Goal: Task Accomplishment & Management: Manage account settings

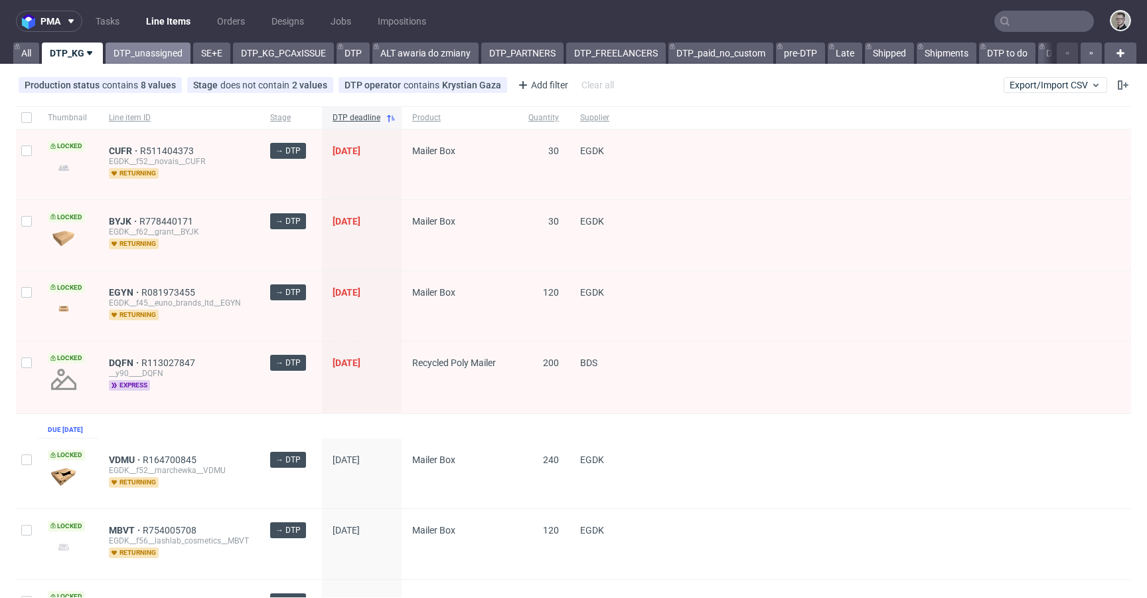
click at [151, 45] on link "DTP_unassigned" at bounding box center [148, 52] width 85 height 21
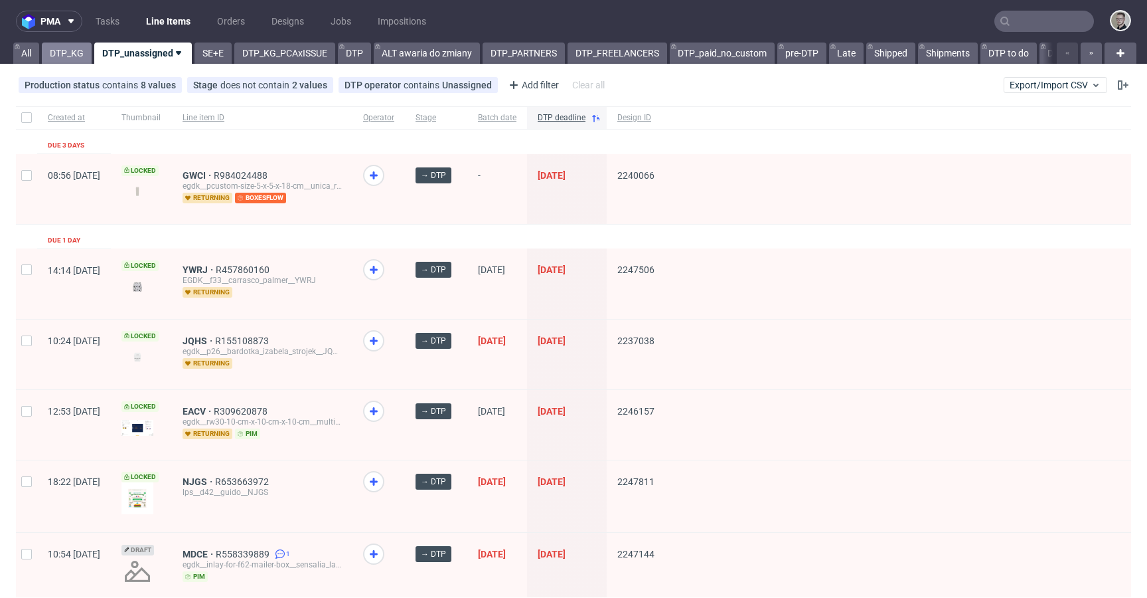
click at [48, 54] on link "DTP_KG" at bounding box center [67, 52] width 50 height 21
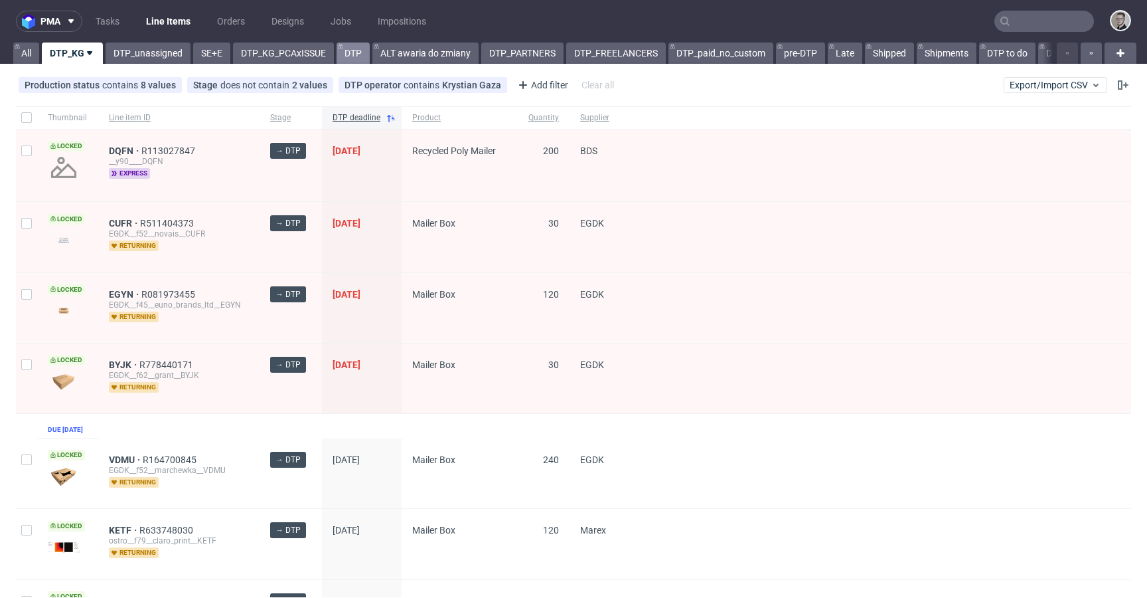
click at [353, 59] on link "DTP" at bounding box center [353, 52] width 33 height 21
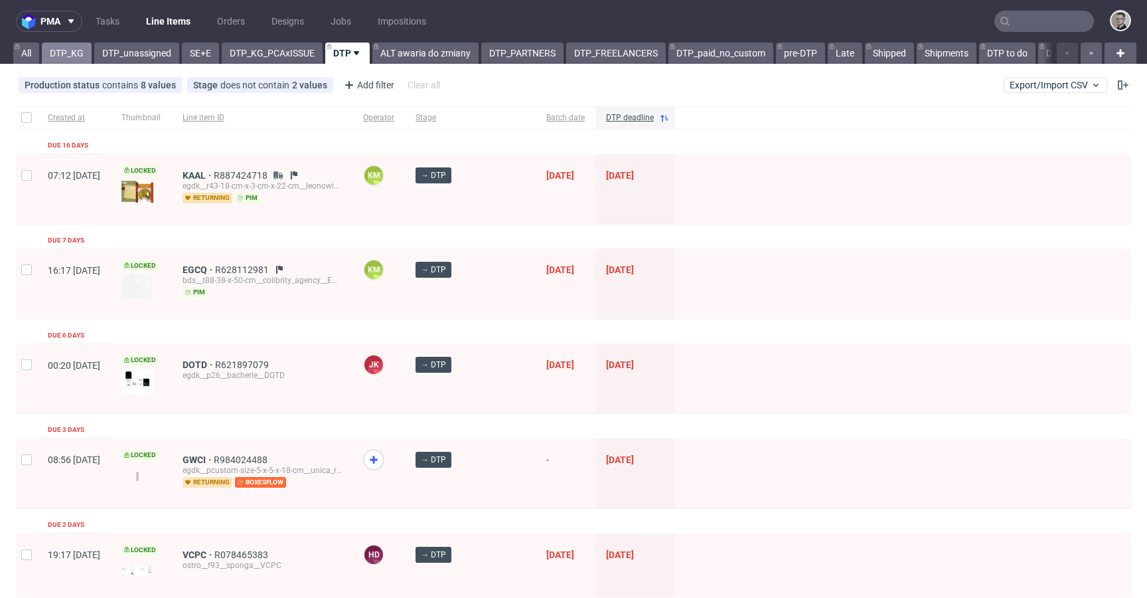
click at [74, 58] on link "DTP_KG" at bounding box center [67, 52] width 50 height 21
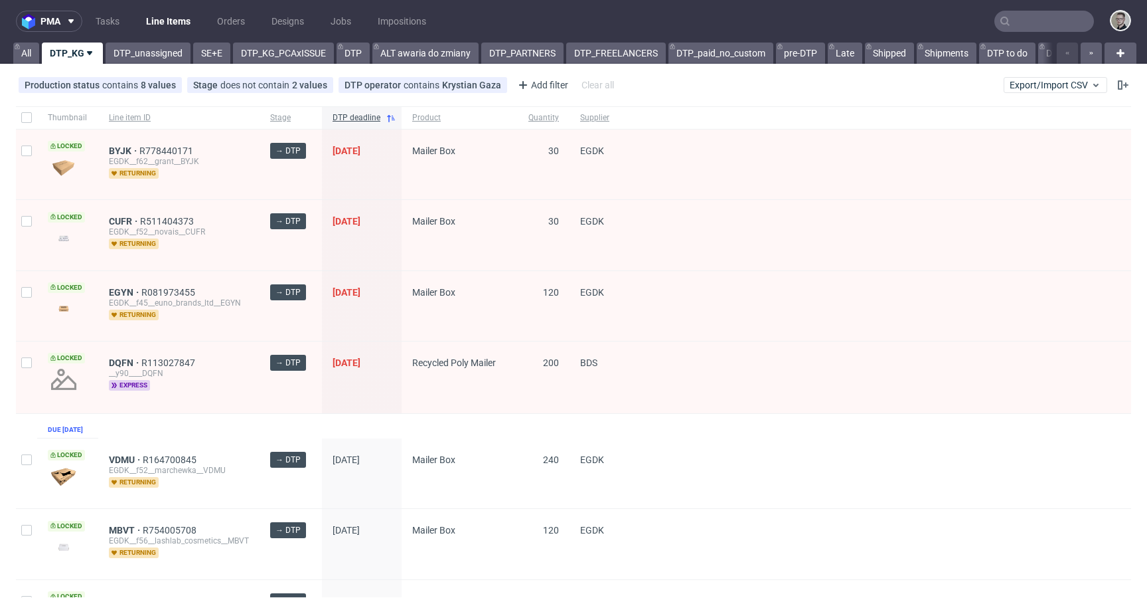
click at [159, 41] on nav "pma Tasks Line Items Orders Designs Jobs Impositions" at bounding box center [573, 21] width 1147 height 42
click at [131, 54] on link "DTP_unassigned" at bounding box center [148, 52] width 85 height 21
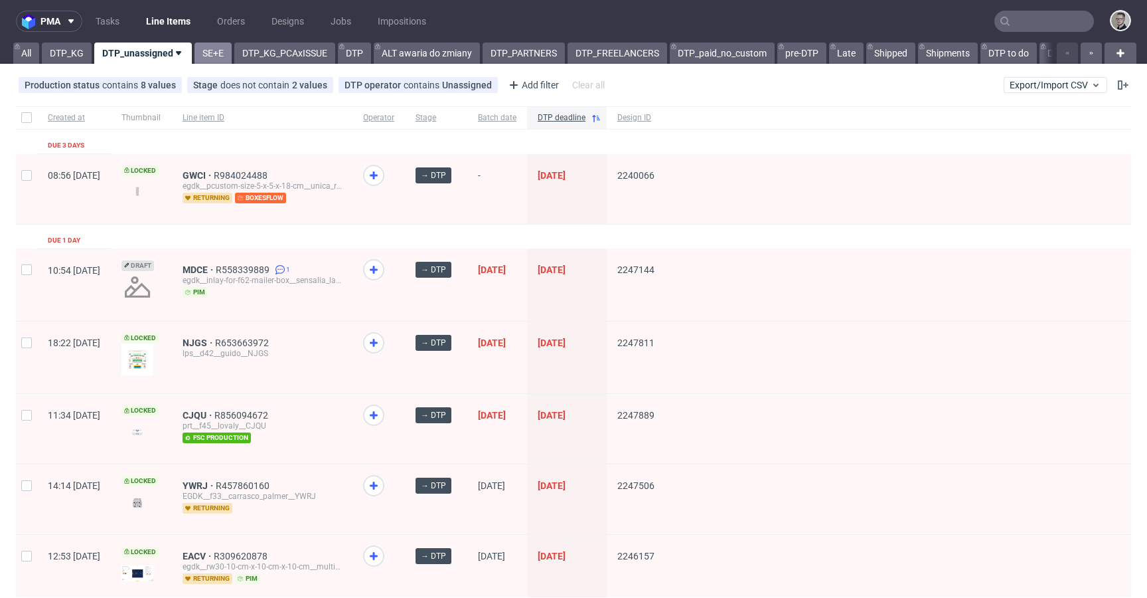
click at [224, 50] on link "SE+E" at bounding box center [213, 52] width 37 height 21
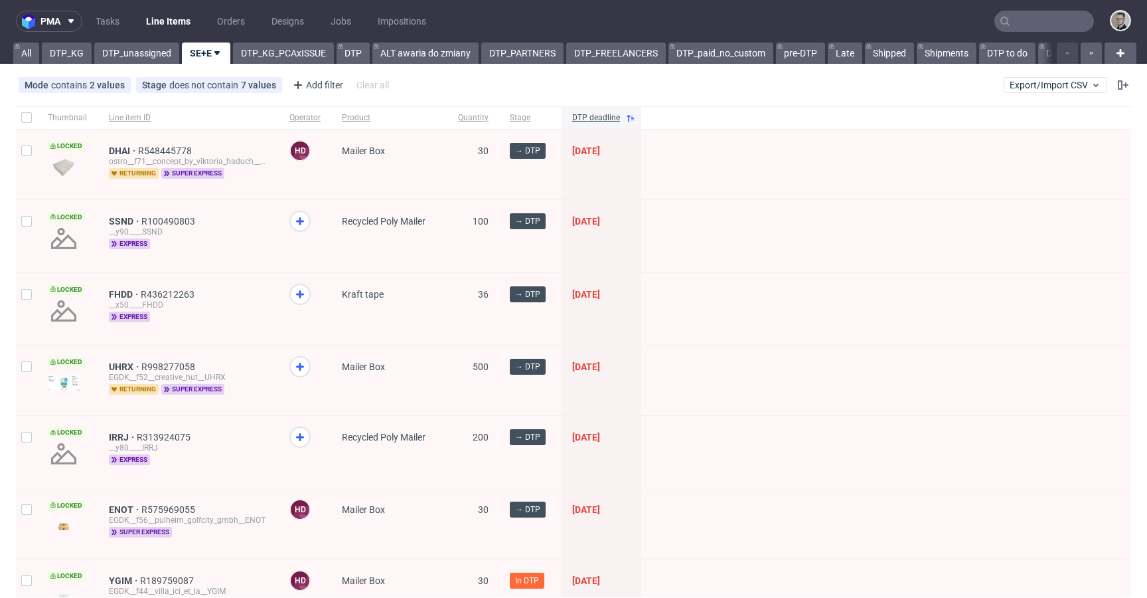
click at [307, 214] on span at bounding box center [304, 232] width 31 height 45
click at [301, 290] on icon at bounding box center [300, 294] width 16 height 16
click at [304, 223] on icon at bounding box center [300, 221] width 16 height 16
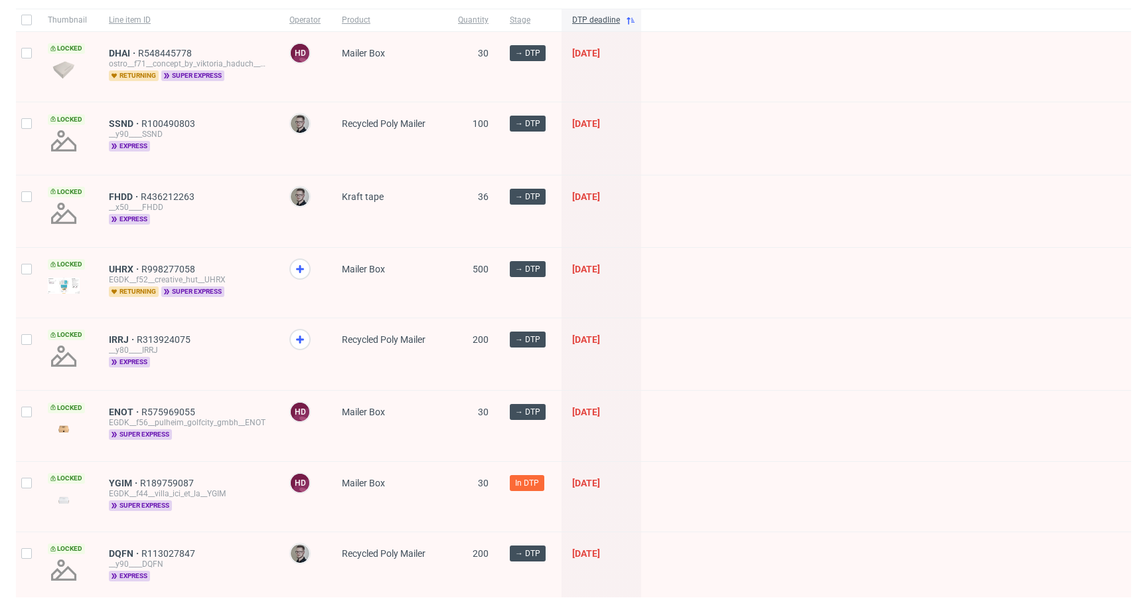
scroll to position [167, 0]
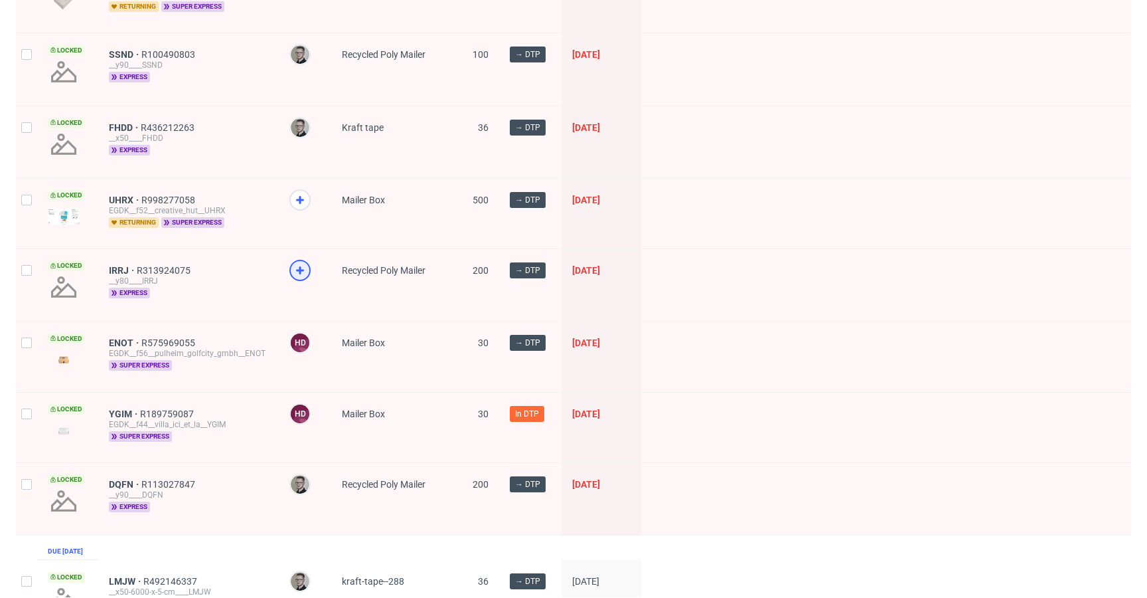
click at [309, 267] on div at bounding box center [299, 270] width 21 height 21
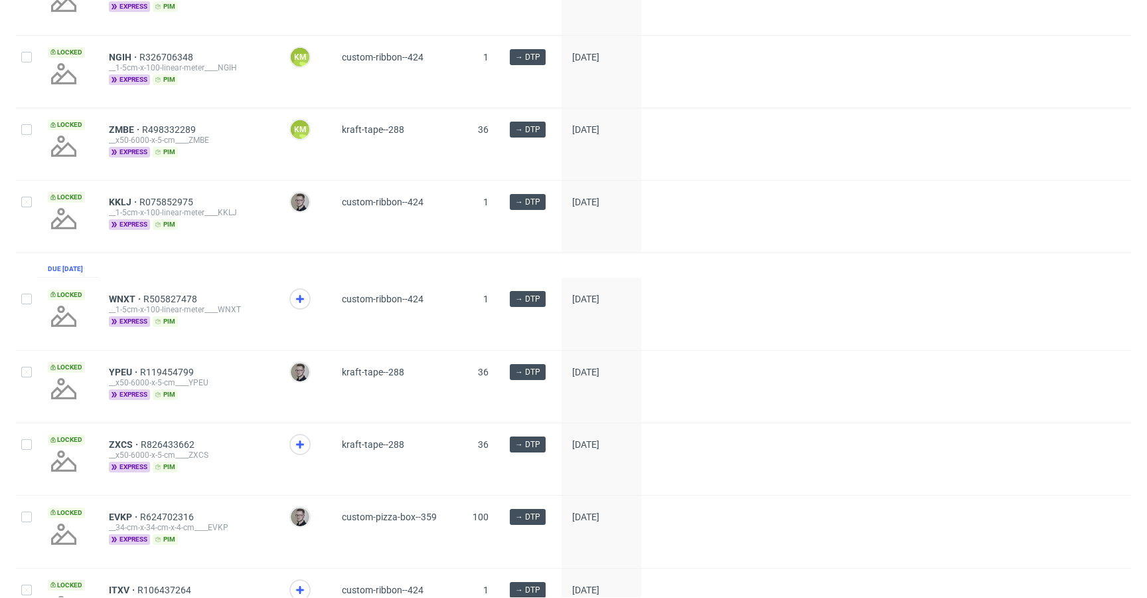
scroll to position [1005, 0]
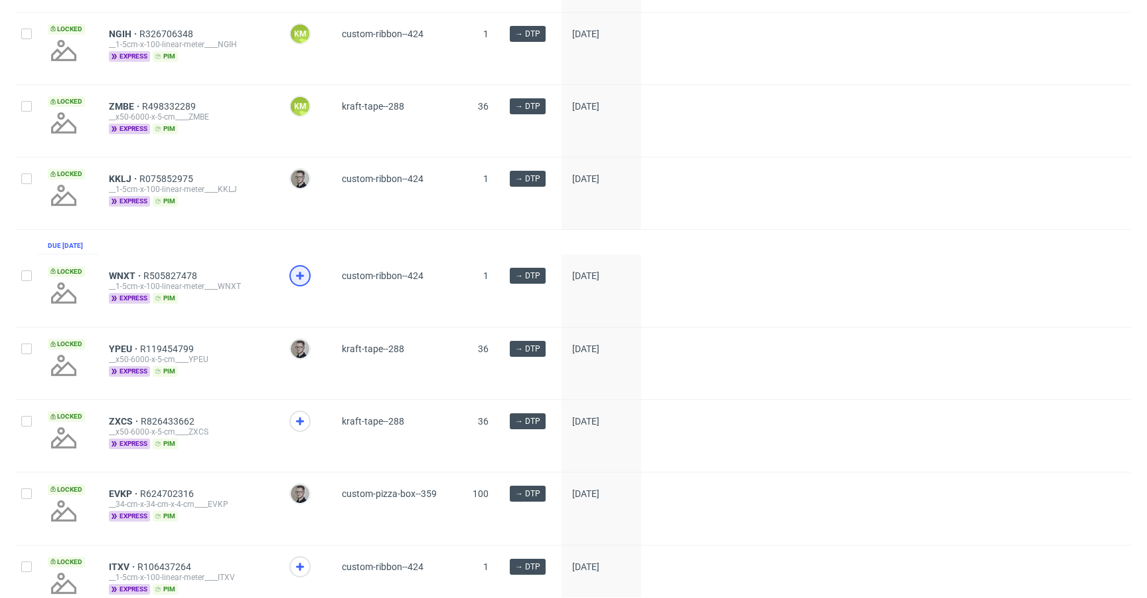
click at [299, 284] on icon at bounding box center [300, 276] width 16 height 16
click at [293, 429] on icon at bounding box center [300, 421] width 16 height 16
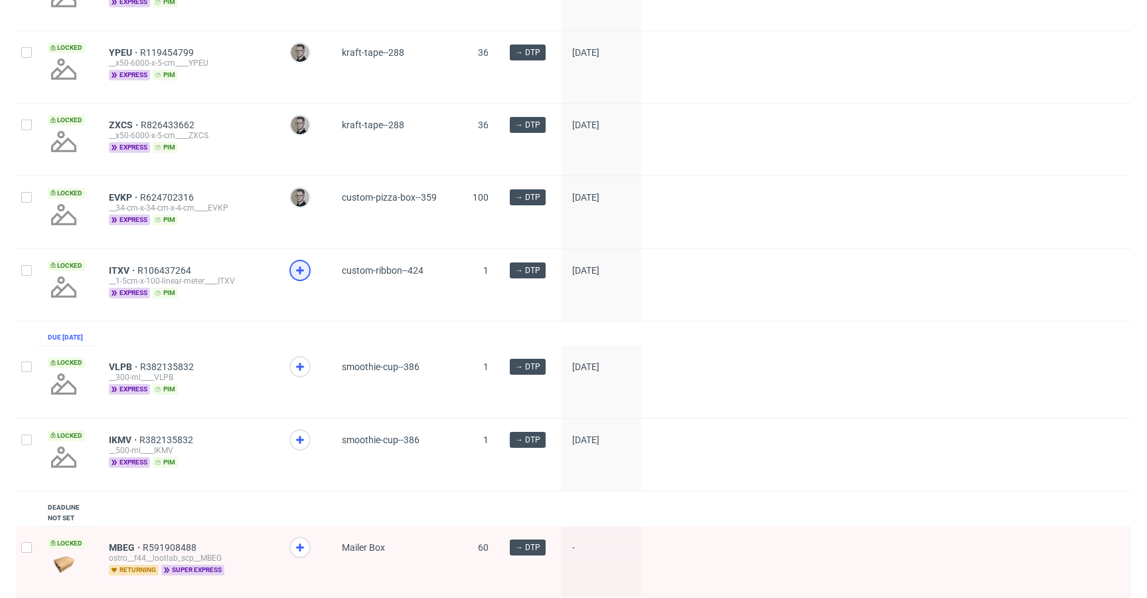
scroll to position [1321, 0]
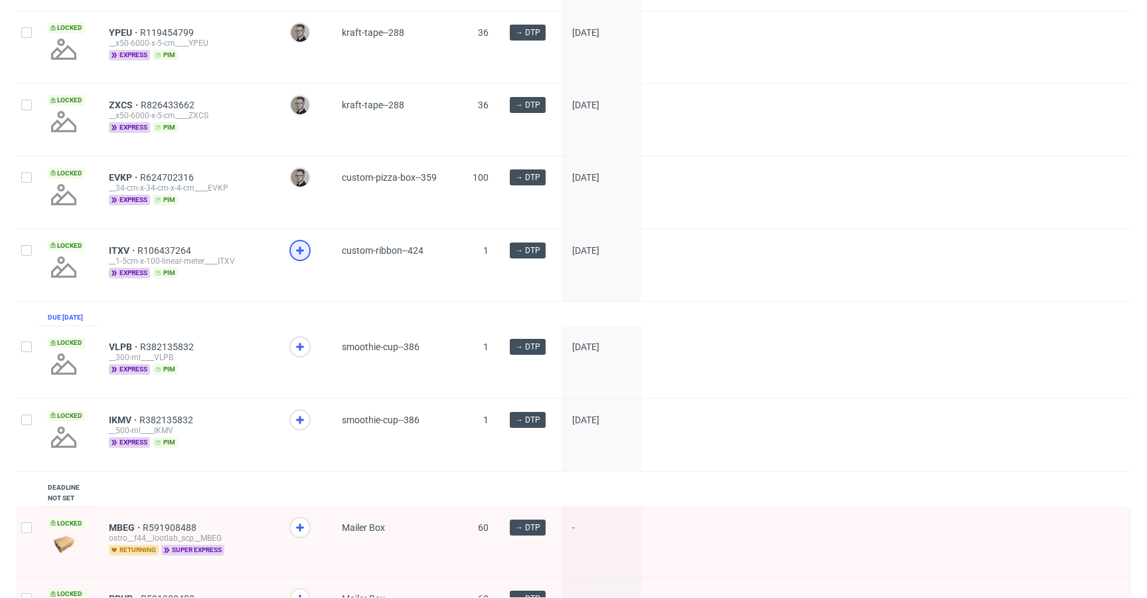
click at [299, 254] on use at bounding box center [300, 250] width 8 height 8
click at [297, 355] on icon at bounding box center [300, 347] width 16 height 16
click at [305, 428] on icon at bounding box center [300, 420] width 16 height 16
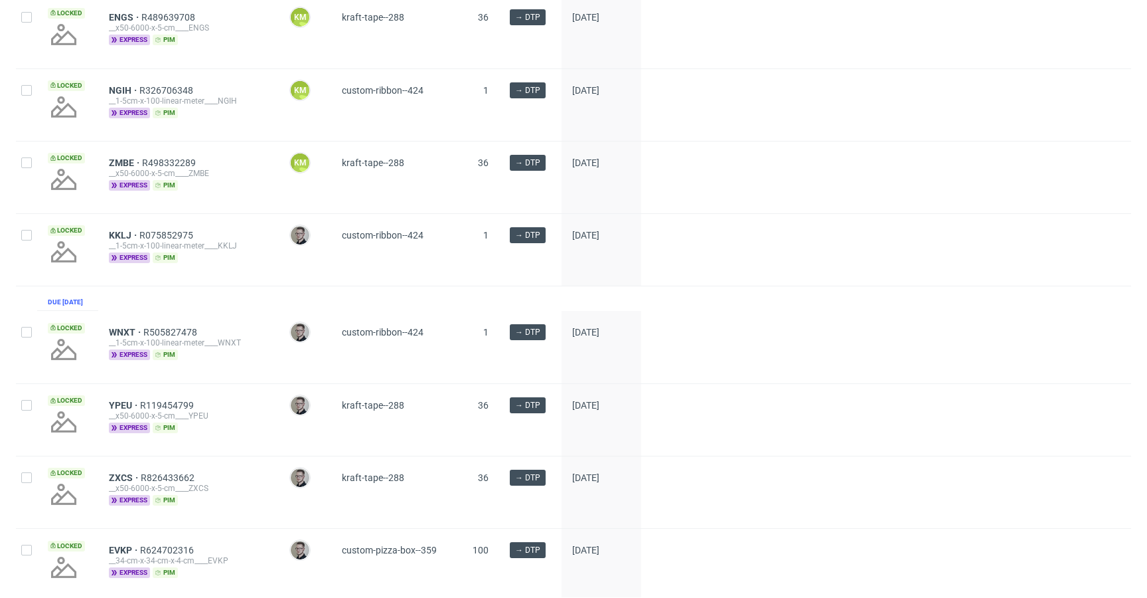
scroll to position [0, 0]
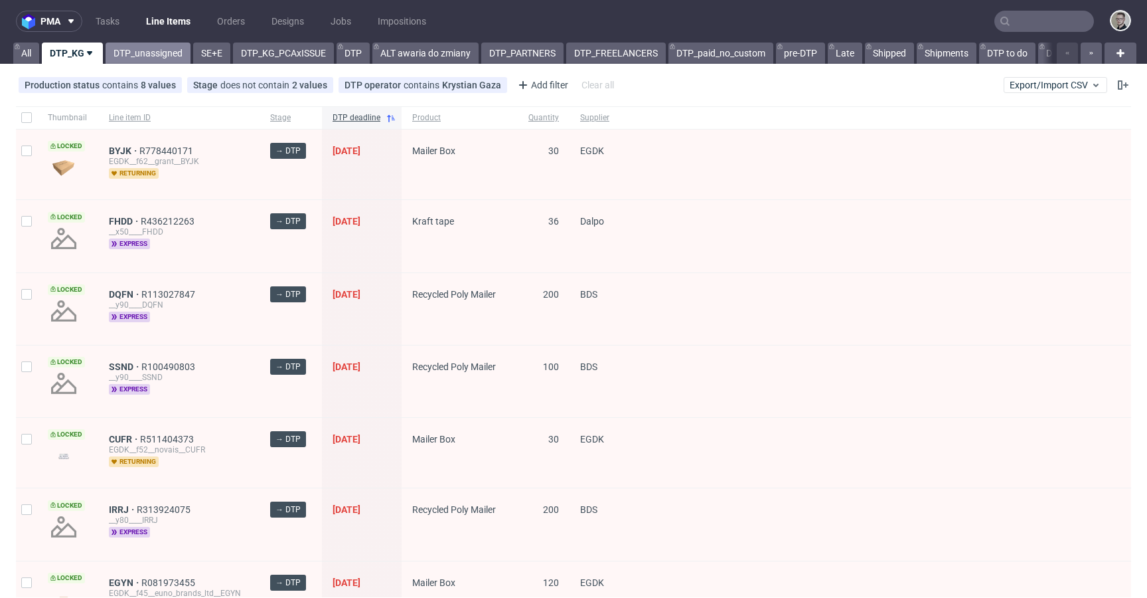
click at [148, 60] on link "DTP_unassigned" at bounding box center [148, 52] width 85 height 21
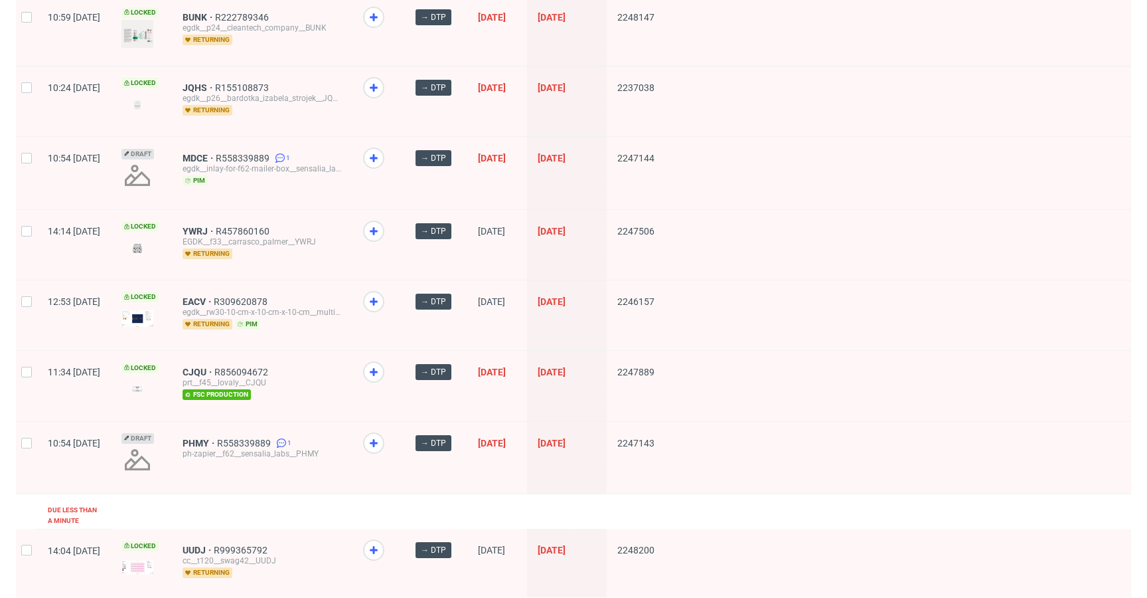
scroll to position [98, 0]
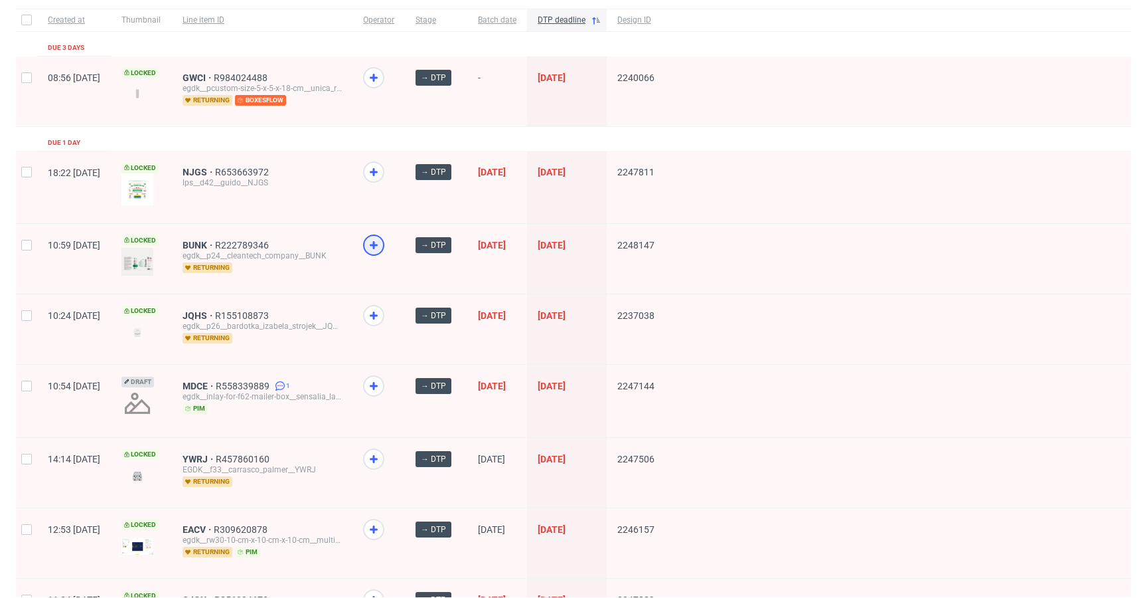
click at [382, 240] on icon at bounding box center [374, 245] width 16 height 16
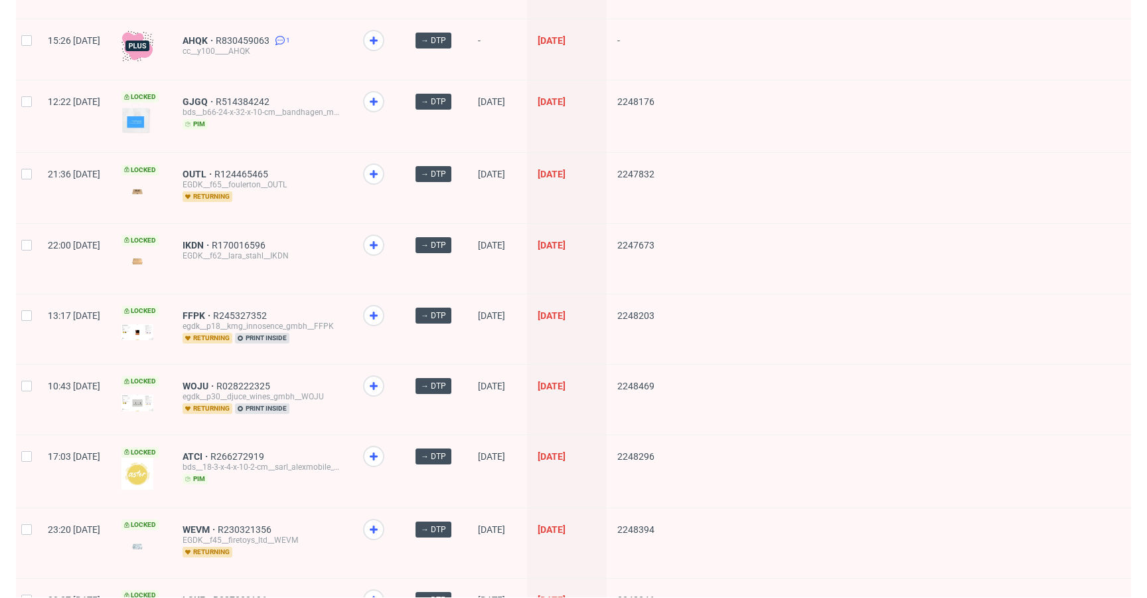
scroll to position [1761, 0]
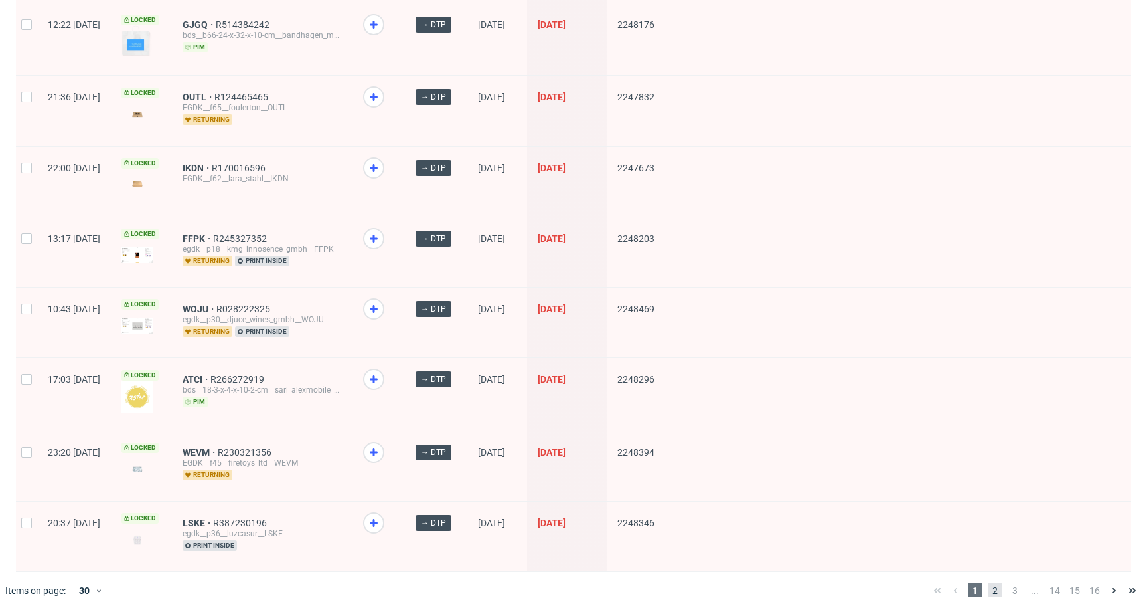
click at [988, 582] on span "2" at bounding box center [995, 590] width 15 height 16
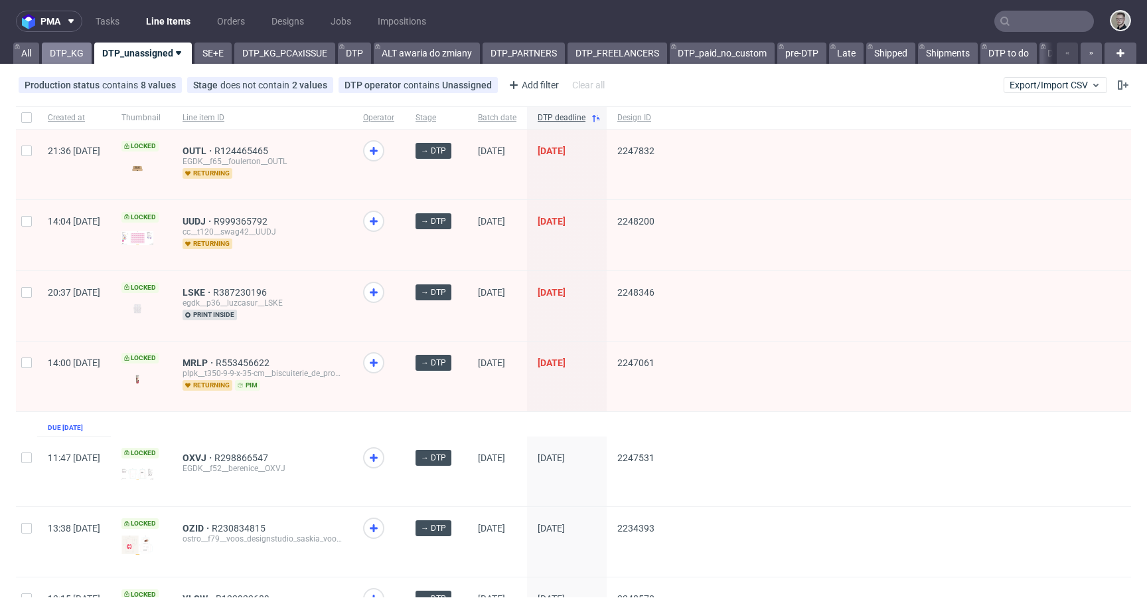
click at [63, 58] on link "DTP_KG" at bounding box center [67, 52] width 50 height 21
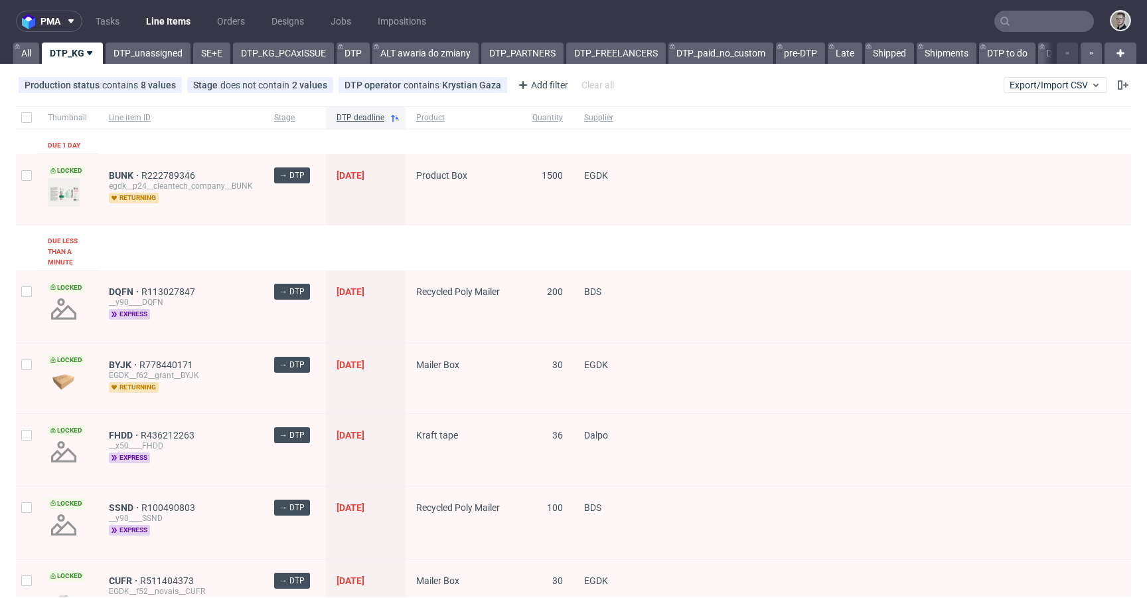
click at [175, 67] on div "pma Tasks Line Items Orders Designs Jobs Impositions All DTP_KG DTP_unassigned …" at bounding box center [573, 299] width 1147 height 598
click at [158, 41] on nav "pma Tasks Line Items Orders Designs Jobs Impositions" at bounding box center [573, 21] width 1147 height 42
click at [113, 50] on link "DTP_unassigned" at bounding box center [148, 52] width 85 height 21
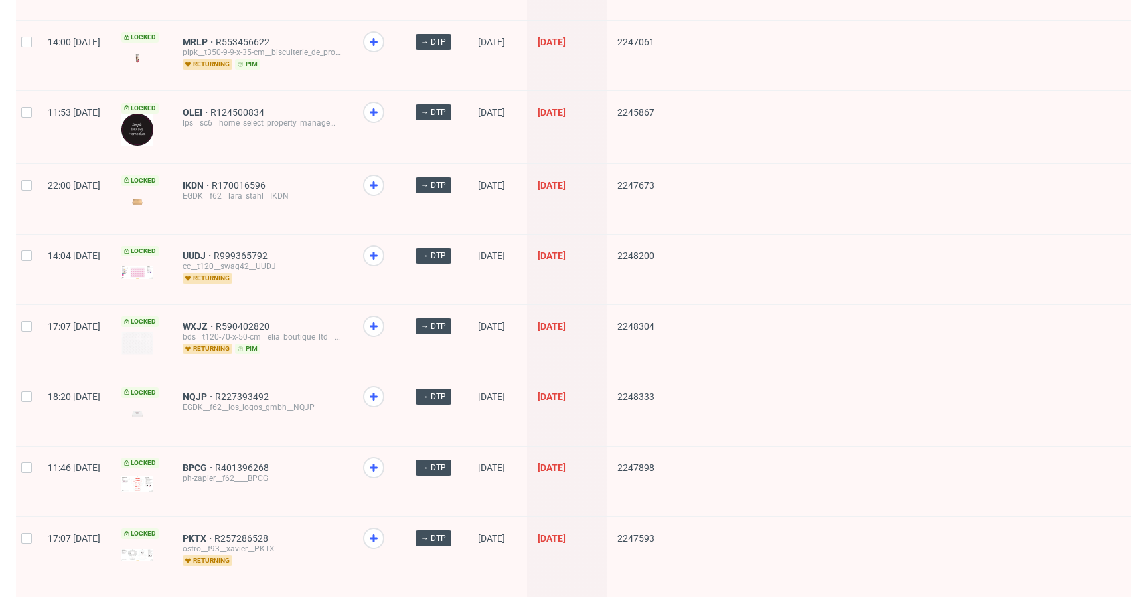
scroll to position [1769, 0]
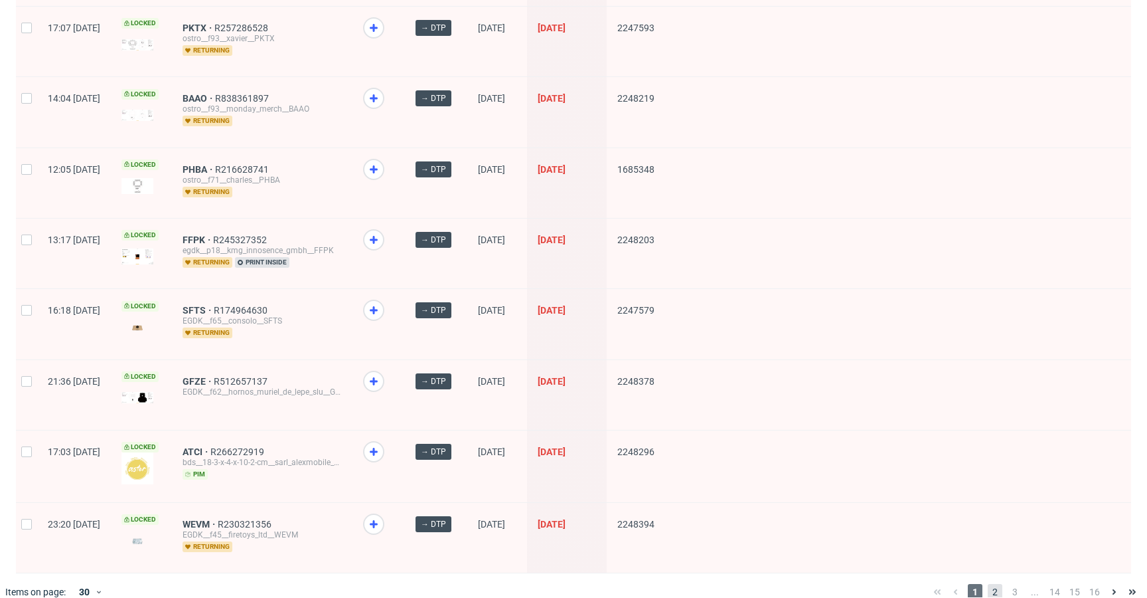
click at [988, 584] on span "2" at bounding box center [995, 592] width 15 height 16
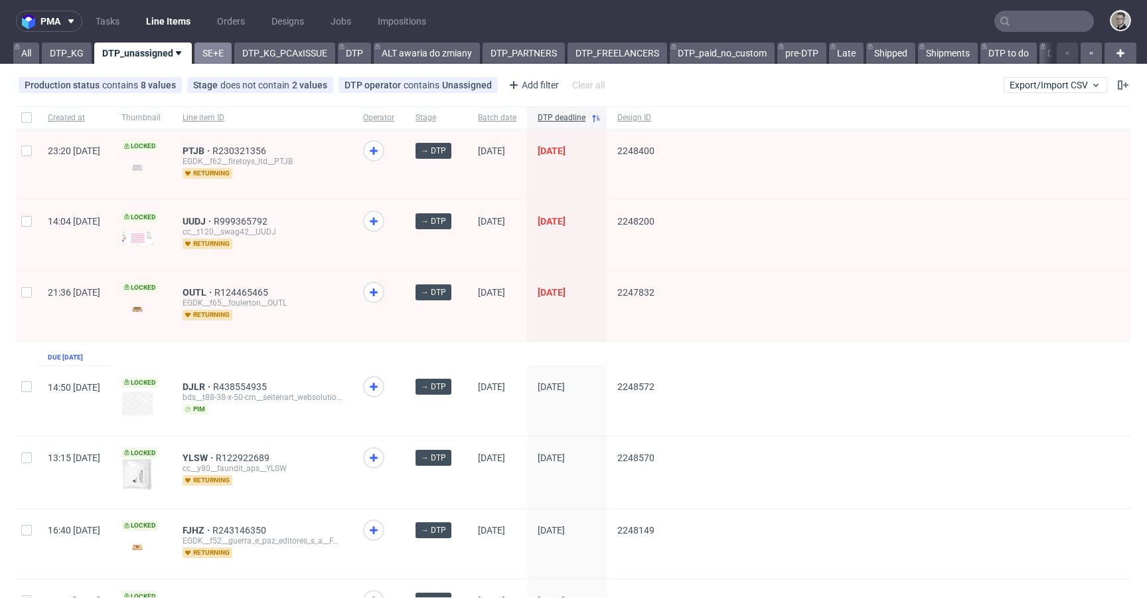
click at [220, 61] on link "SE+E" at bounding box center [213, 52] width 37 height 21
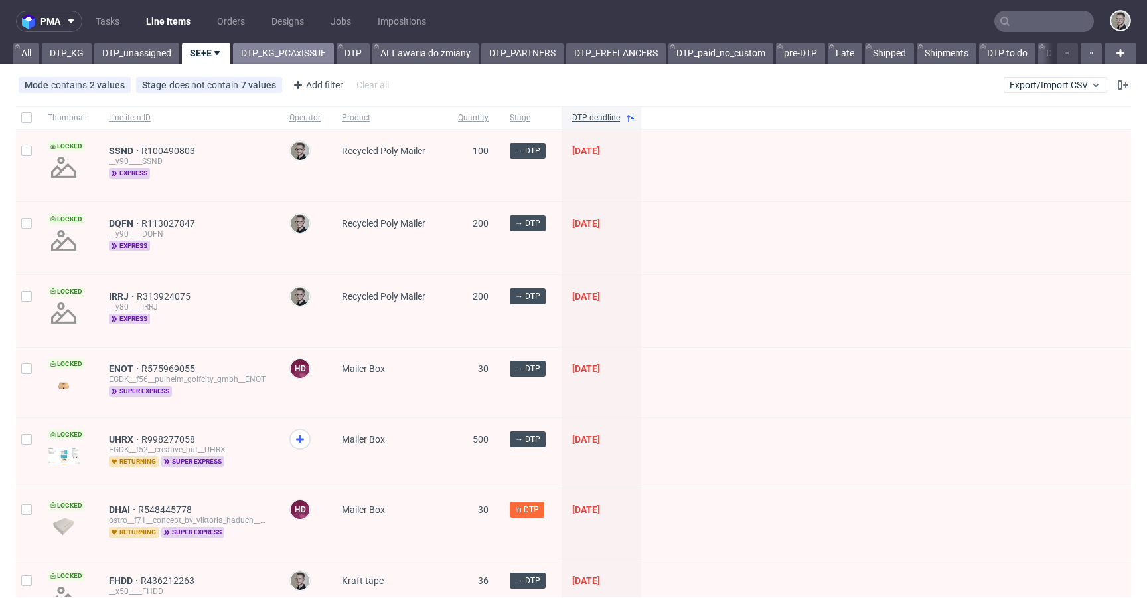
click at [256, 56] on link "DTP_KG_PCAxISSUE" at bounding box center [283, 52] width 101 height 21
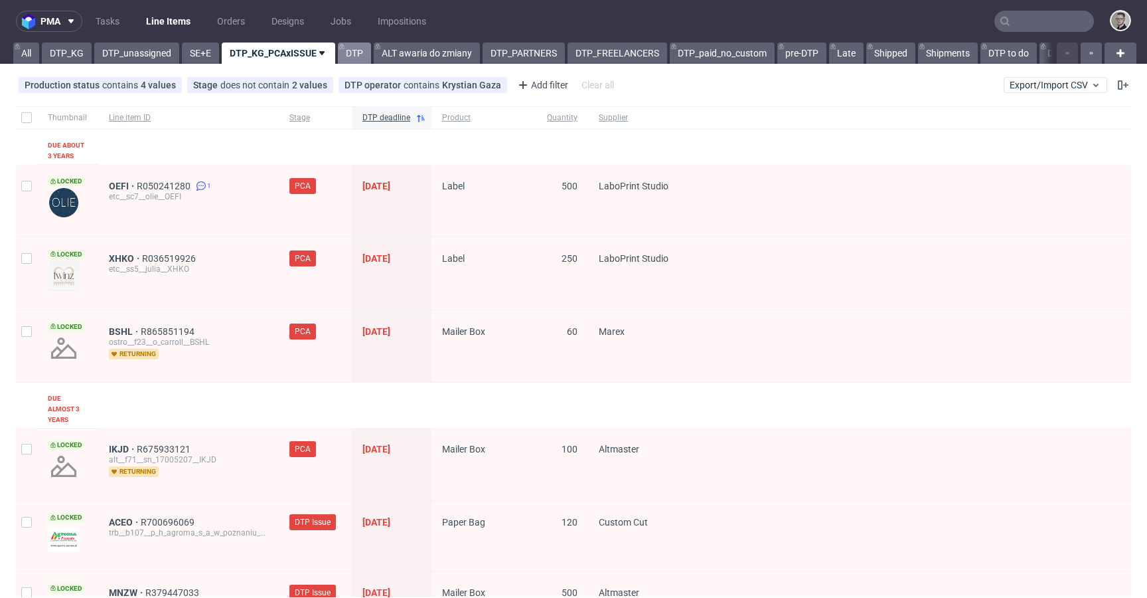
click at [361, 62] on link "DTP" at bounding box center [354, 52] width 33 height 21
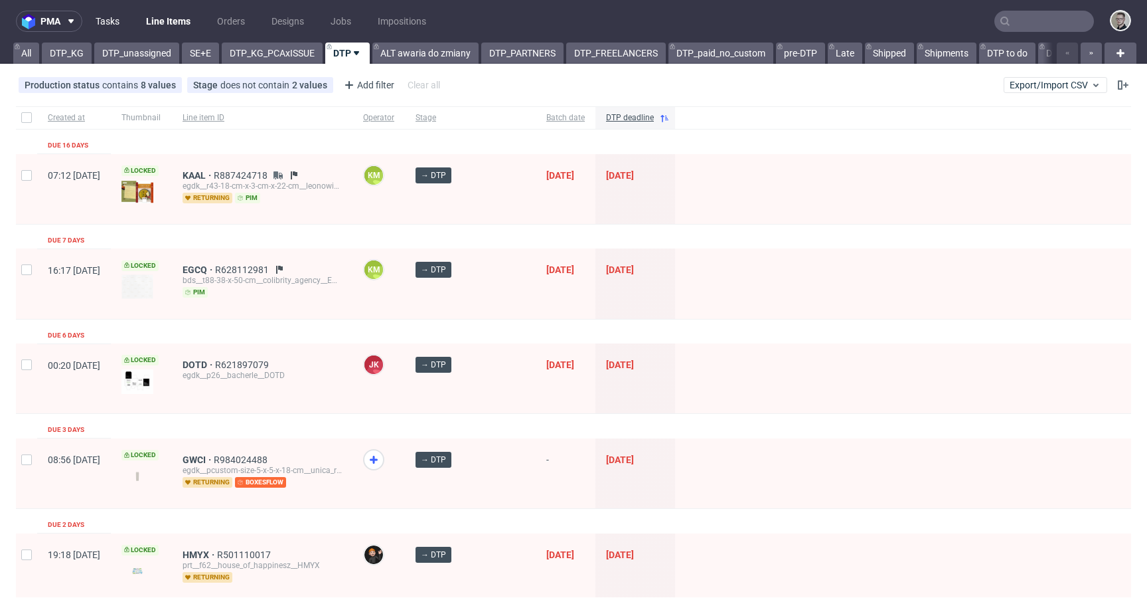
click at [123, 24] on link "Tasks" at bounding box center [108, 21] width 40 height 21
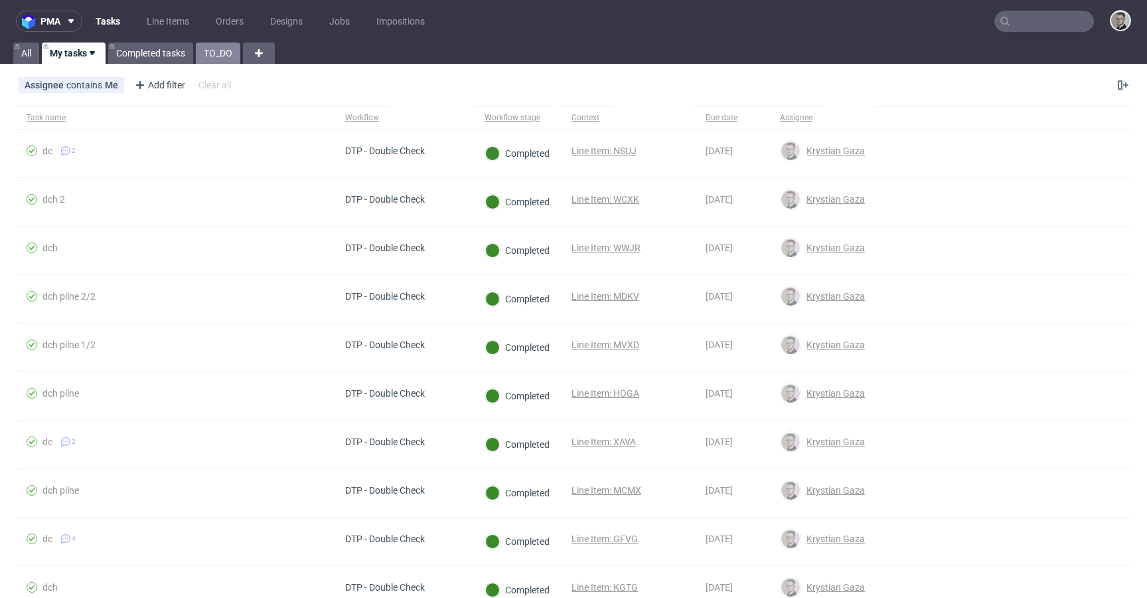
click at [222, 51] on link "TO_DO" at bounding box center [218, 52] width 44 height 21
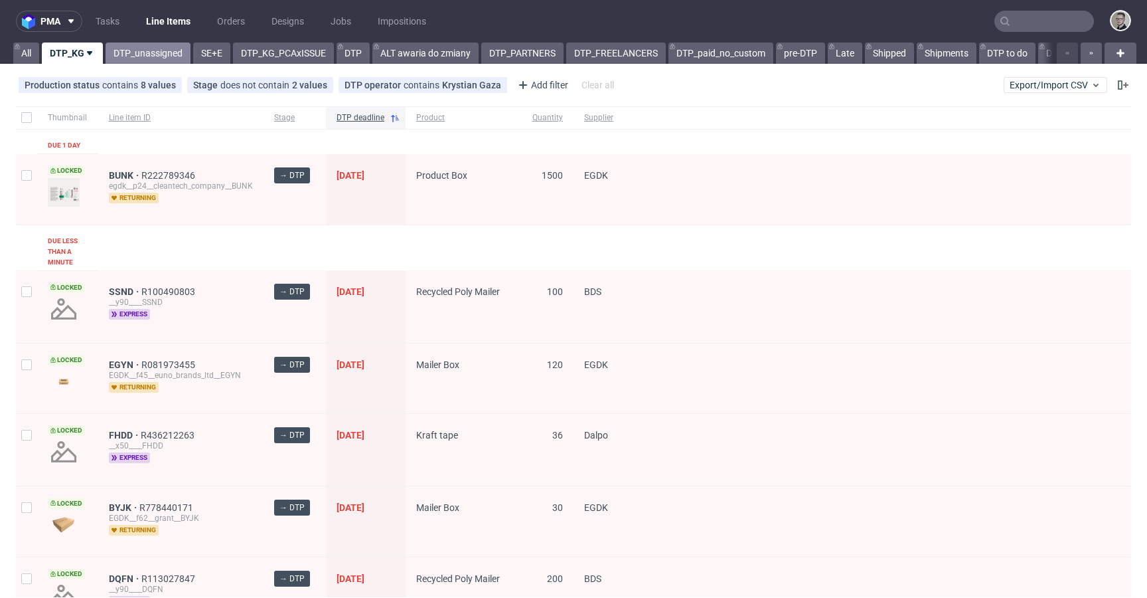
click at [127, 46] on link "DTP_unassigned" at bounding box center [148, 52] width 85 height 21
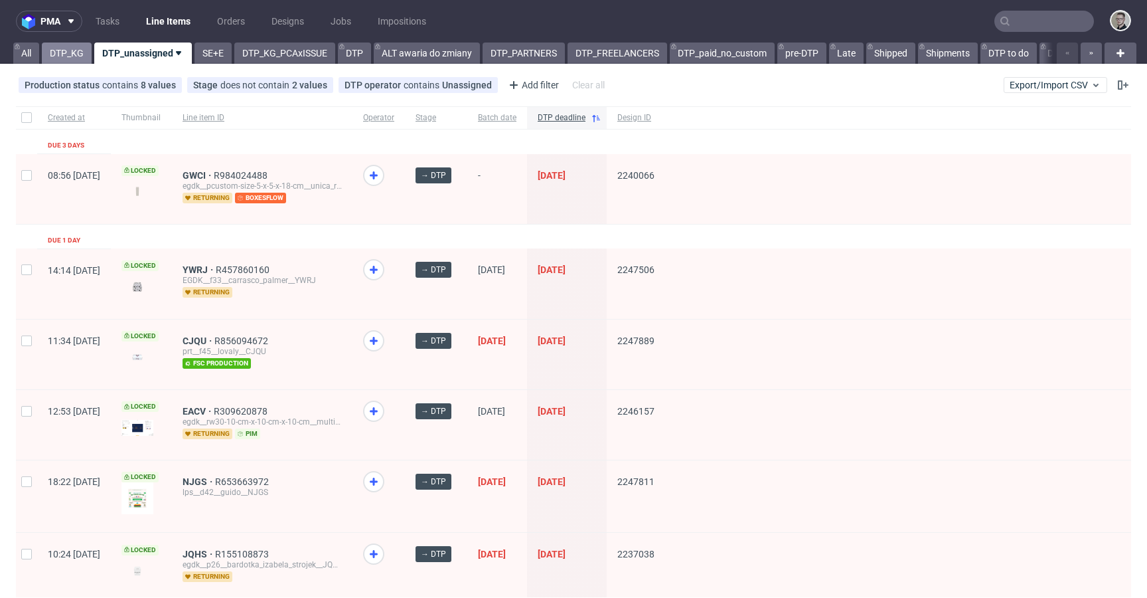
click at [65, 53] on link "DTP_KG" at bounding box center [67, 52] width 50 height 21
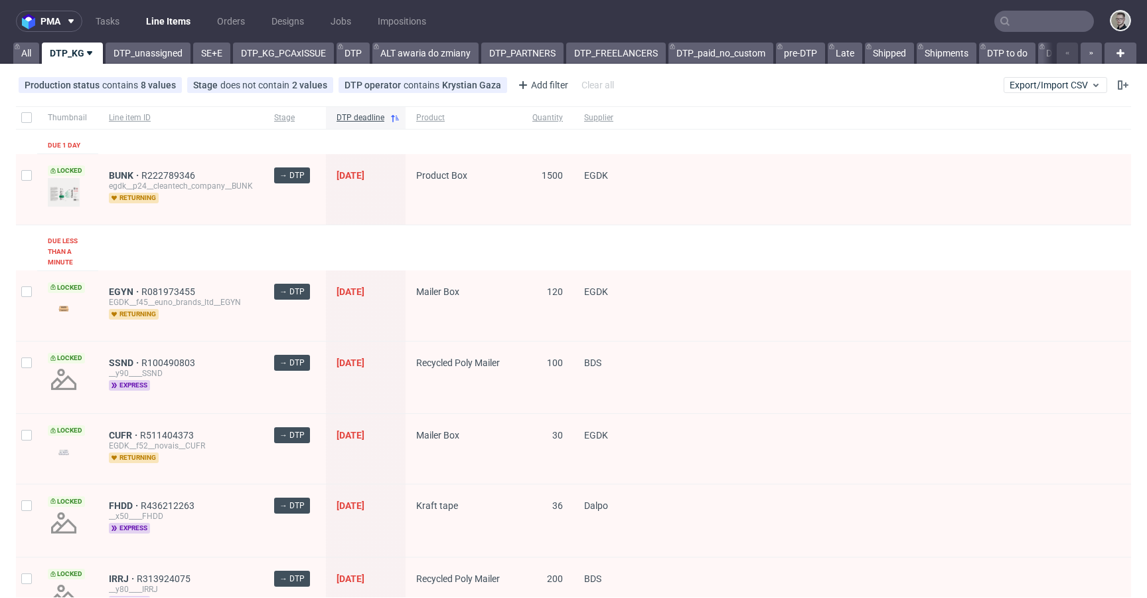
click at [160, 58] on link "DTP_unassigned" at bounding box center [148, 52] width 85 height 21
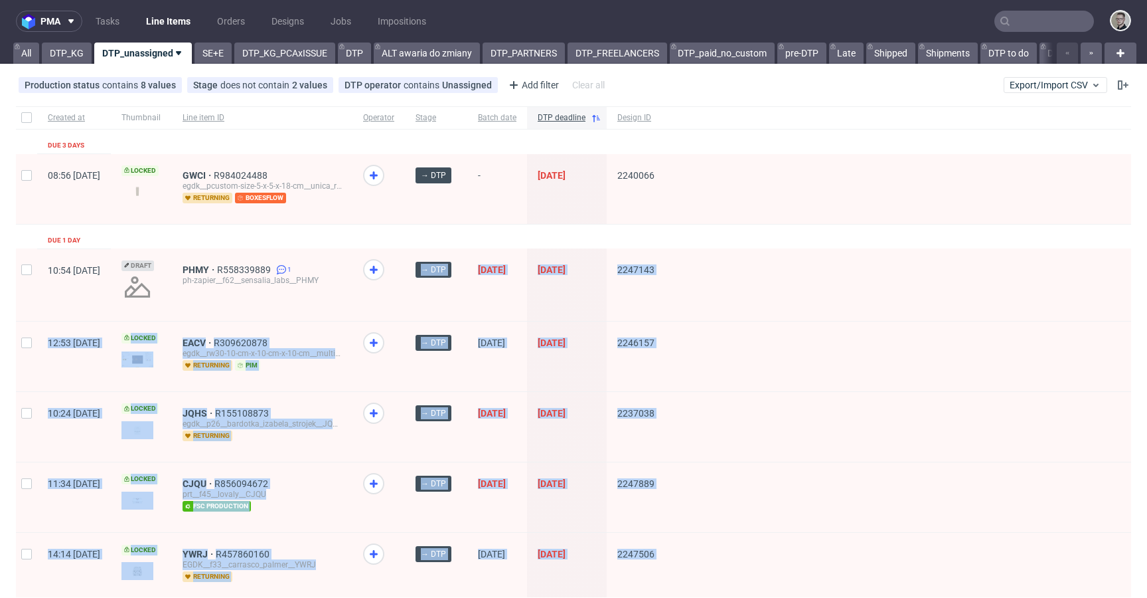
drag, startPoint x: 366, startPoint y: 294, endPoint x: 372, endPoint y: 635, distance: 341.4
click at [372, 597] on html "pma Tasks Line Items Orders Designs Jobs Impositions All DTP_KG DTP_unassigned …" at bounding box center [573, 299] width 1147 height 598
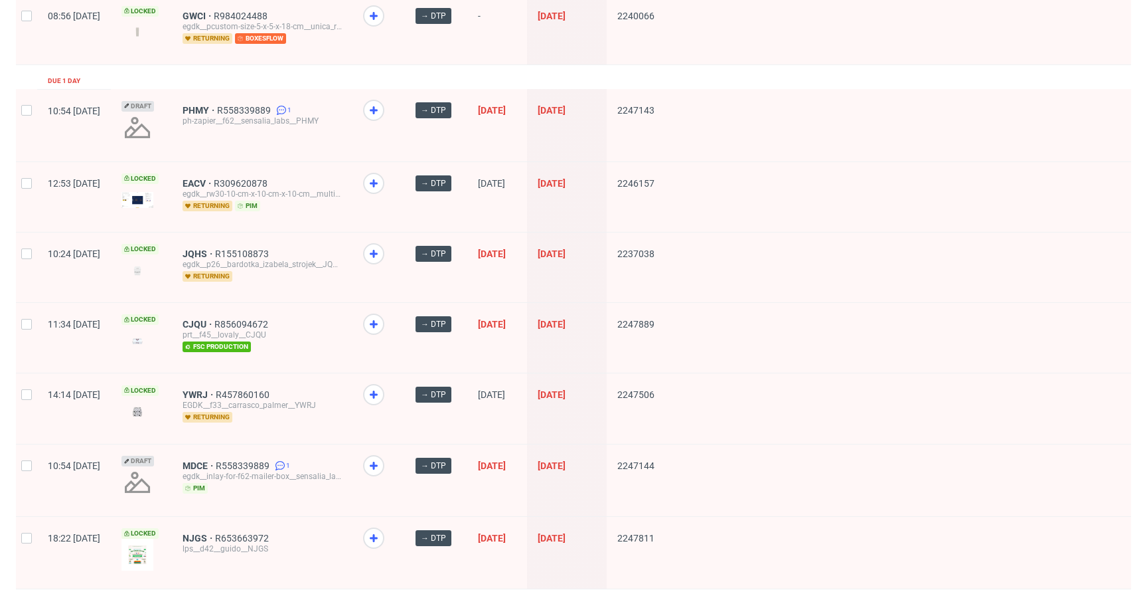
click at [771, 382] on div at bounding box center [898, 408] width 466 height 70
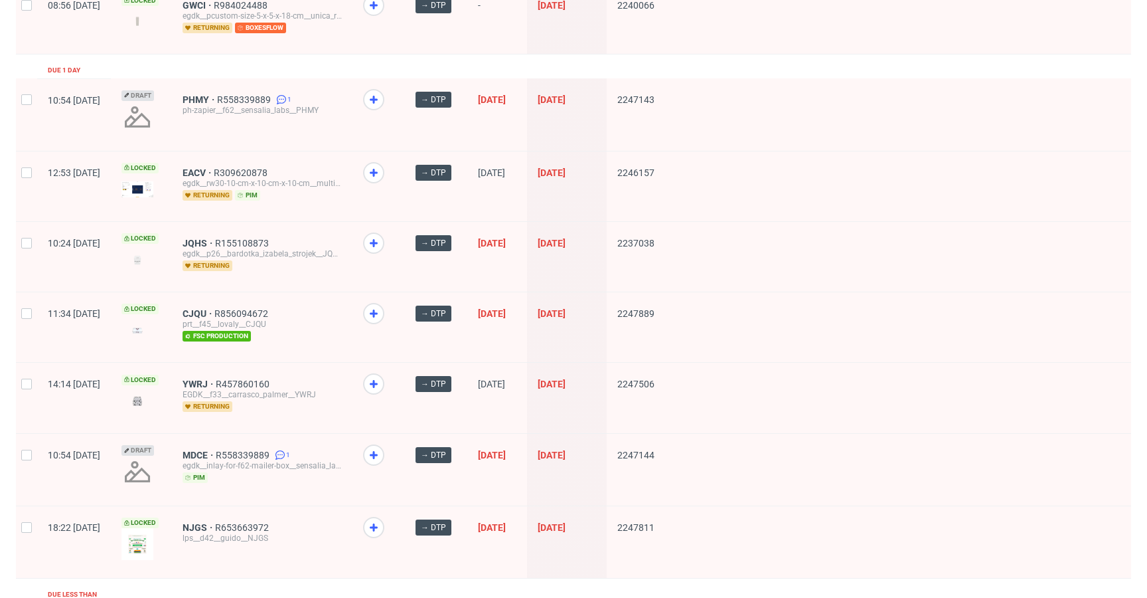
scroll to position [0, 0]
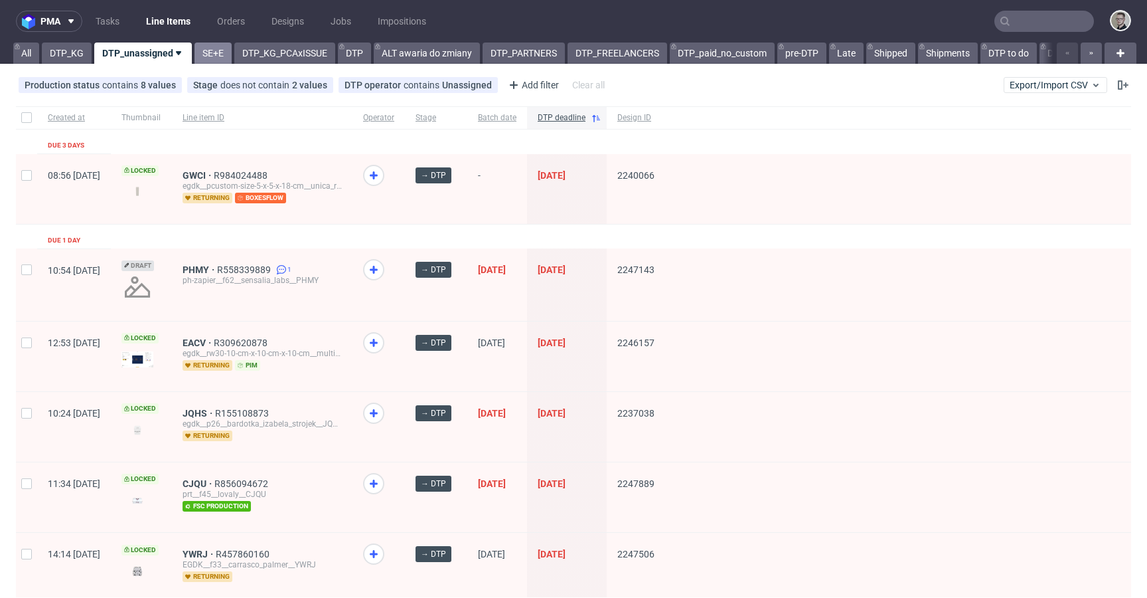
click at [219, 50] on link "SE+E" at bounding box center [213, 52] width 37 height 21
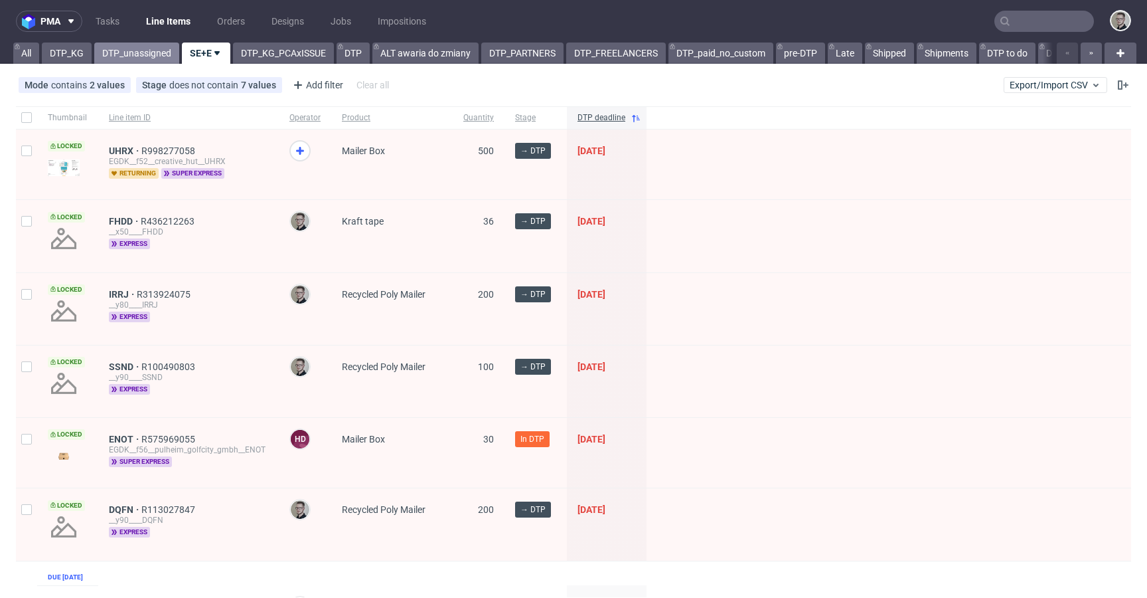
click at [151, 54] on link "DTP_unassigned" at bounding box center [136, 52] width 85 height 21
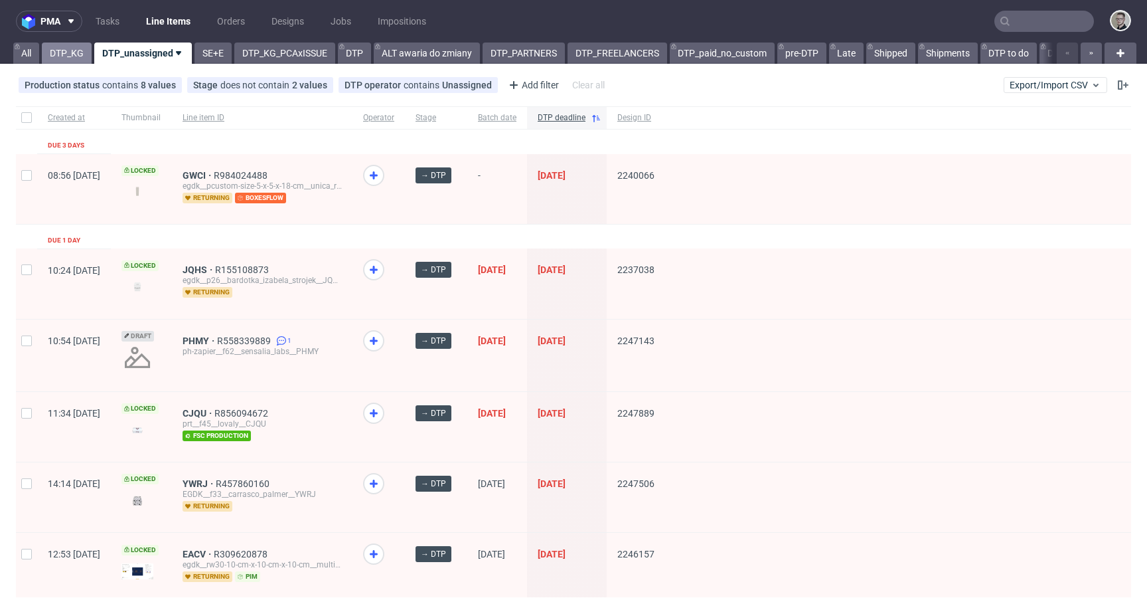
click at [68, 59] on link "DTP_KG" at bounding box center [67, 52] width 50 height 21
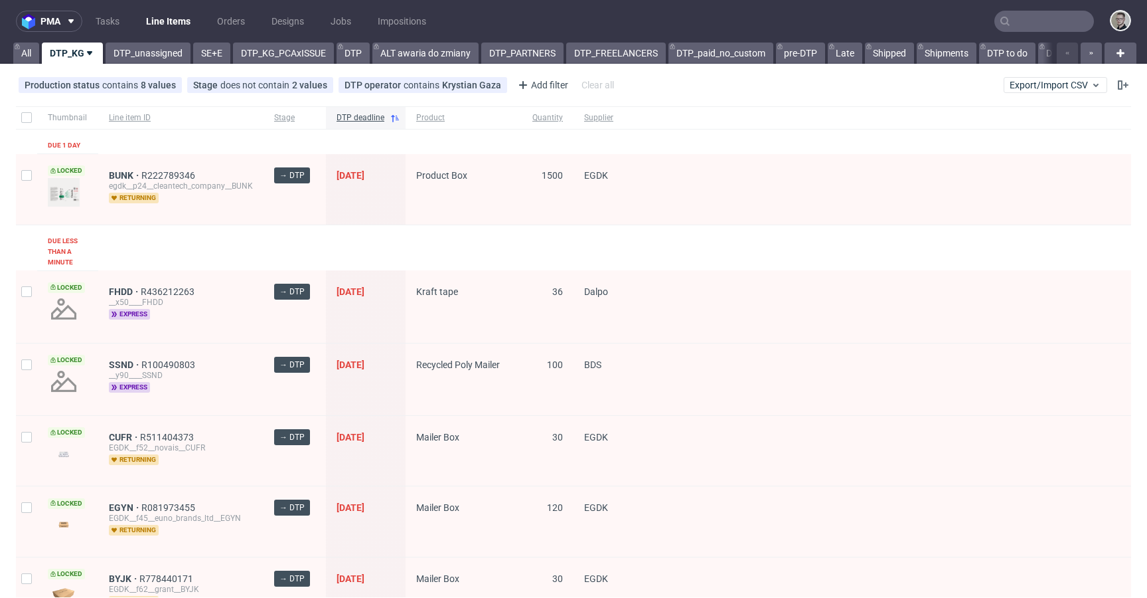
click at [140, 53] on link "DTP_unassigned" at bounding box center [148, 52] width 85 height 21
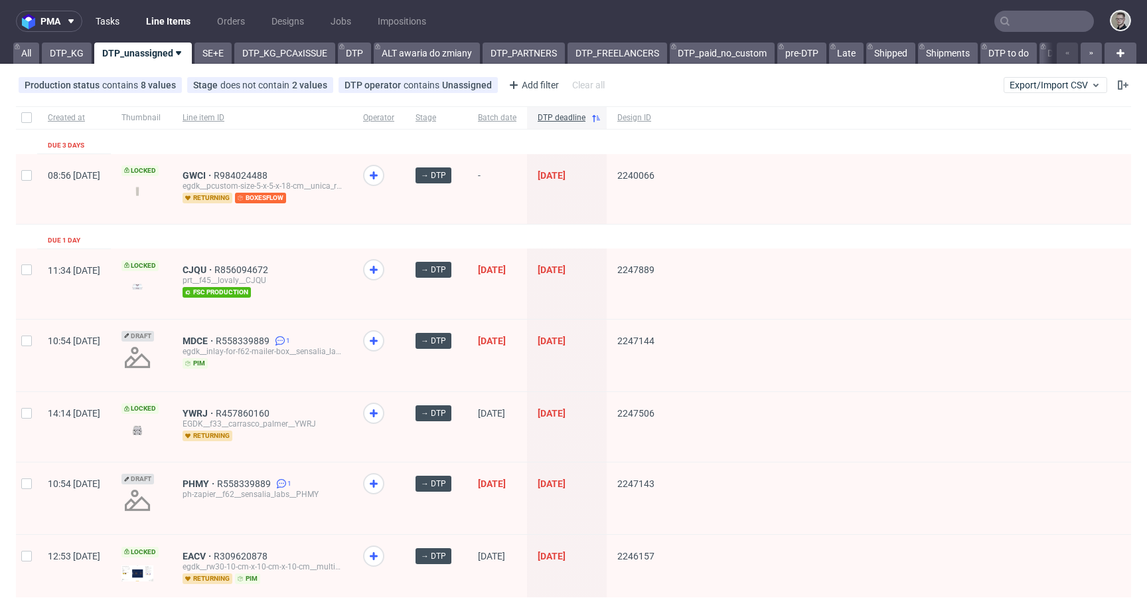
click at [110, 21] on link "Tasks" at bounding box center [108, 21] width 40 height 21
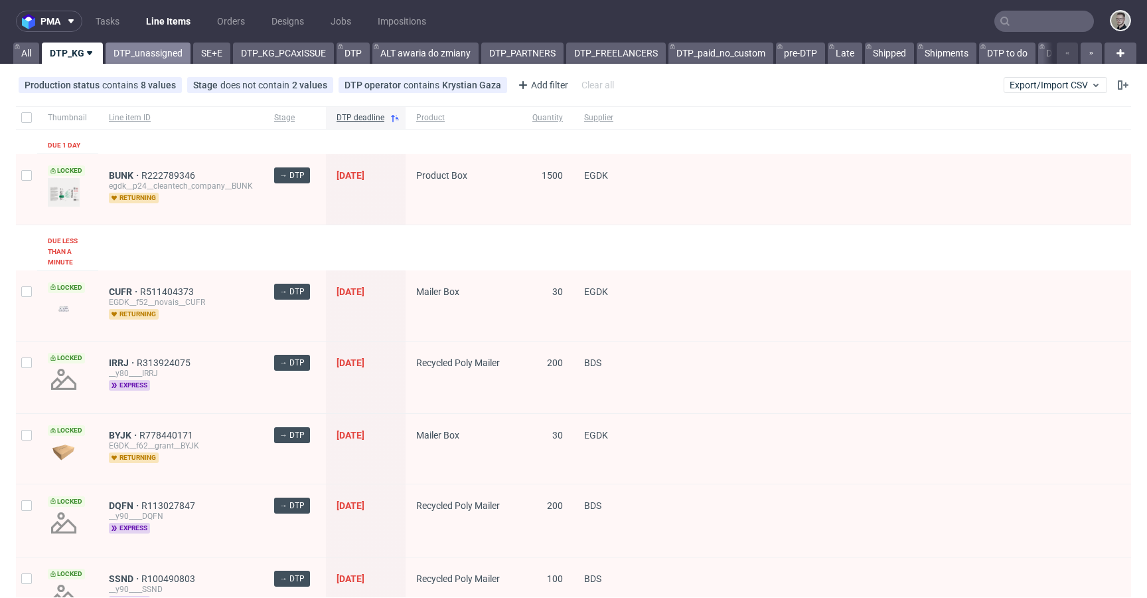
click at [141, 58] on link "DTP_unassigned" at bounding box center [148, 52] width 85 height 21
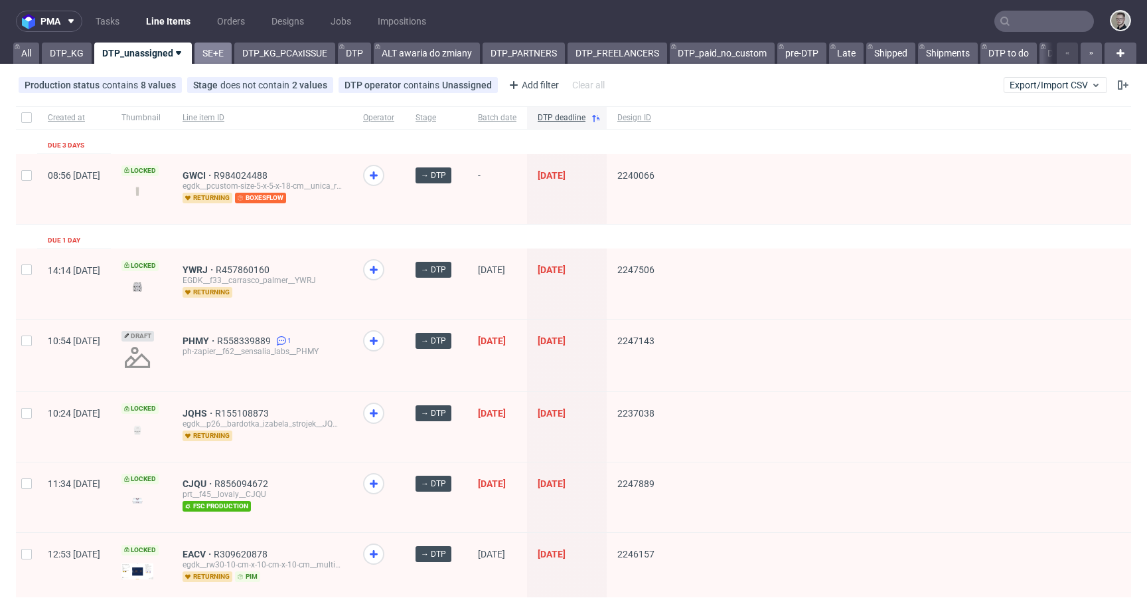
click at [214, 42] on link "SE+E" at bounding box center [213, 52] width 37 height 21
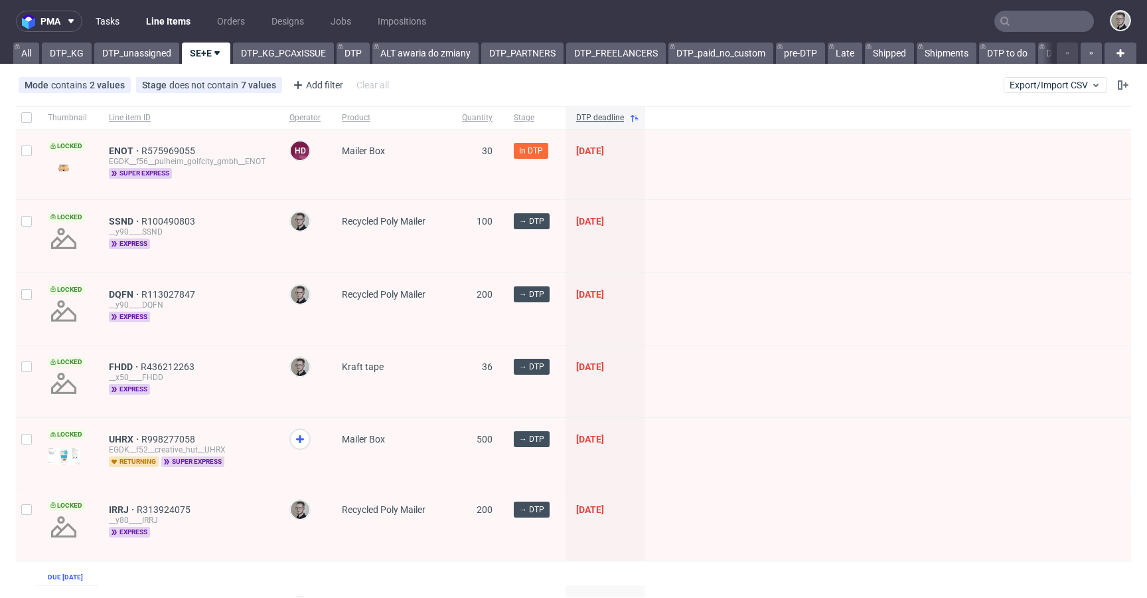
click at [114, 27] on link "Tasks" at bounding box center [108, 21] width 40 height 21
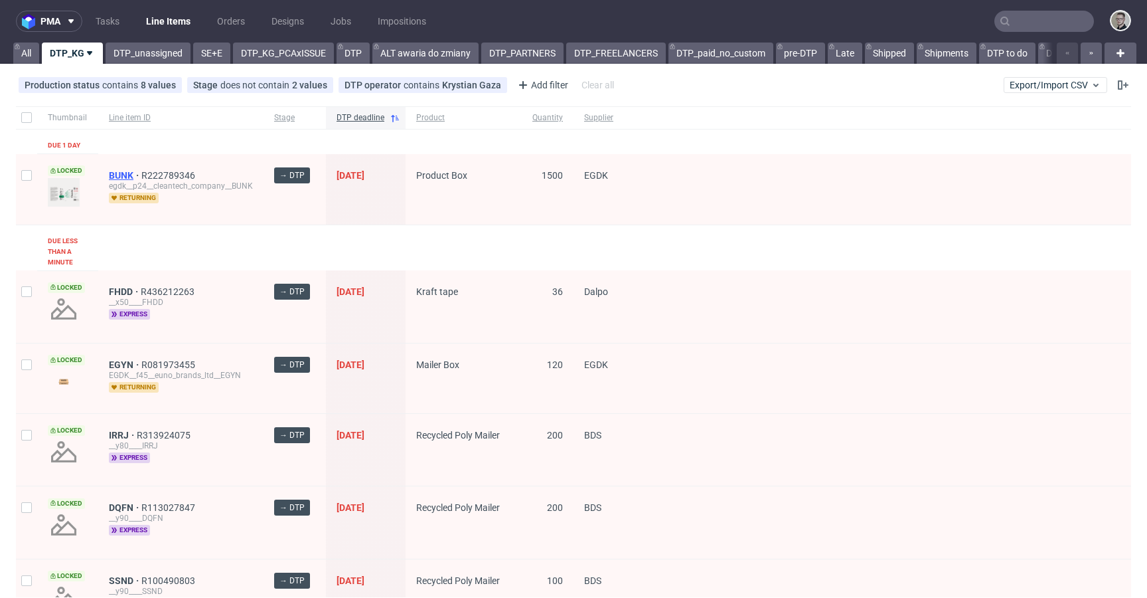
click at [122, 170] on span "BUNK" at bounding box center [125, 175] width 33 height 11
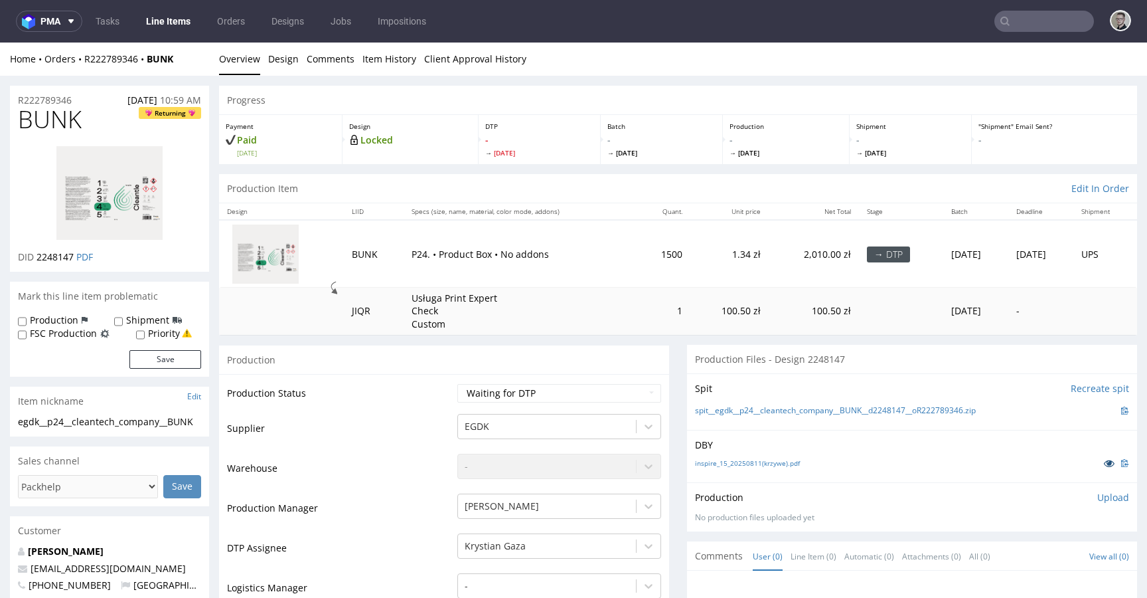
click at [1104, 460] on icon at bounding box center [1109, 462] width 11 height 9
click at [307, 187] on div "Production Item Edit In Order" at bounding box center [678, 188] width 918 height 29
click at [283, 67] on link "Design" at bounding box center [283, 58] width 31 height 33
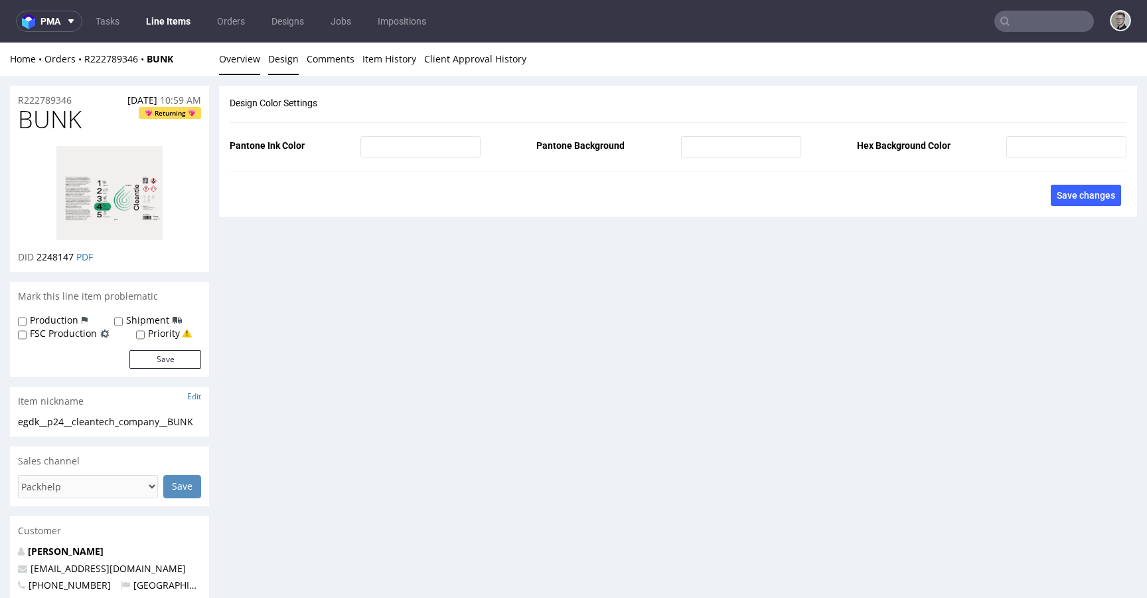
click at [234, 64] on link "Overview" at bounding box center [239, 58] width 41 height 33
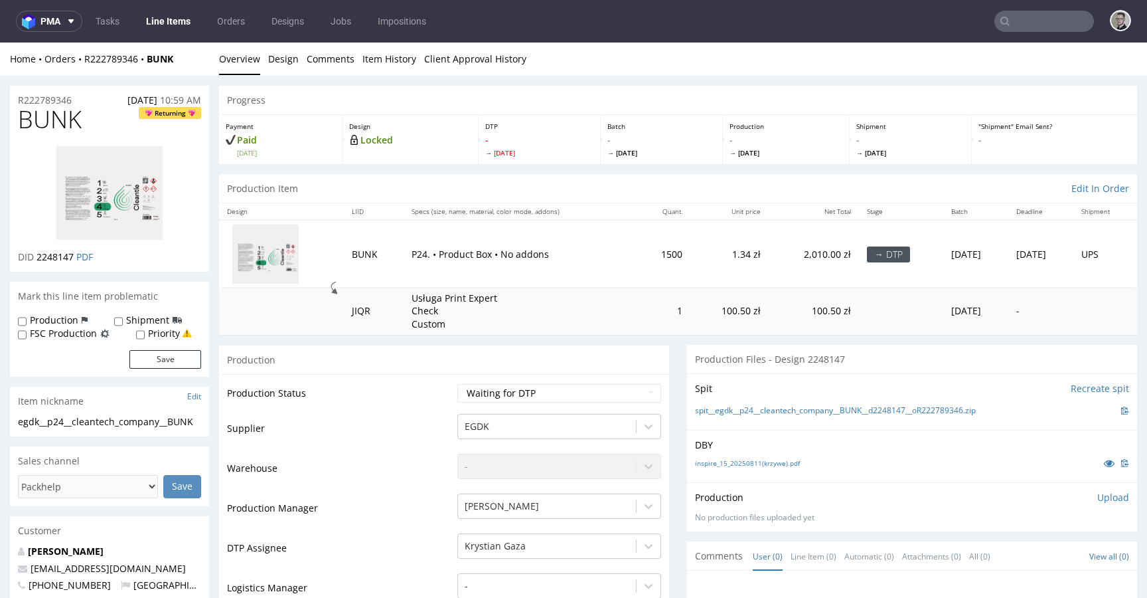
click at [705, 361] on div "Production Files - Design 2248147" at bounding box center [912, 359] width 450 height 29
click at [760, 462] on link "inspire_15_20250811(krzywe).pdf" at bounding box center [747, 462] width 105 height 9
click at [645, 368] on div "Production" at bounding box center [444, 360] width 450 height 30
click at [622, 385] on select "Waiting for Artwork Waiting for Diecut Waiting for Mockup Waiting for DTP Waiti…" at bounding box center [559, 393] width 204 height 19
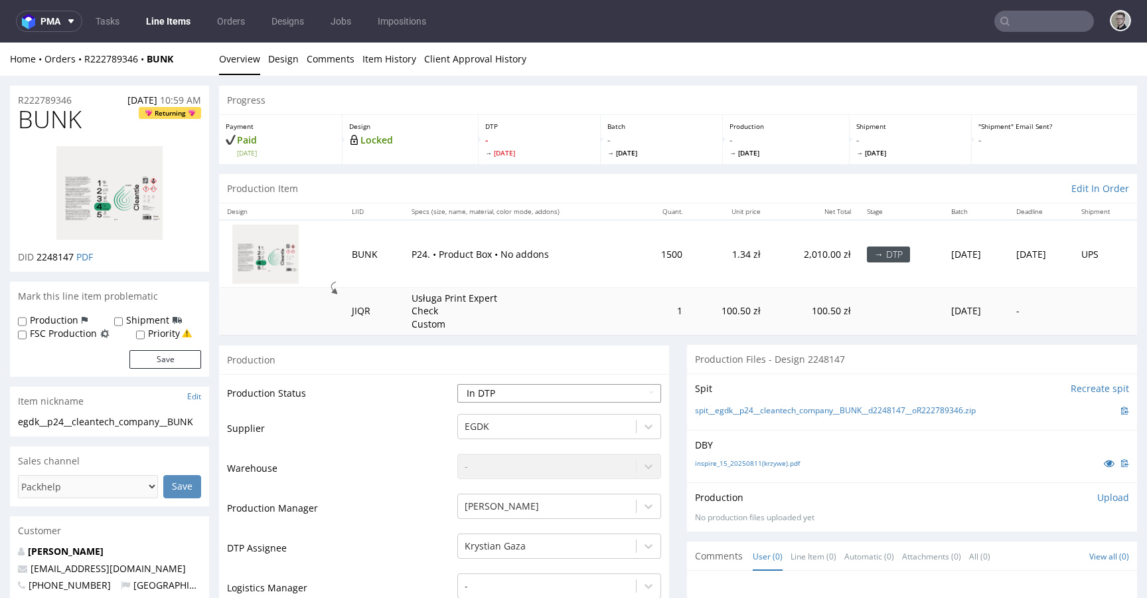
click at [457, 384] on select "Waiting for Artwork Waiting for Diecut Waiting for Mockup Waiting for DTP Waiti…" at bounding box center [559, 393] width 204 height 19
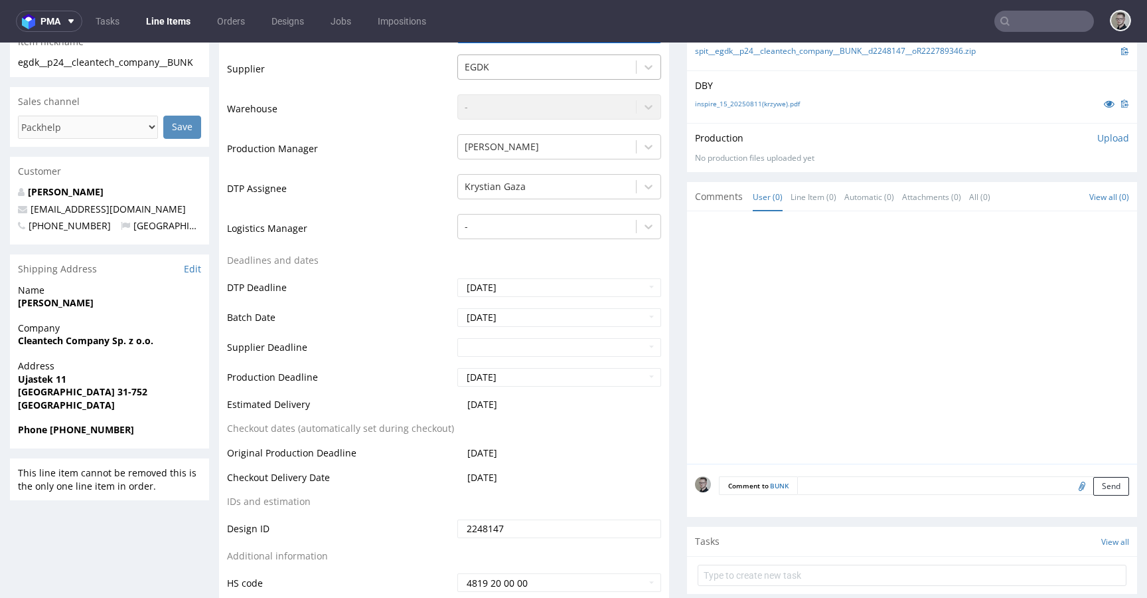
scroll to position [426, 0]
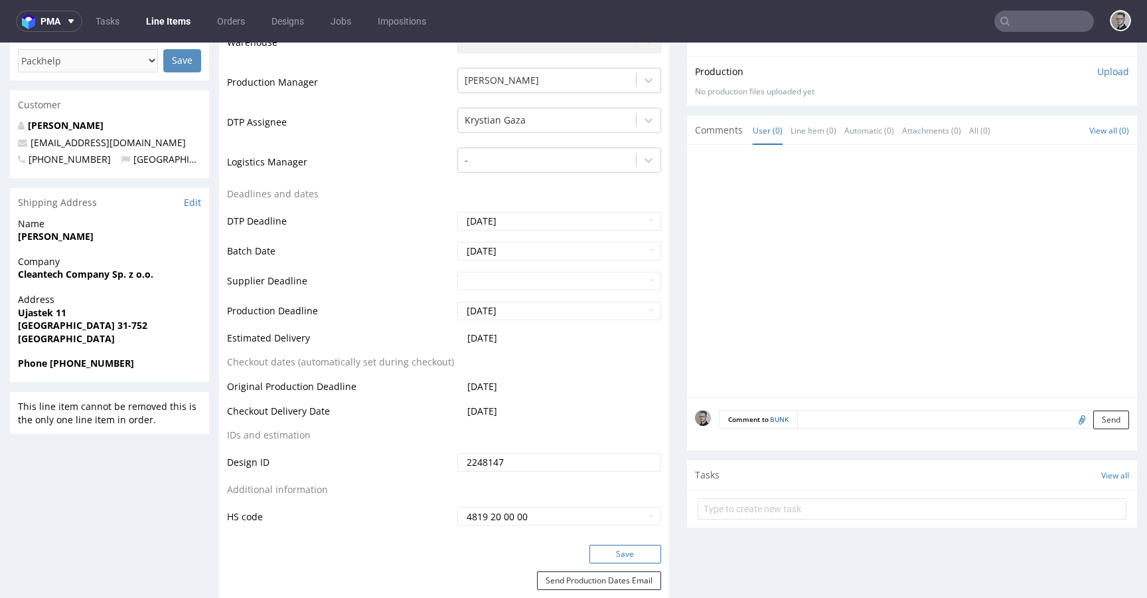
click at [631, 555] on button "Save" at bounding box center [626, 553] width 72 height 19
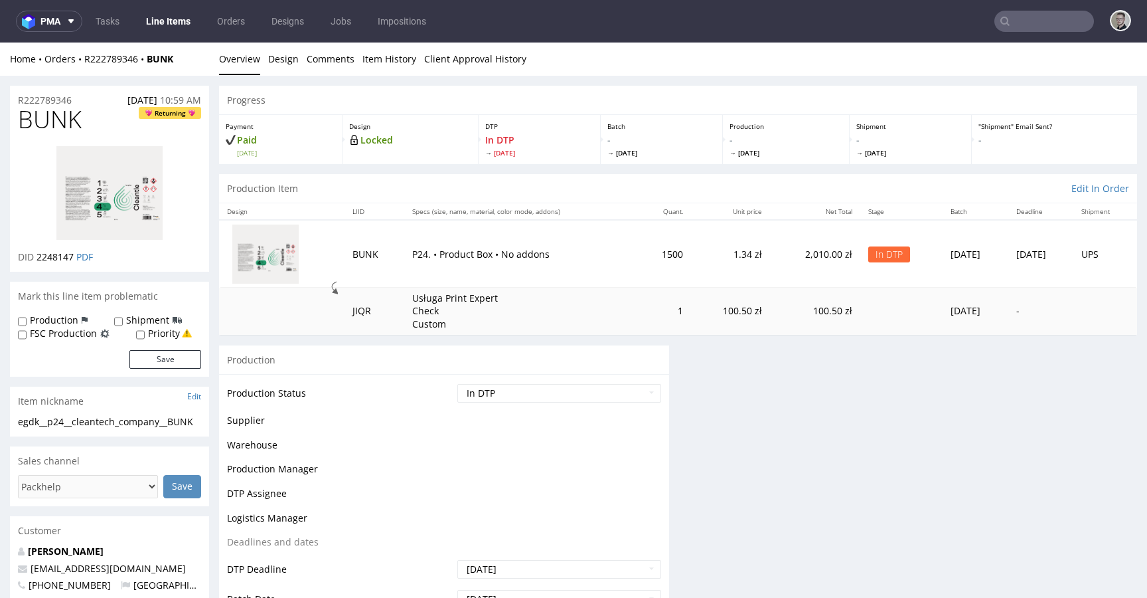
scroll to position [0, 0]
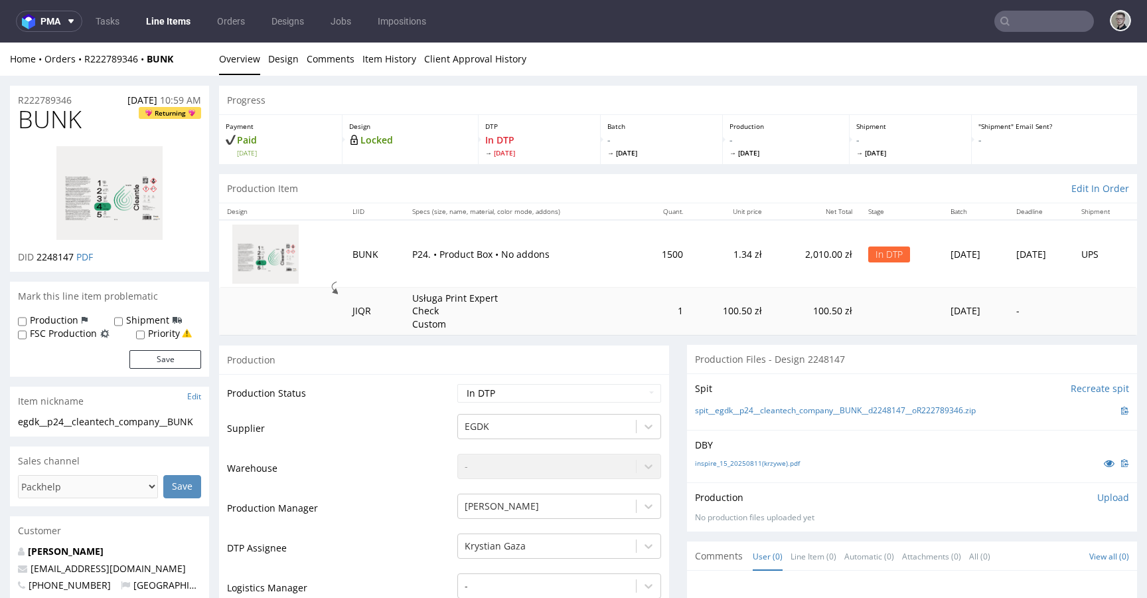
click at [413, 180] on div "Production Item Edit In Order" at bounding box center [678, 188] width 918 height 29
click at [539, 388] on select "Waiting for Artwork Waiting for Diecut Waiting for Mockup Waiting for DTP Waiti…" at bounding box center [559, 393] width 204 height 19
select select "dtp_ca_needed"
click at [457, 384] on select "Waiting for Artwork Waiting for Diecut Waiting for Mockup Waiting for DTP Waiti…" at bounding box center [559, 393] width 204 height 19
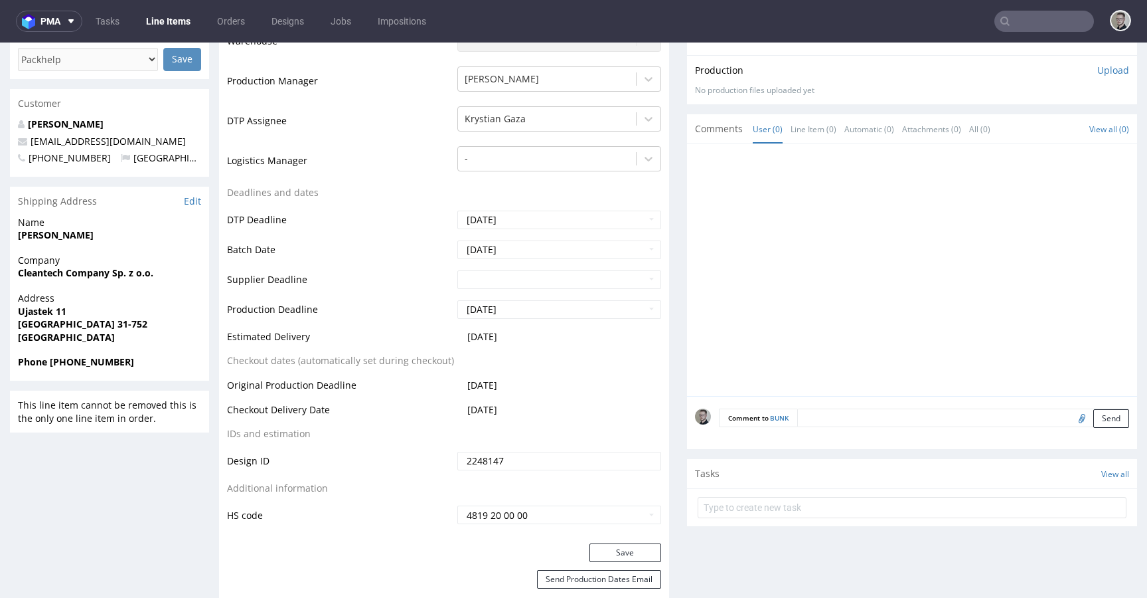
scroll to position [542, 0]
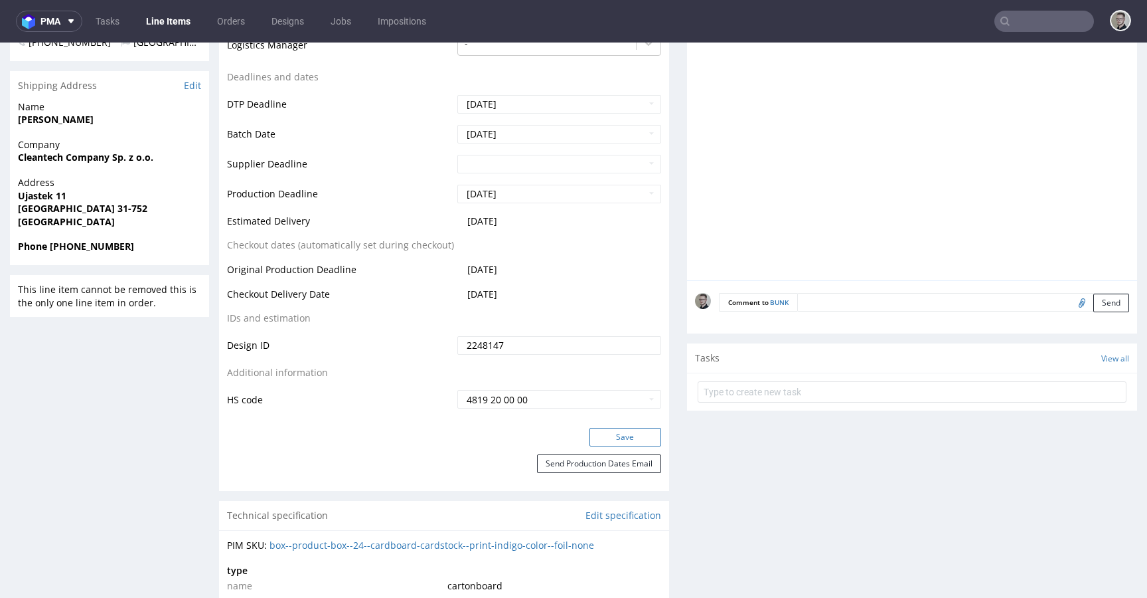
click at [634, 445] on button "Save" at bounding box center [626, 437] width 72 height 19
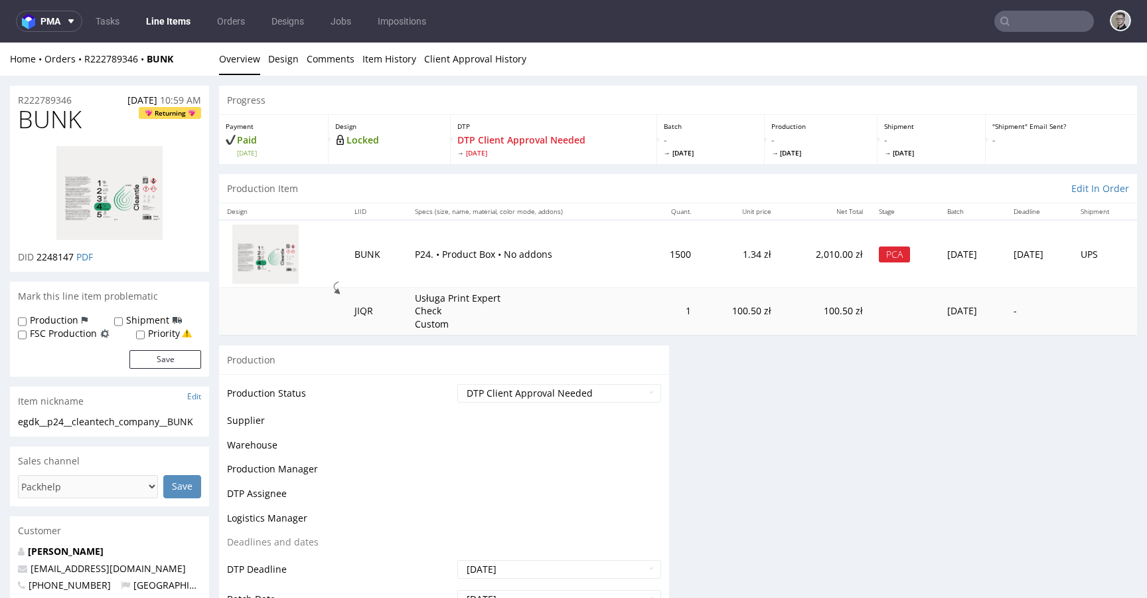
scroll to position [0, 0]
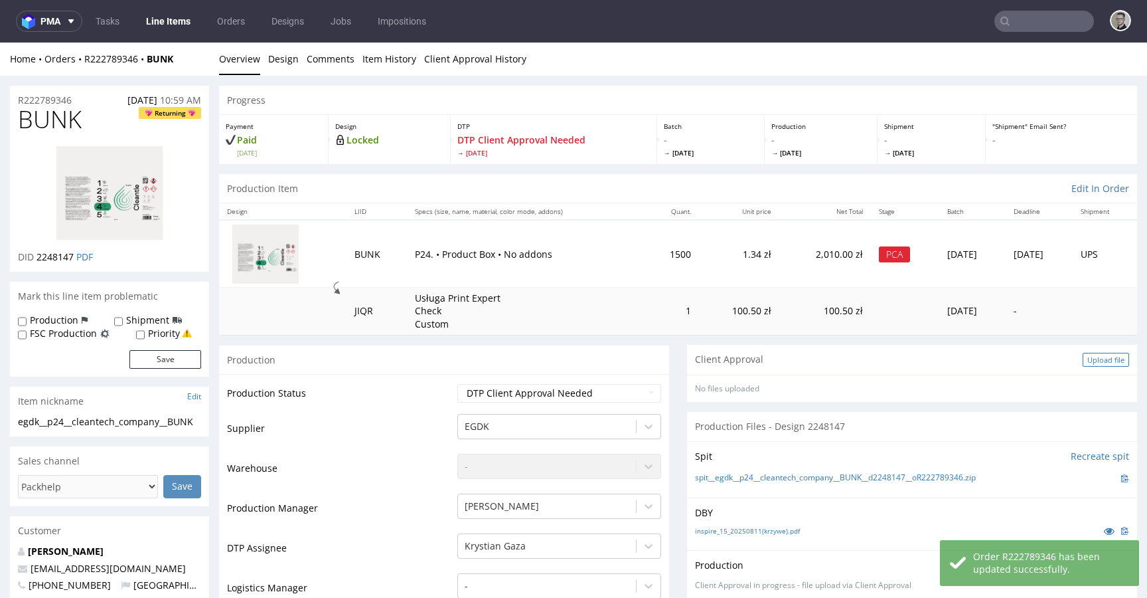
click at [1084, 365] on div "Upload file" at bounding box center [1106, 360] width 46 height 14
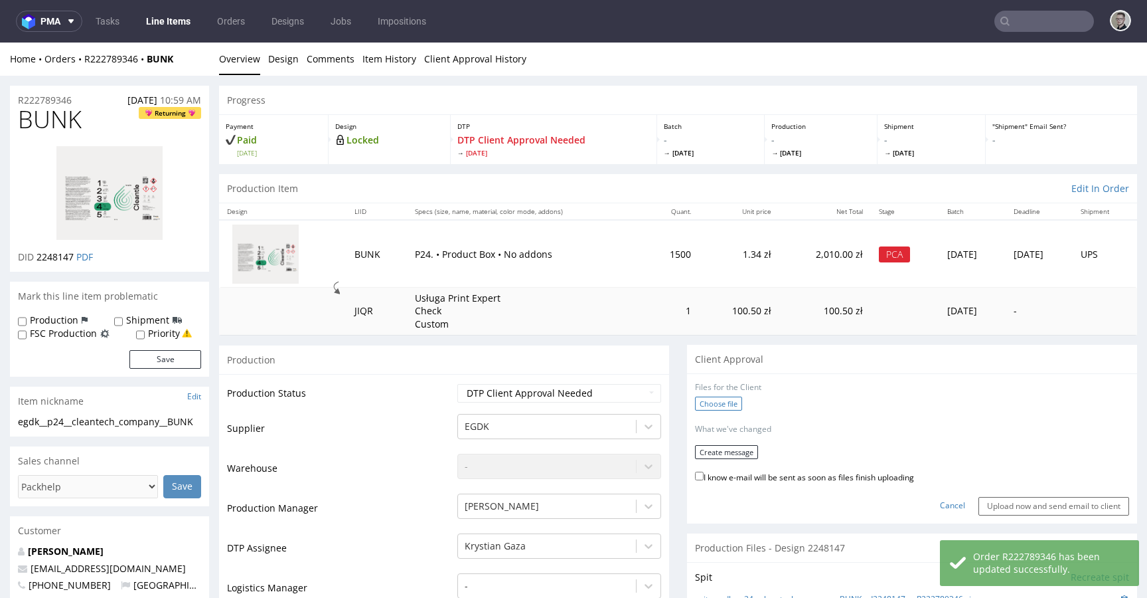
click at [714, 410] on label "Choose file" at bounding box center [718, 403] width 47 height 14
click at [0, 42] on input "Choose file" at bounding box center [0, 42] width 0 height 0
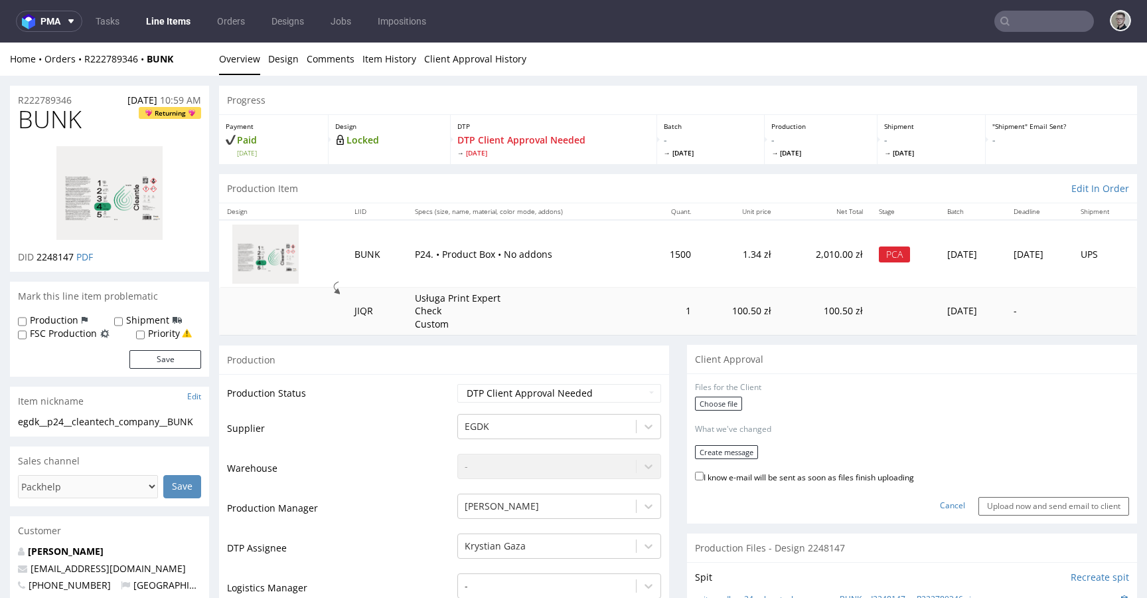
click at [135, 420] on div "egdk__p24__cleantech_company__BUNK" at bounding box center [109, 421] width 183 height 13
copy div "egdk__p24__cleantech_company__BUNK"
drag, startPoint x: 84, startPoint y: 98, endPoint x: 0, endPoint y: 98, distance: 84.3
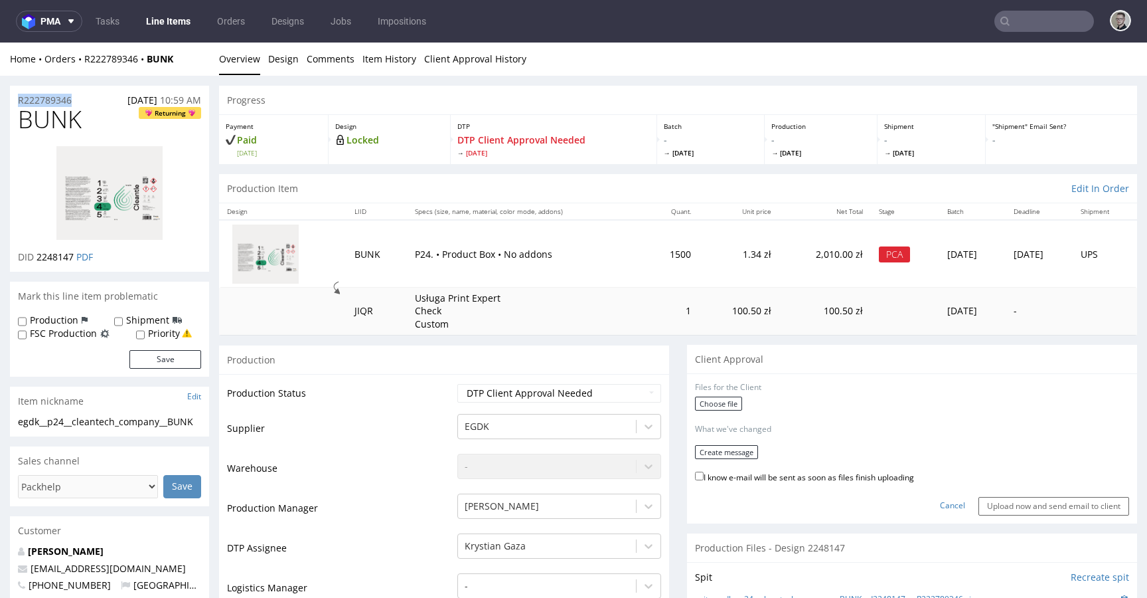
copy p "R222789346"
click at [703, 409] on label "Choose file" at bounding box center [718, 403] width 47 height 14
click at [0, 42] on input "Choose file" at bounding box center [0, 42] width 0 height 0
click at [721, 447] on button "Create message" at bounding box center [726, 447] width 63 height 14
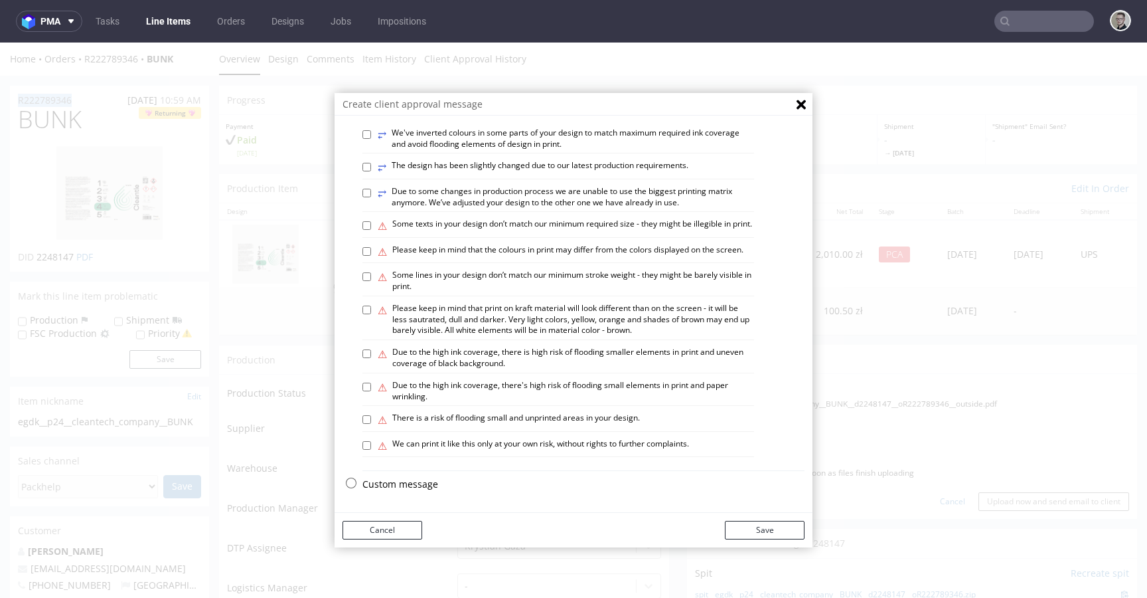
scroll to position [770, 0]
click at [401, 486] on p "Custom message" at bounding box center [584, 483] width 442 height 13
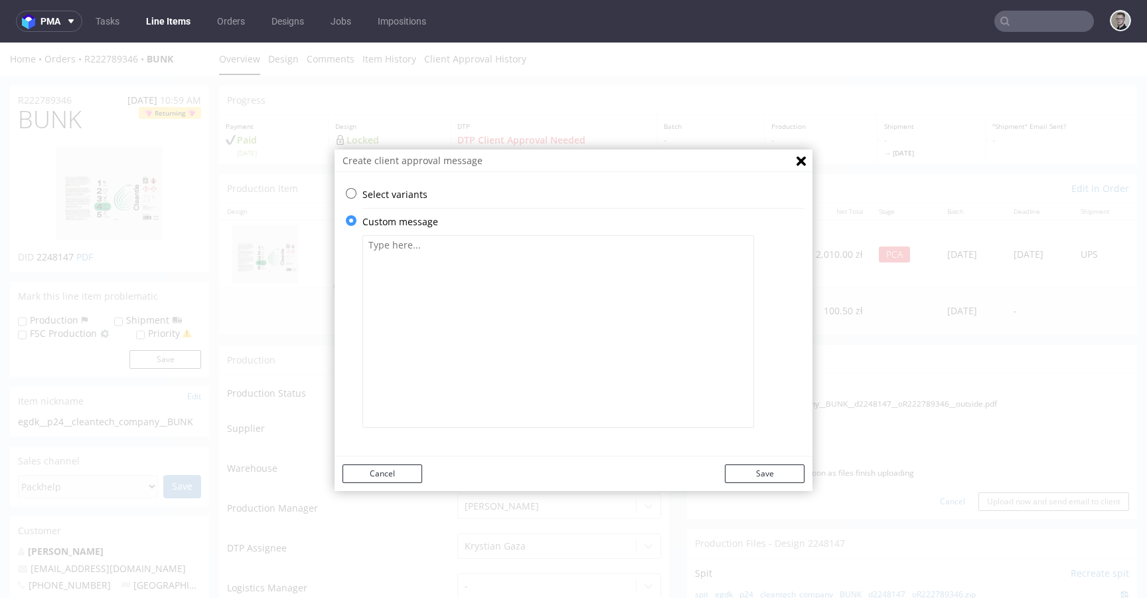
scroll to position [0, 0]
click at [514, 315] on textarea at bounding box center [559, 331] width 392 height 193
type textarea "We've made same adjustments as in 30ml version. Please make sure everything is …"
click at [779, 480] on button "Save" at bounding box center [765, 473] width 80 height 19
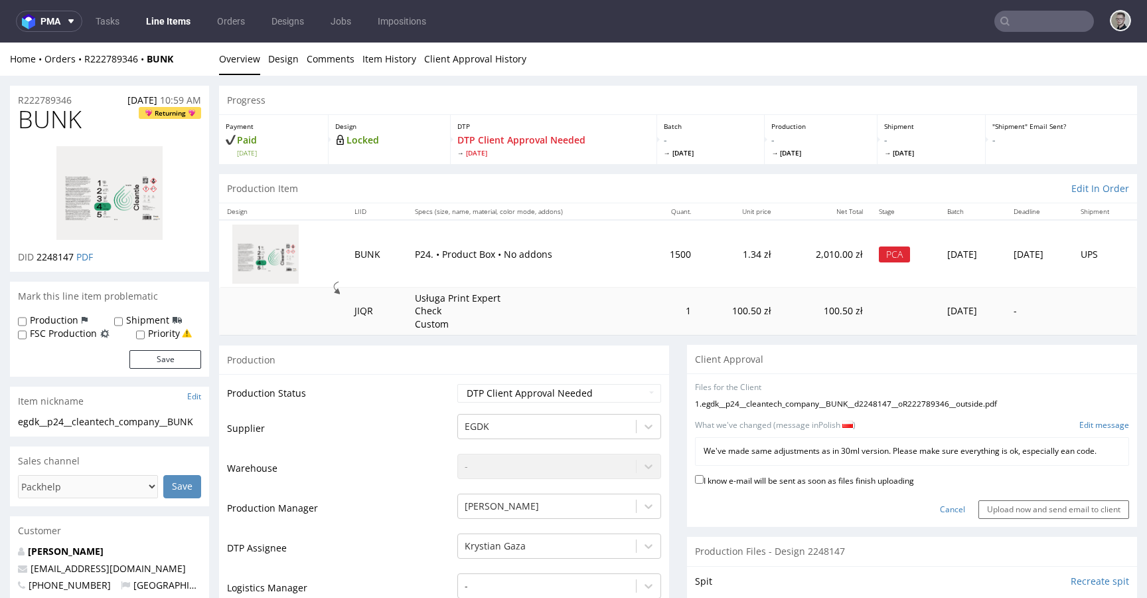
click at [802, 481] on label "I know e-mail will be sent as soon as files finish uploading" at bounding box center [804, 479] width 219 height 15
click at [704, 481] on input "I know e-mail will be sent as soon as files finish uploading" at bounding box center [699, 479] width 9 height 9
checkbox input "true"
click at [979, 511] on input "Upload now and send email to client" at bounding box center [1054, 509] width 151 height 19
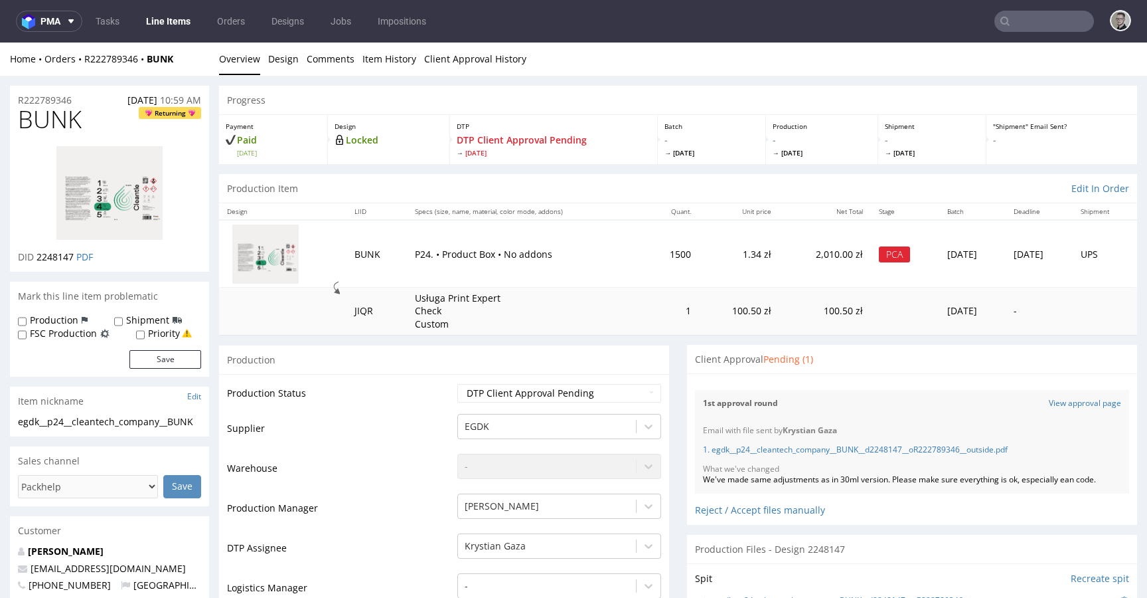
click at [63, 124] on span "BUNK" at bounding box center [50, 119] width 64 height 27
click at [62, 122] on span "BUNK" at bounding box center [50, 119] width 64 height 27
click at [57, 114] on span "BUNK" at bounding box center [50, 119] width 64 height 27
copy span "BUNK"
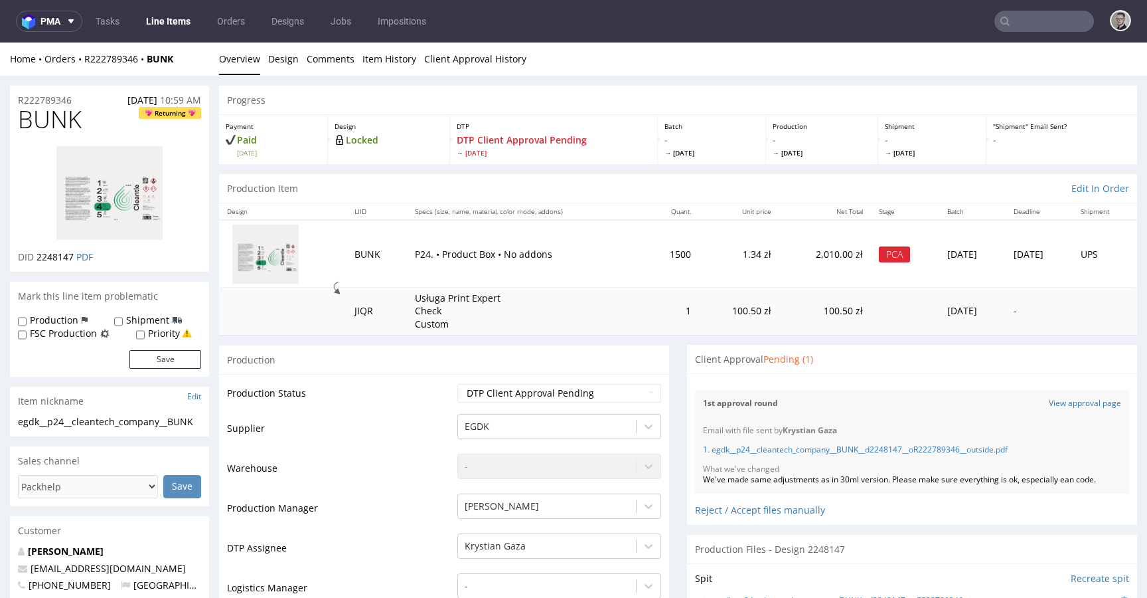
click at [832, 471] on div "What we've changed" at bounding box center [912, 468] width 418 height 11
click at [841, 479] on div "We've made same adjustments as in 30ml version. Please make sure everything is …" at bounding box center [912, 479] width 418 height 11
click at [841, 477] on div "We've made same adjustments as in 30ml version. Please make sure everything is …" at bounding box center [912, 479] width 418 height 11
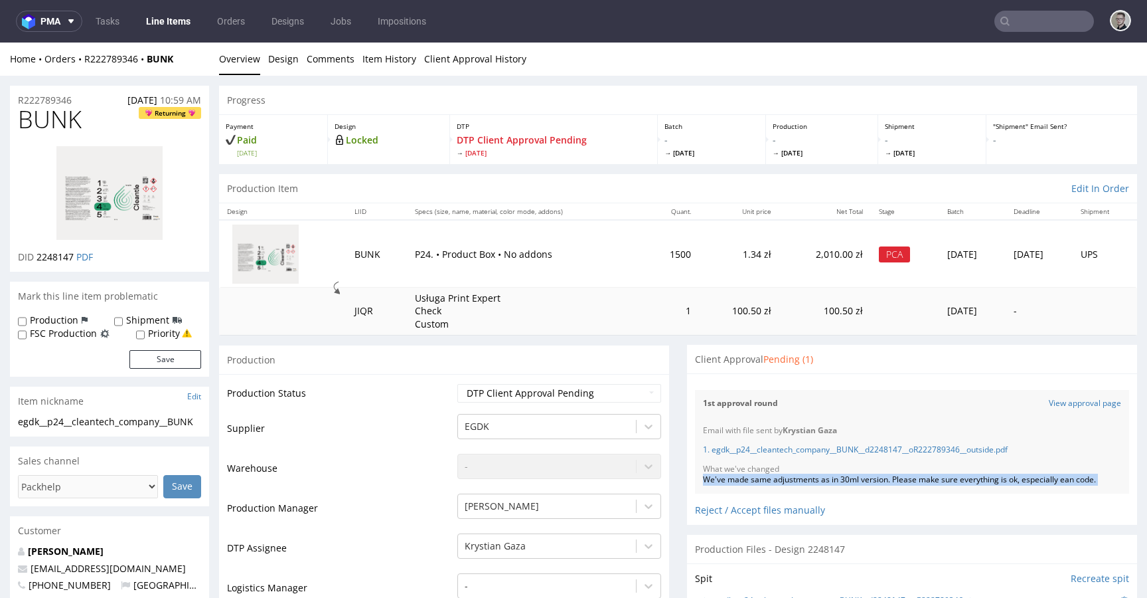
copy div "We've made same adjustments as in 30ml version. Please make sure everything is …"
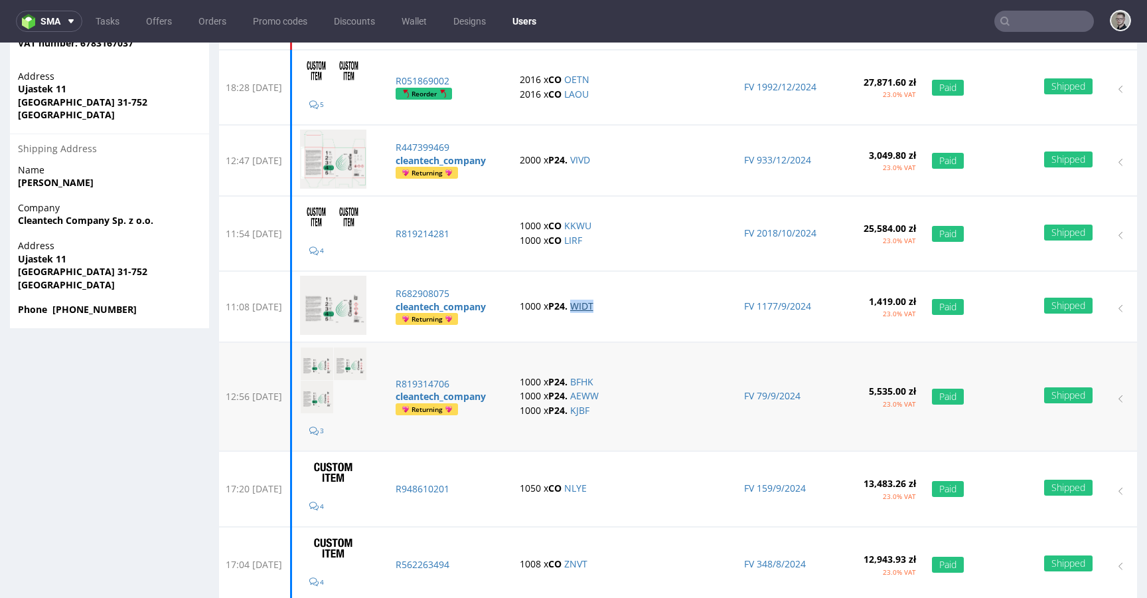
scroll to position [479, 0]
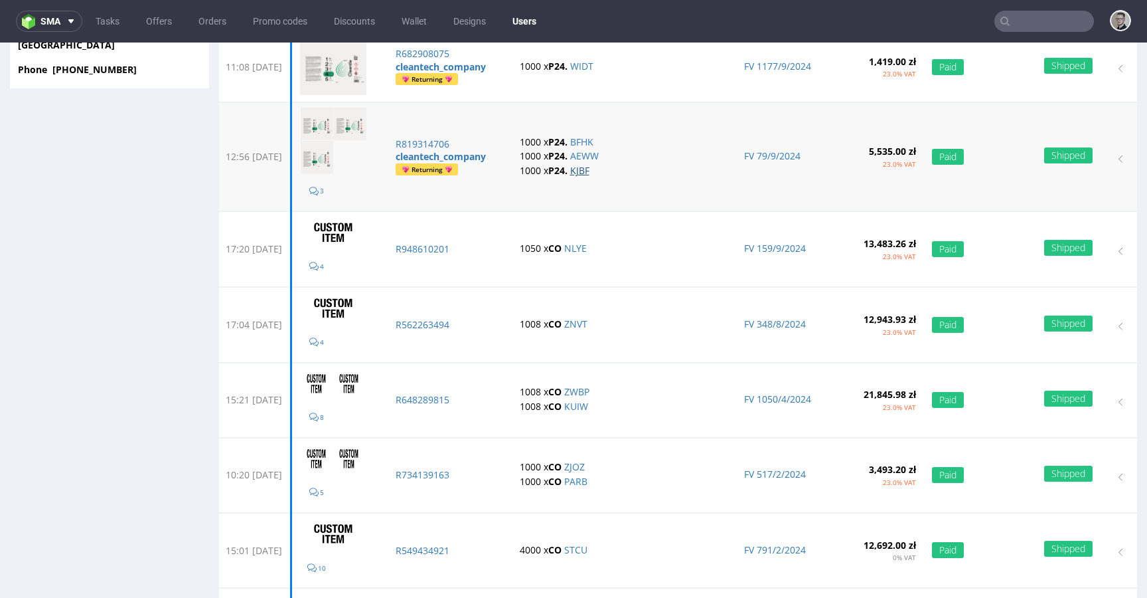
scroll to position [710, 0]
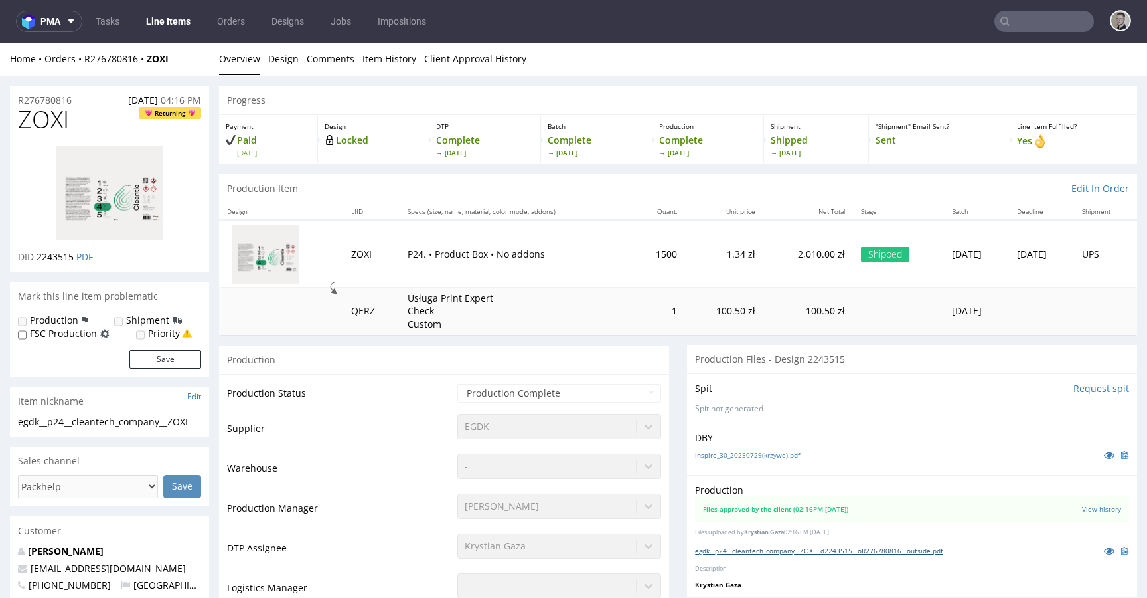
click at [782, 546] on link "egdk__p24__cleantech_company__ZOXI__d2243515__oR276780816__outside.pdf" at bounding box center [819, 550] width 248 height 9
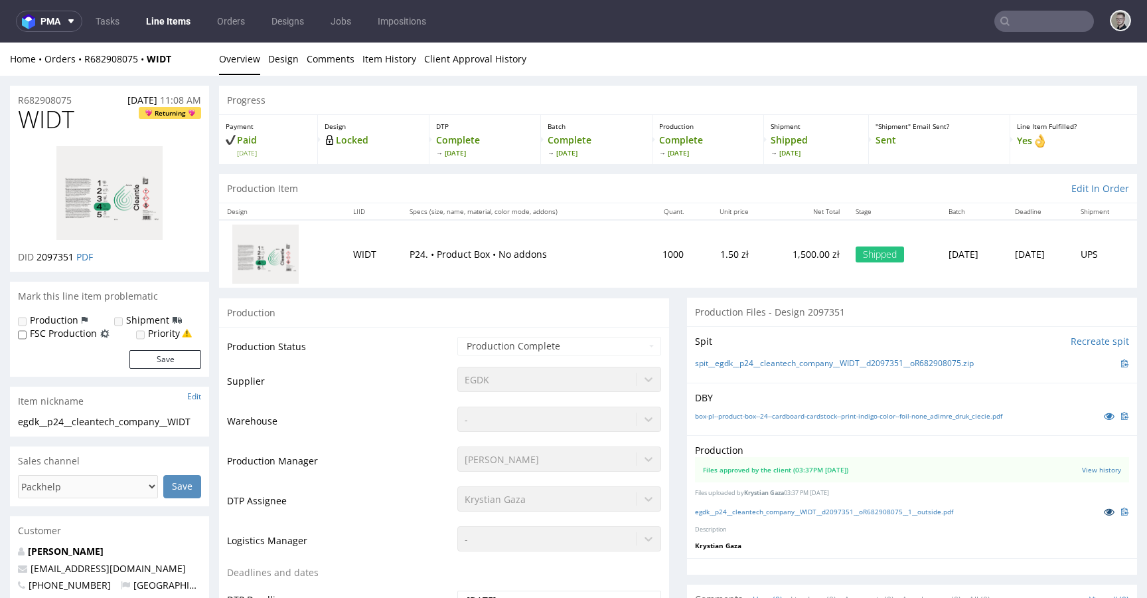
click at [1104, 511] on link at bounding box center [1110, 511] width 24 height 15
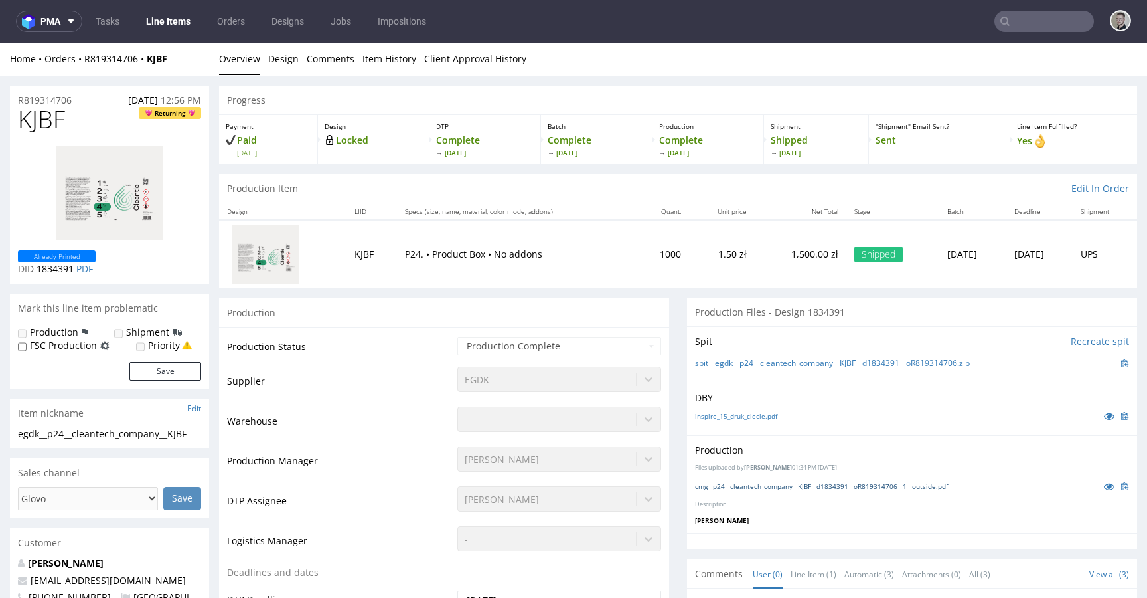
click at [798, 485] on link "cmg__p24__cleantech_company__KJBF__d1834391__oR819314706__1__outside.pdf" at bounding box center [821, 485] width 253 height 9
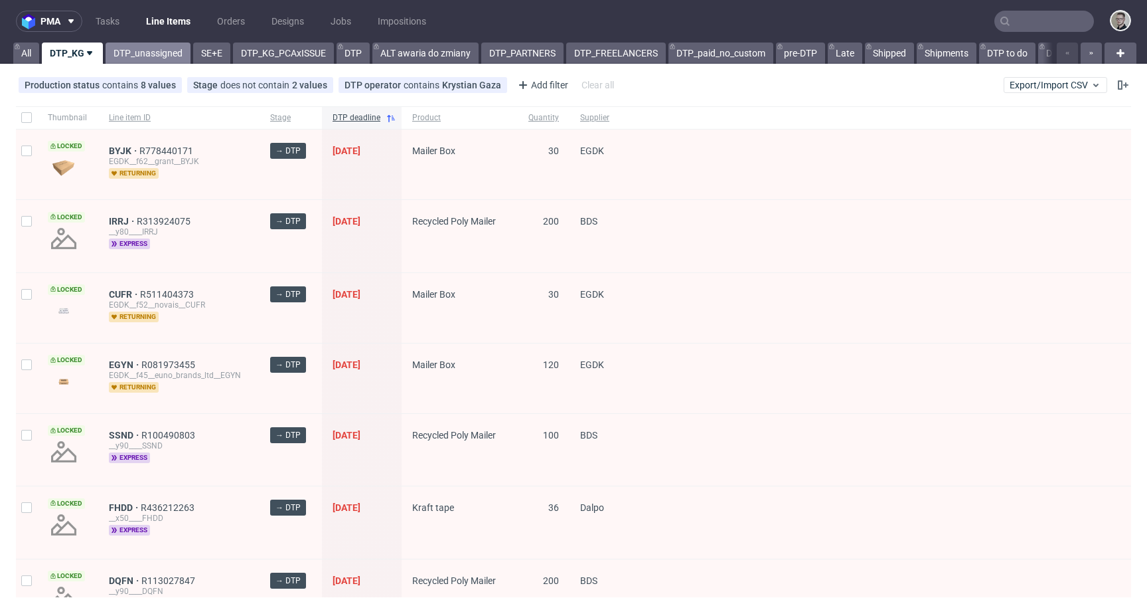
click at [149, 54] on link "DTP_unassigned" at bounding box center [148, 52] width 85 height 21
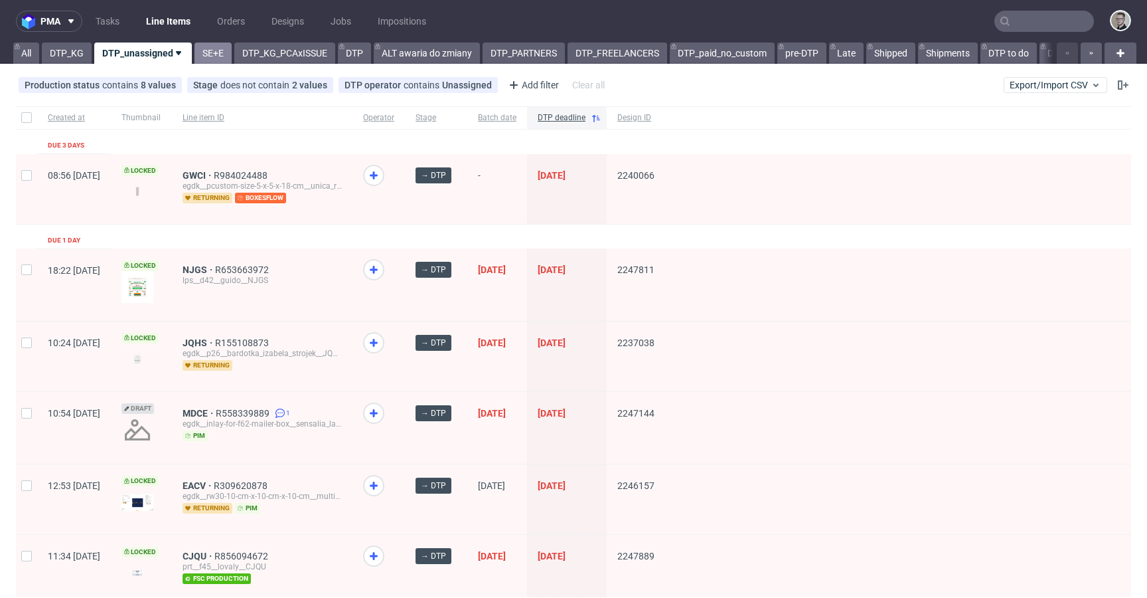
click at [215, 62] on link "SE+E" at bounding box center [213, 52] width 37 height 21
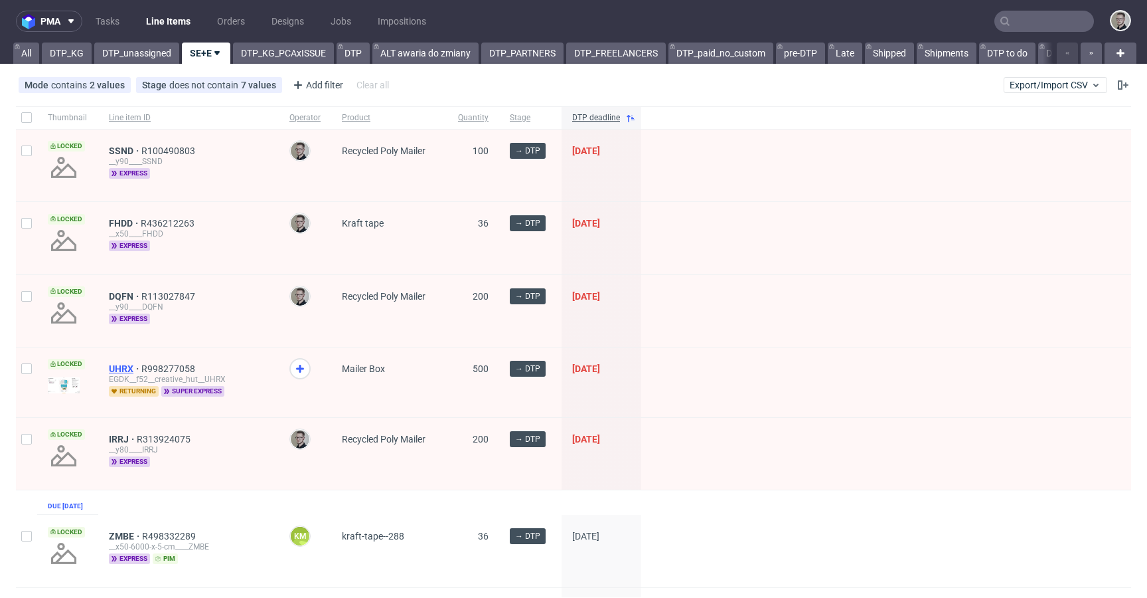
click at [127, 369] on span "UHRX" at bounding box center [125, 368] width 33 height 11
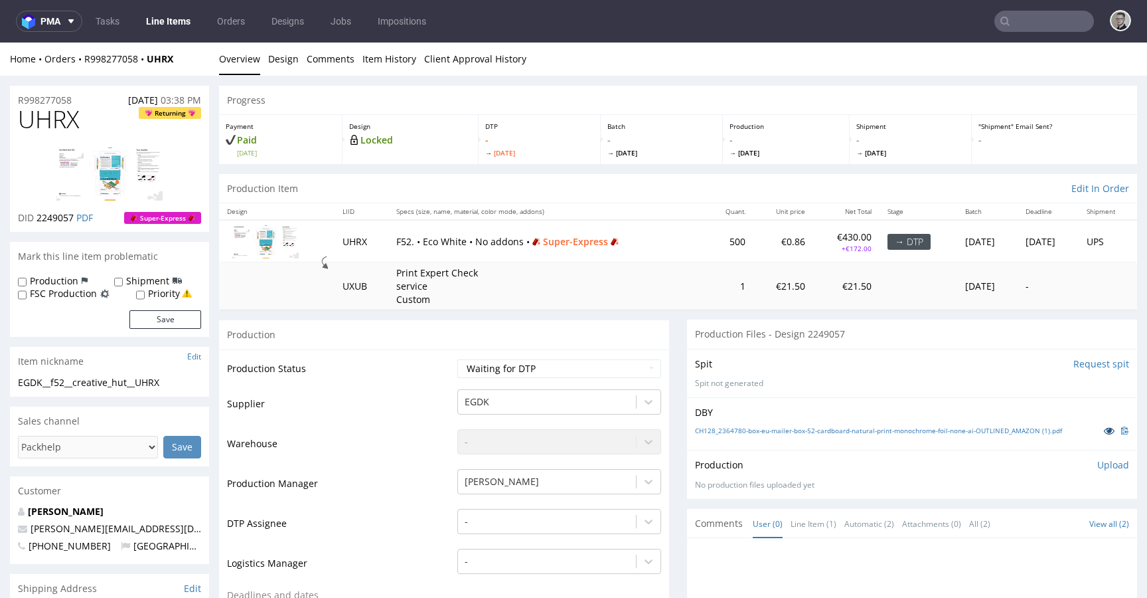
click at [1104, 426] on icon at bounding box center [1109, 430] width 11 height 9
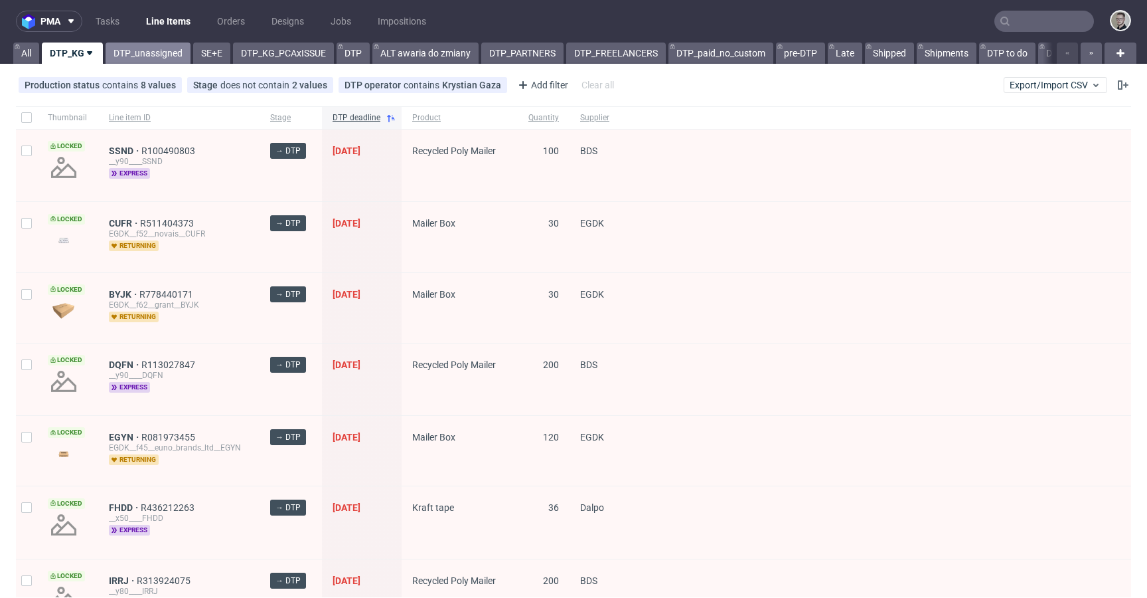
click at [142, 49] on link "DTP_unassigned" at bounding box center [148, 52] width 85 height 21
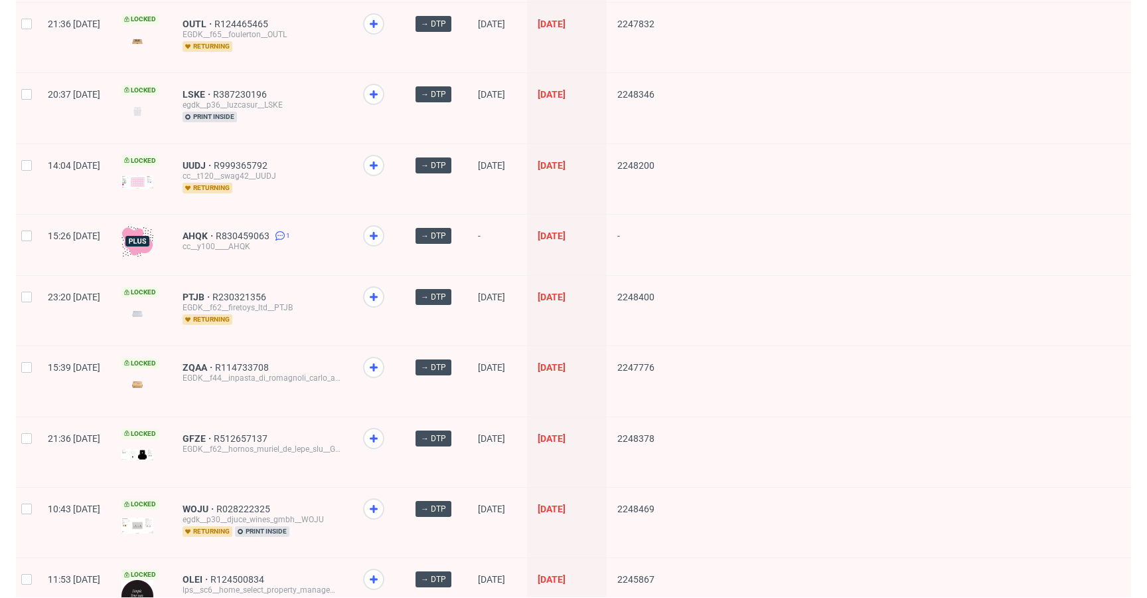
scroll to position [1760, 0]
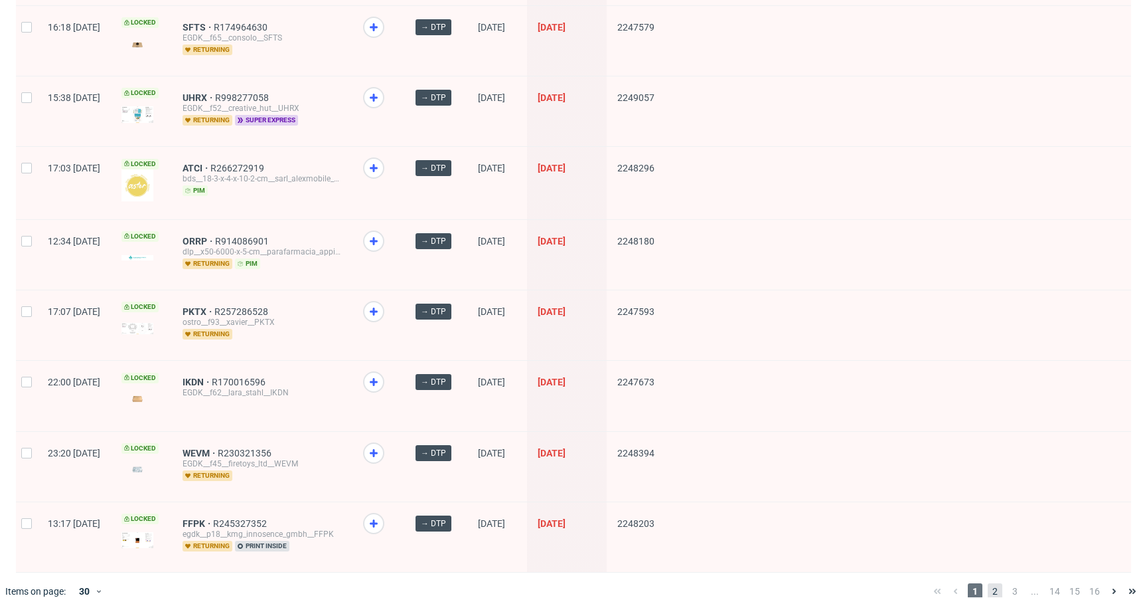
click at [988, 583] on span "2" at bounding box center [995, 591] width 15 height 16
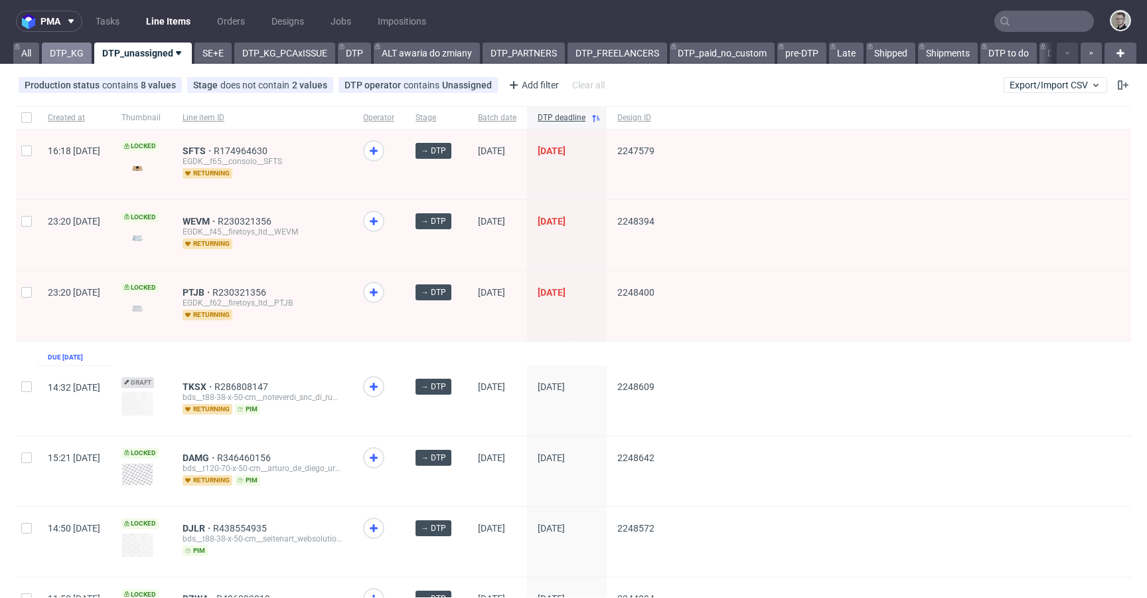
click at [76, 55] on link "DTP_KG" at bounding box center [67, 52] width 50 height 21
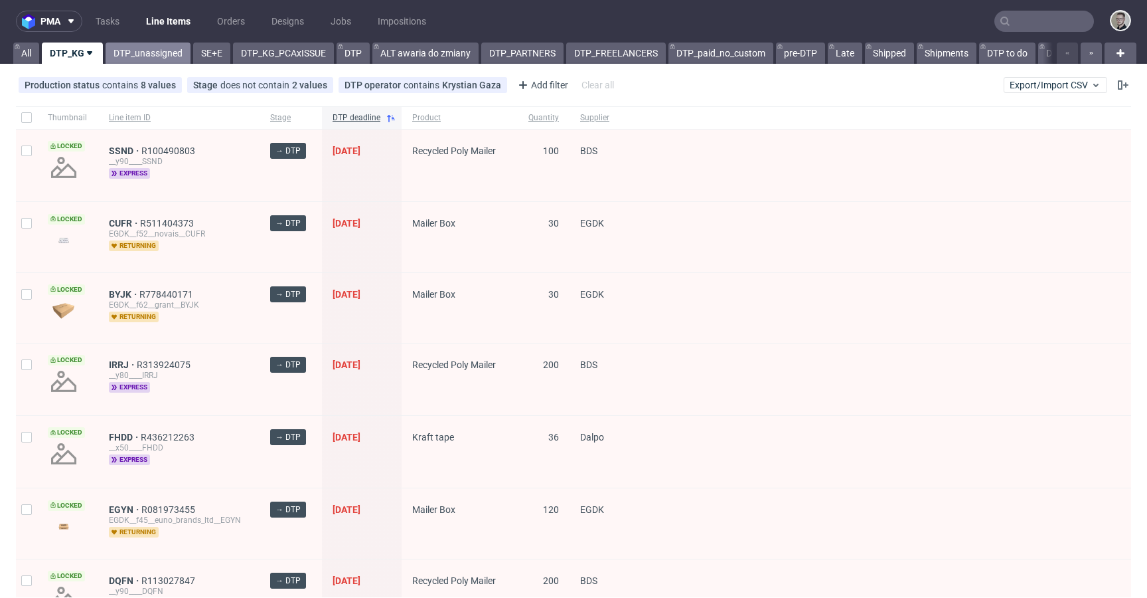
click at [165, 59] on link "DTP_unassigned" at bounding box center [148, 52] width 85 height 21
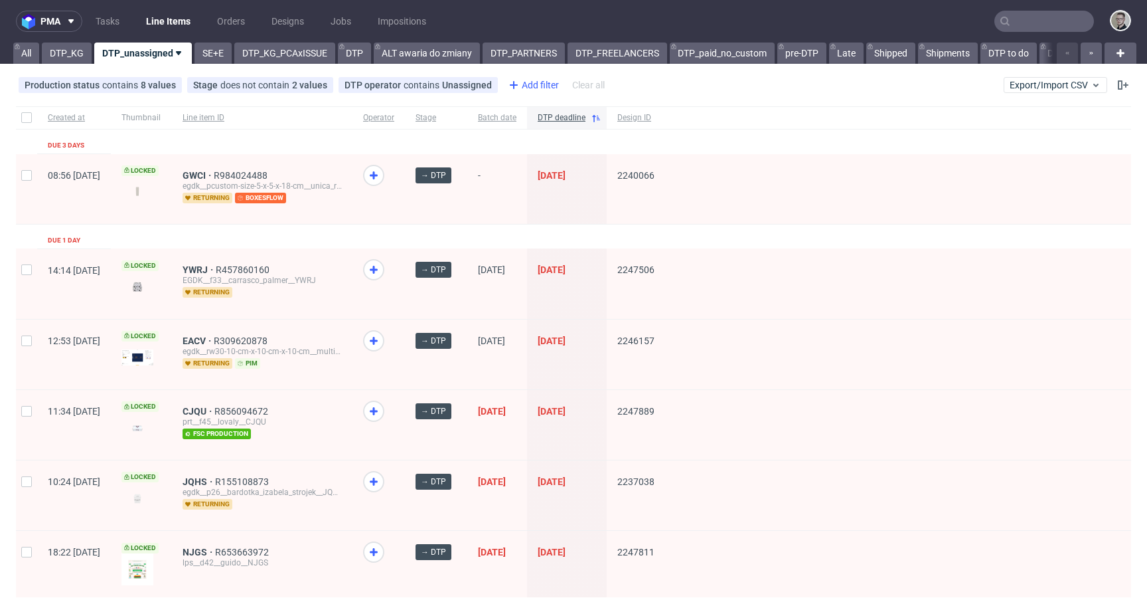
click at [522, 88] on div "Add filter" at bounding box center [532, 84] width 58 height 21
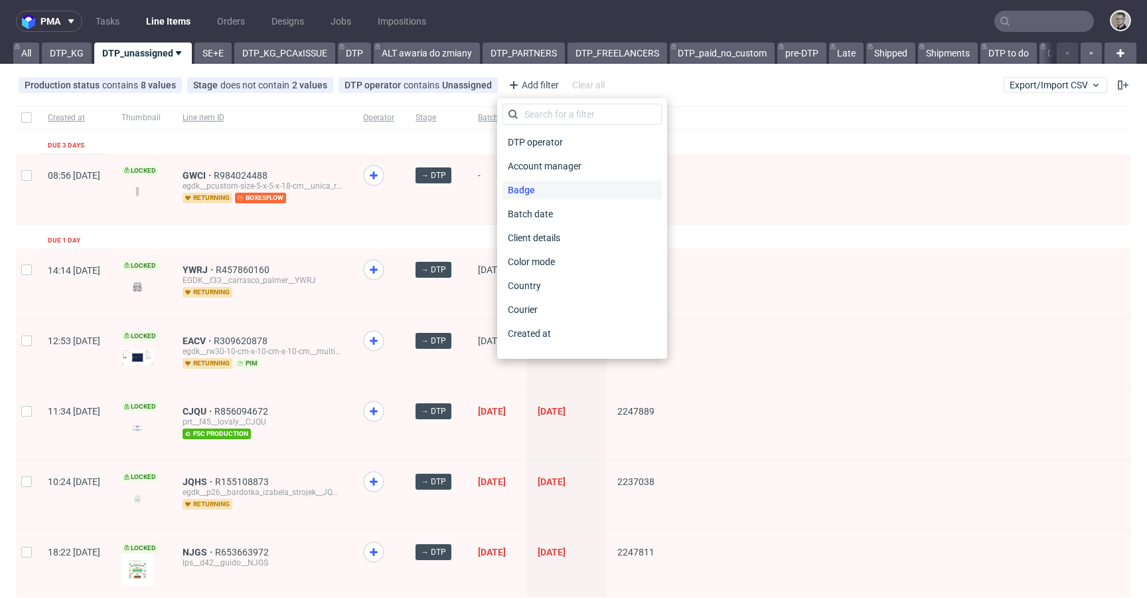
click at [540, 191] on div "Badge" at bounding box center [582, 190] width 159 height 19
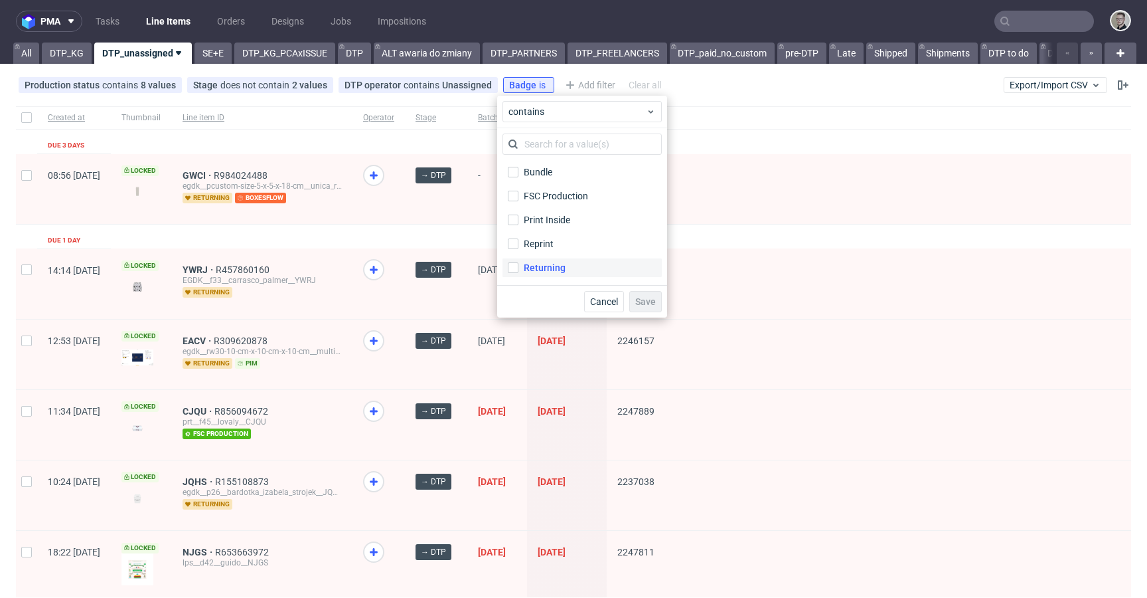
click at [562, 263] on div "Returning" at bounding box center [545, 267] width 42 height 13
click at [519, 263] on input "Returning" at bounding box center [513, 267] width 11 height 11
checkbox input "true"
click at [645, 297] on span "Save" at bounding box center [645, 301] width 21 height 9
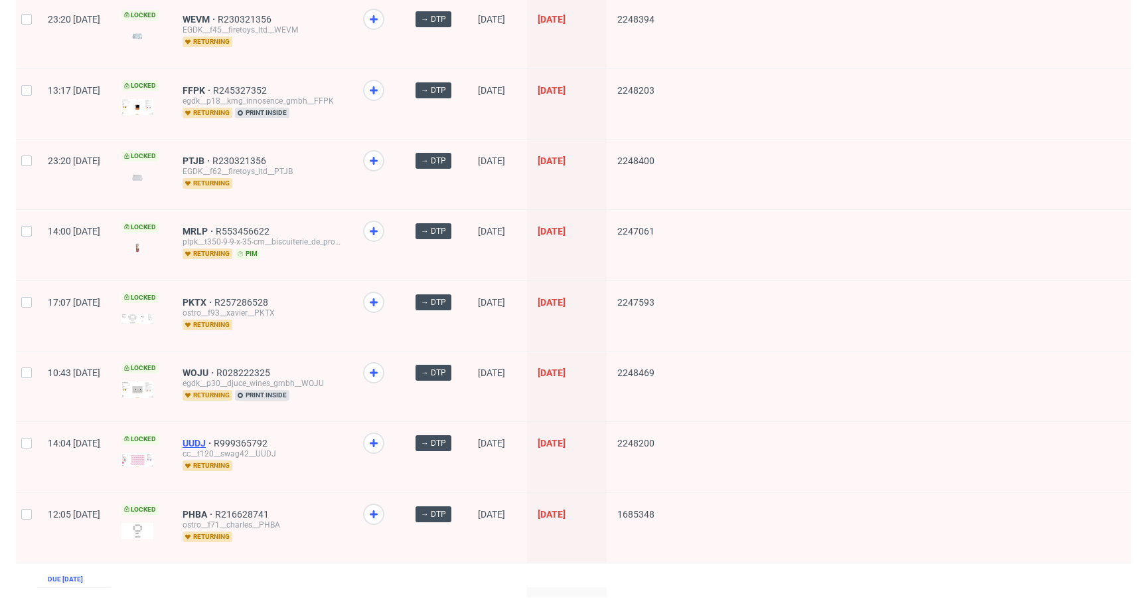
scroll to position [1041, 0]
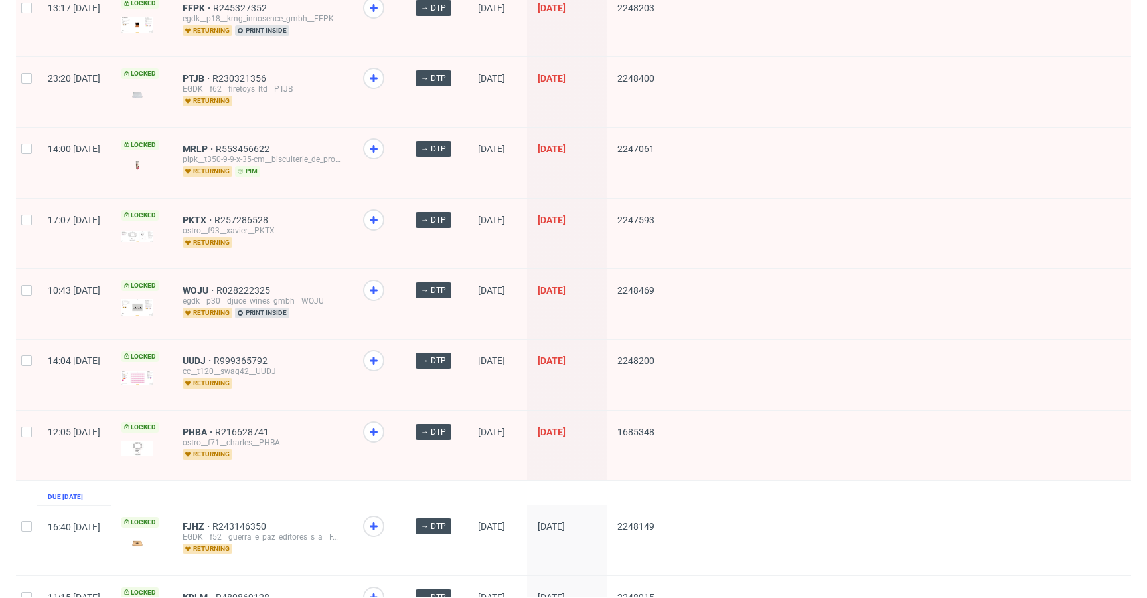
drag, startPoint x: 235, startPoint y: 347, endPoint x: 234, endPoint y: 336, distance: 11.4
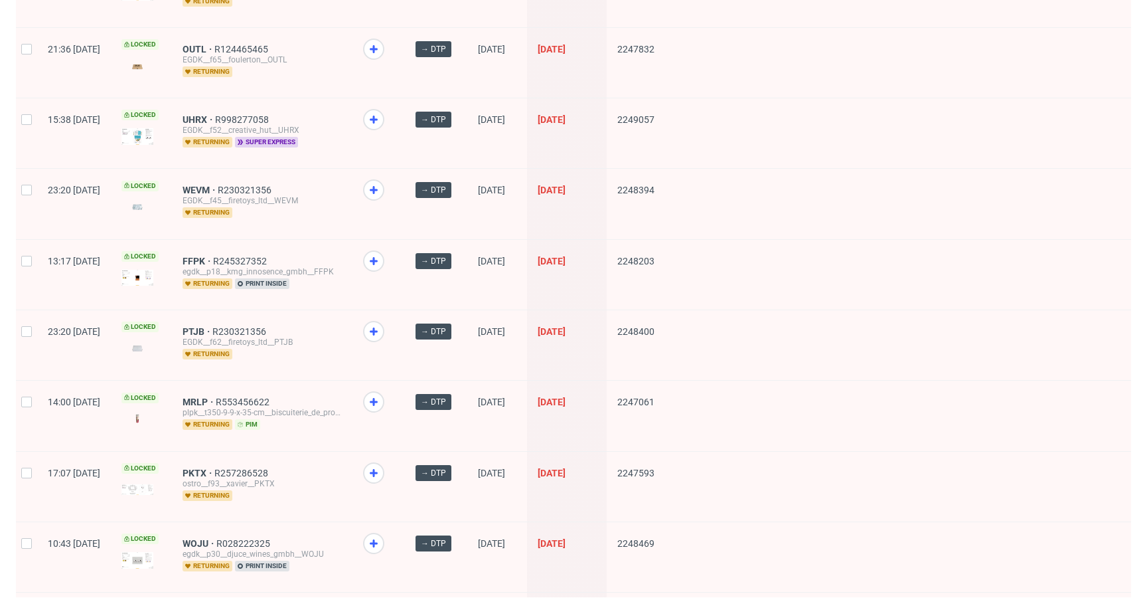
scroll to position [747, 0]
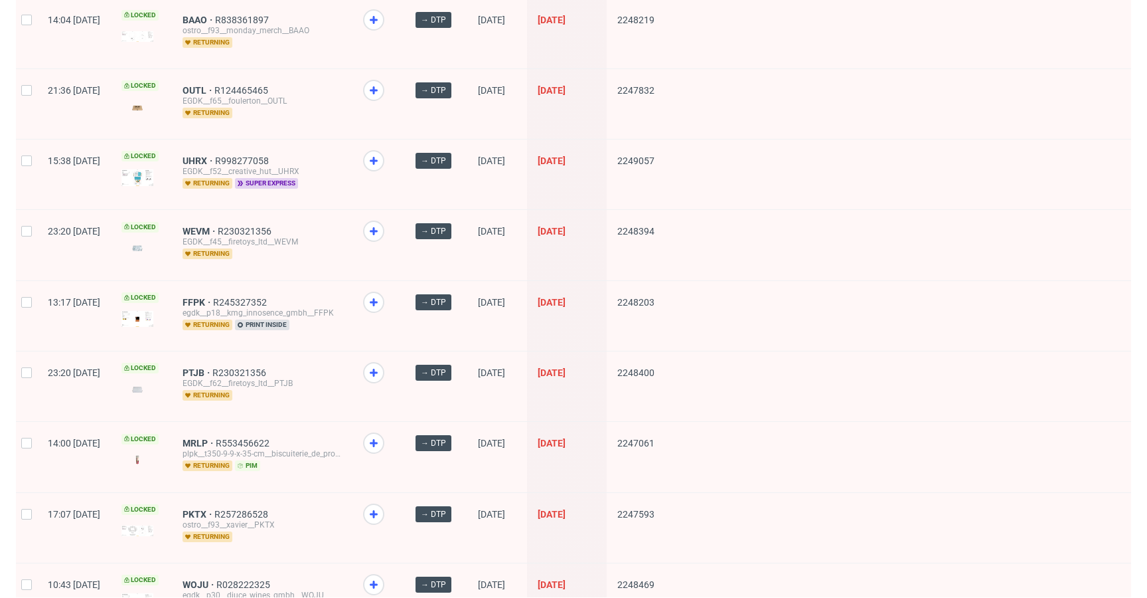
drag, startPoint x: 240, startPoint y: 148, endPoint x: 236, endPoint y: 138, distance: 10.7
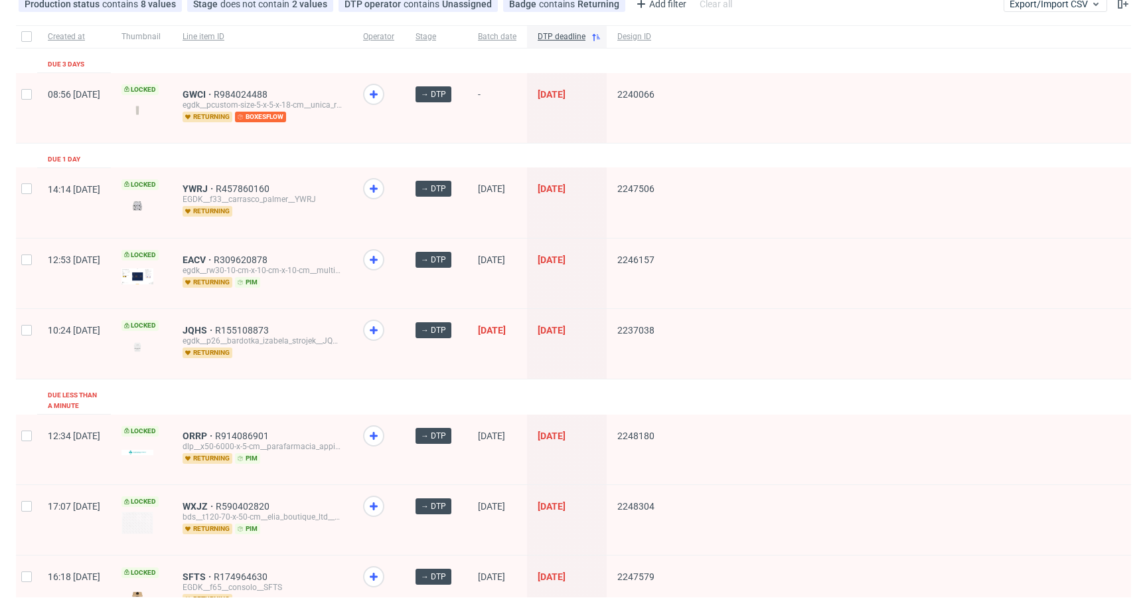
scroll to position [0, 0]
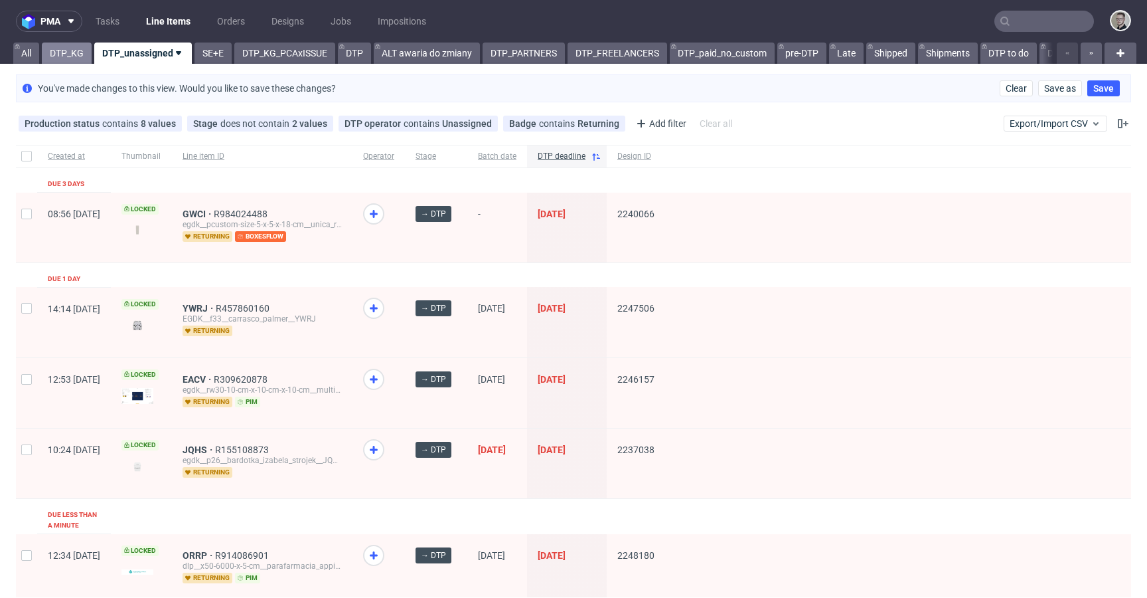
click at [68, 46] on link "DTP_KG" at bounding box center [67, 52] width 50 height 21
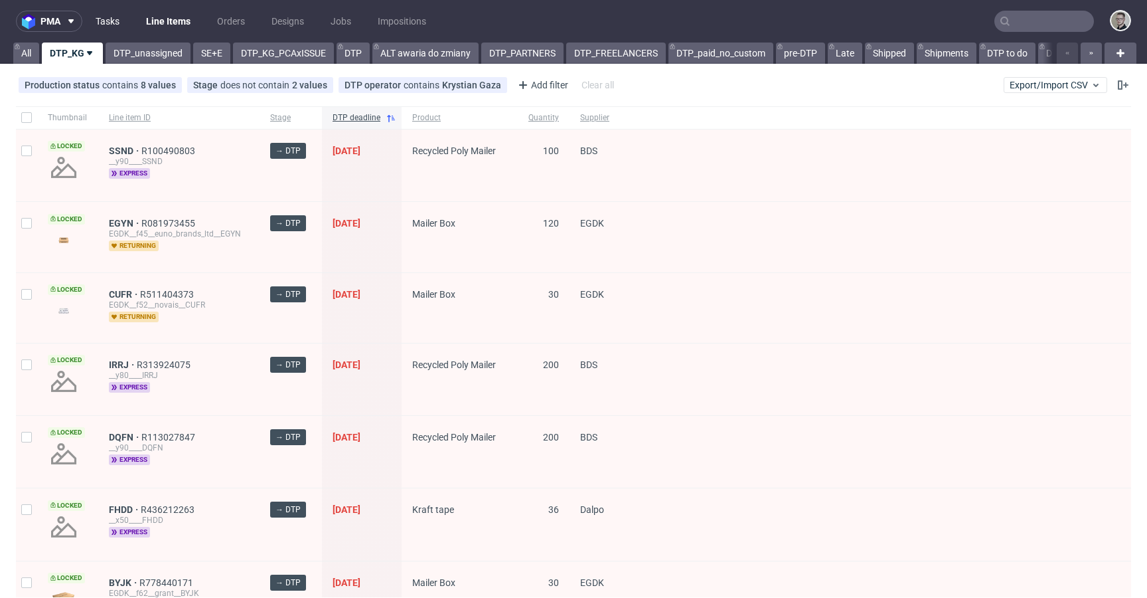
click at [111, 23] on link "Tasks" at bounding box center [108, 21] width 40 height 21
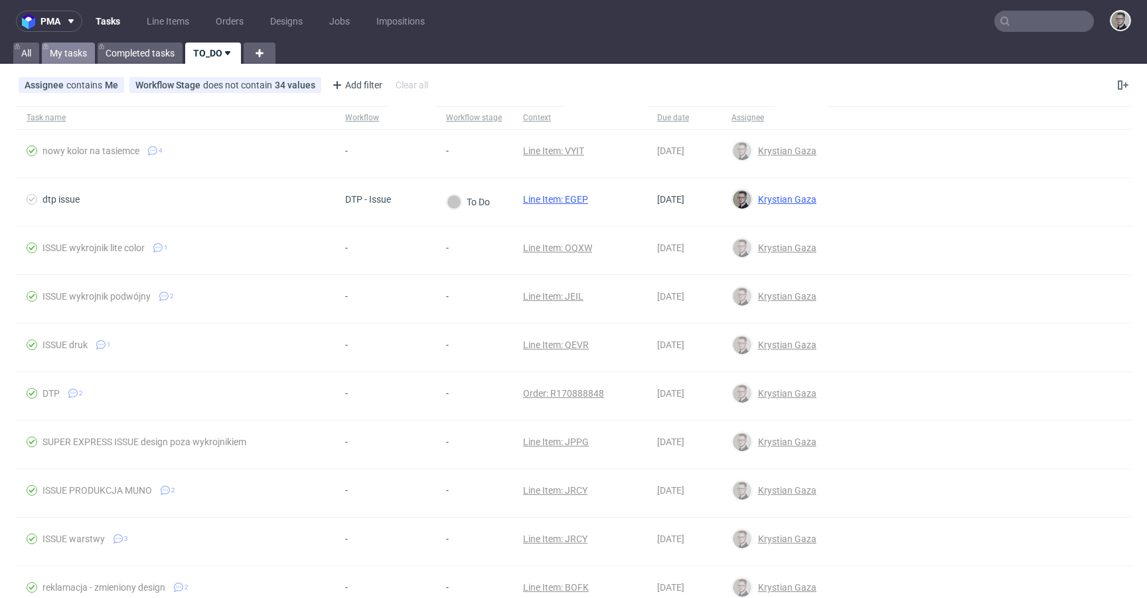
click at [72, 50] on link "My tasks" at bounding box center [68, 52] width 53 height 21
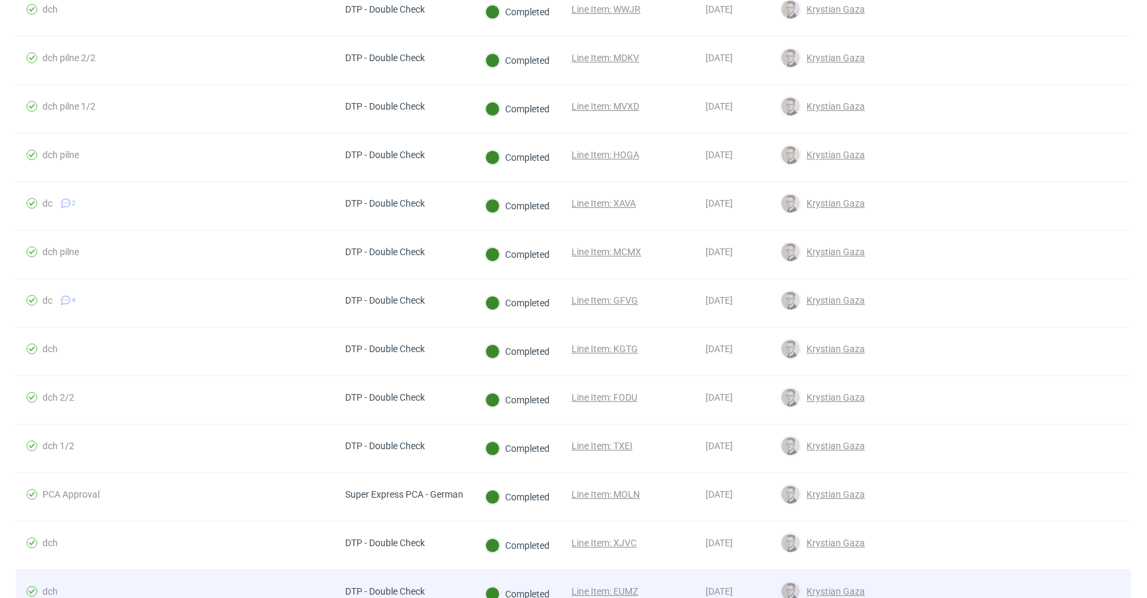
scroll to position [540, 0]
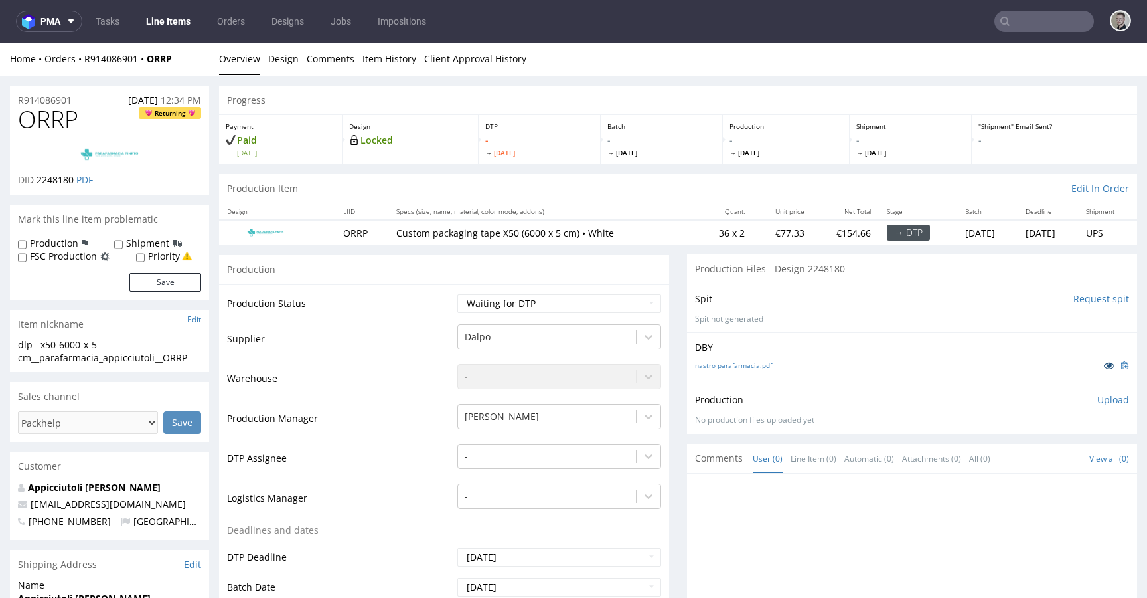
click at [1104, 365] on icon at bounding box center [1109, 365] width 11 height 9
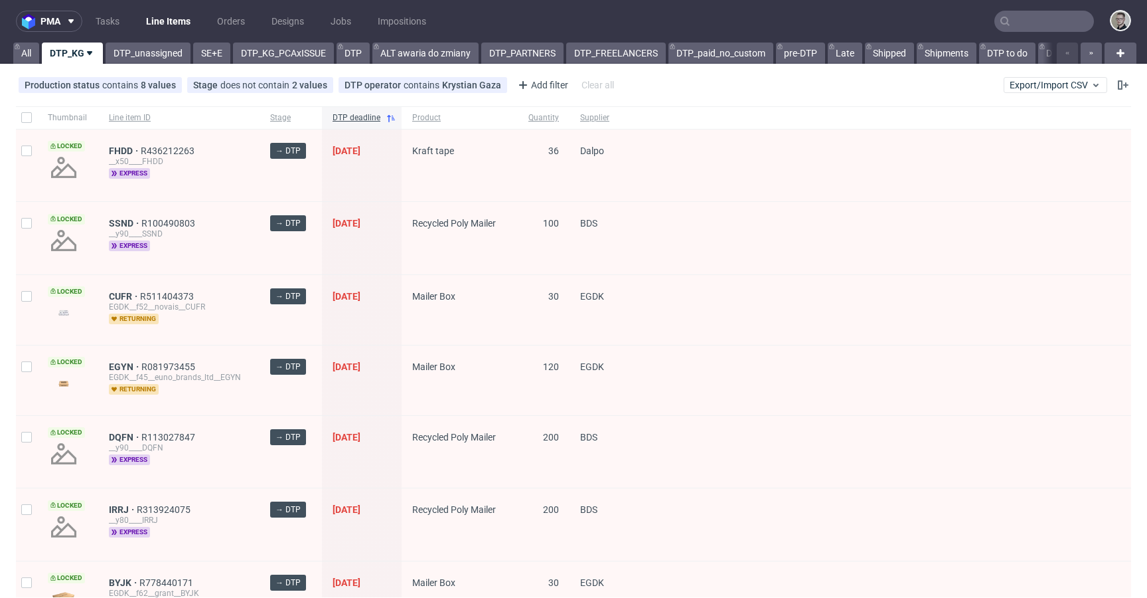
click at [782, 93] on div "Production status contains 8 values Not Defined, Waiting for DTP, Waiting for D…" at bounding box center [573, 85] width 1147 height 32
click at [726, 75] on div "Production status contains 8 values Not Defined, Waiting for DTP, Waiting for D…" at bounding box center [573, 85] width 1147 height 32
click at [722, 78] on div "Production status contains 8 values Not Defined, Waiting for DTP, Waiting for D…" at bounding box center [573, 85] width 1147 height 32
click at [726, 83] on div "Production status contains 8 values Not Defined, Waiting for DTP, Waiting for D…" at bounding box center [573, 85] width 1147 height 32
click at [757, 79] on div "Production status contains 8 values Not Defined, Waiting for DTP, Waiting for D…" at bounding box center [573, 85] width 1147 height 32
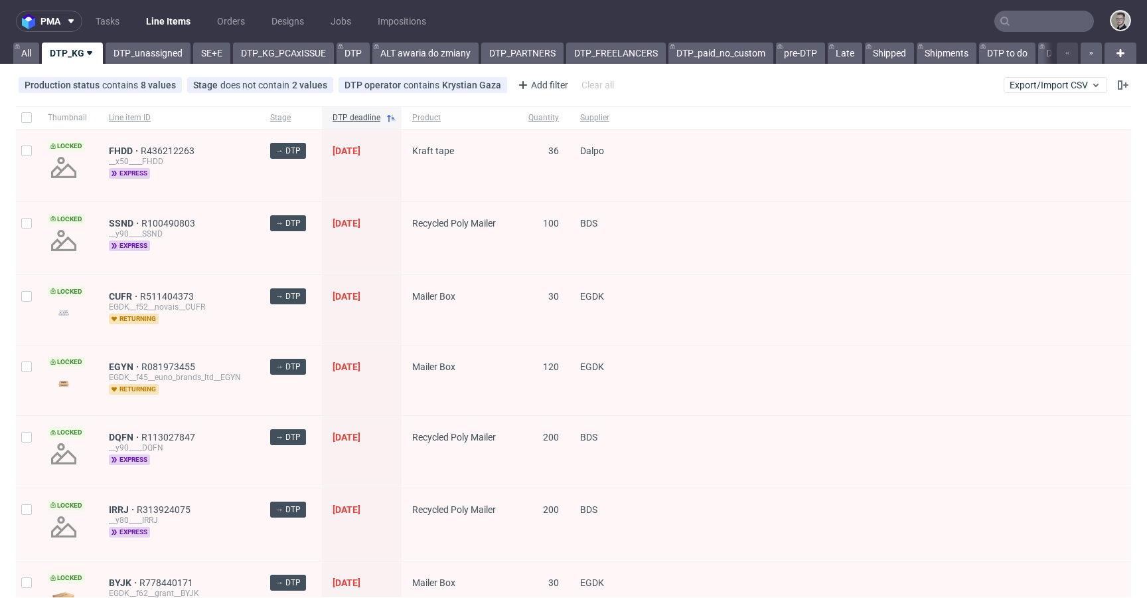
click at [766, 82] on div "Production status contains 8 values Not Defined, Waiting for DTP, Waiting for D…" at bounding box center [573, 85] width 1147 height 32
click at [735, 83] on div "Production status contains 8 values Not Defined, Waiting for DTP, Waiting for D…" at bounding box center [573, 85] width 1147 height 32
click at [662, 82] on div "Production status contains 8 values Not Defined, Waiting for DTP, Waiting for D…" at bounding box center [573, 85] width 1147 height 32
click at [645, 76] on div "Production status contains 8 values Not Defined, Waiting for DTP, Waiting for D…" at bounding box center [573, 85] width 1147 height 32
click at [637, 77] on div "Production status contains 8 values Not Defined, Waiting for DTP, Waiting for D…" at bounding box center [573, 85] width 1147 height 32
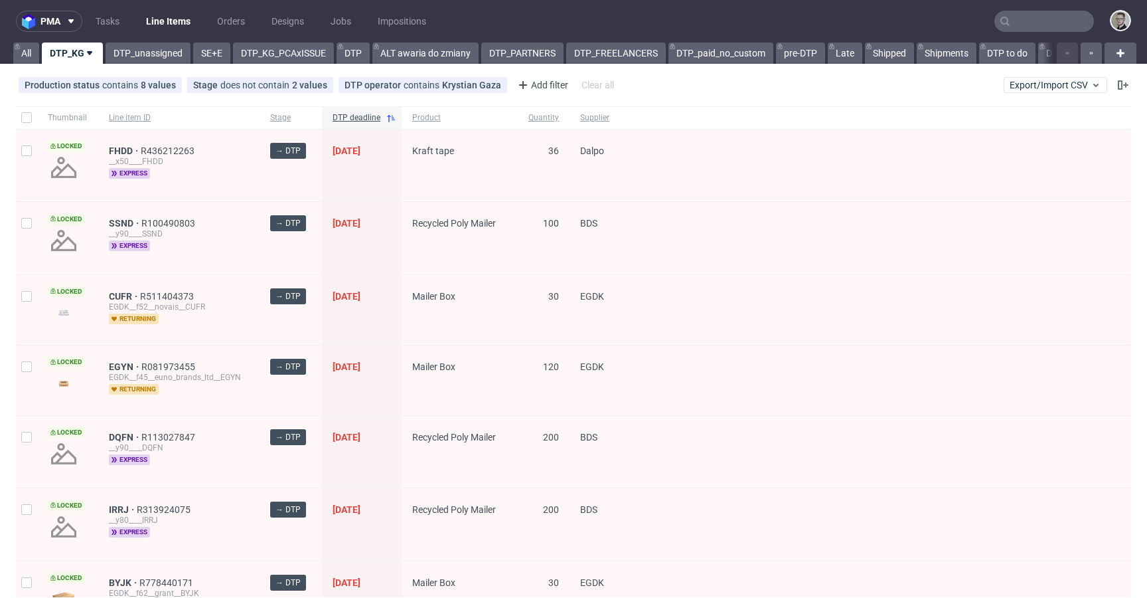
click at [639, 82] on div "Production status contains 8 values Not Defined, Waiting for DTP, Waiting for D…" at bounding box center [573, 85] width 1147 height 32
click at [649, 80] on div "Production status contains 8 values Not Defined, Waiting for DTP, Waiting for D…" at bounding box center [573, 85] width 1147 height 32
click at [645, 80] on div "Production status contains 8 values Not Defined, Waiting for DTP, Waiting for D…" at bounding box center [573, 85] width 1147 height 32
click at [653, 79] on div "Production status contains 8 values Not Defined, Waiting for DTP, Waiting for D…" at bounding box center [573, 85] width 1147 height 32
click at [712, 78] on div "Production status contains 8 values Not Defined, Waiting for DTP, Waiting for D…" at bounding box center [573, 85] width 1147 height 32
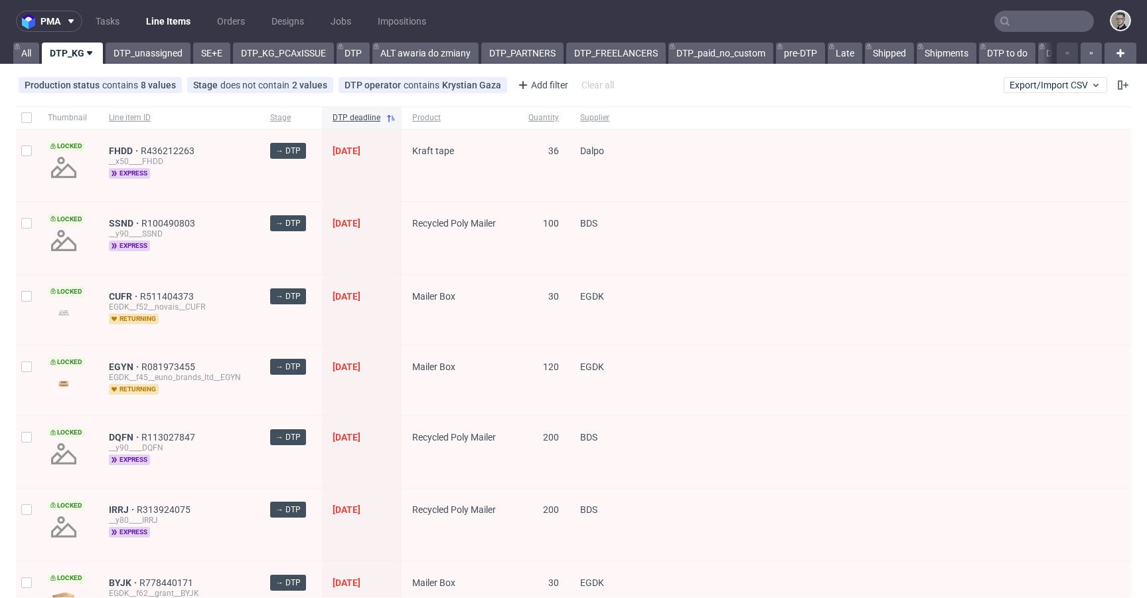
click at [724, 79] on div "Production status contains 8 values Not Defined, Waiting for DTP, Waiting for D…" at bounding box center [573, 85] width 1147 height 32
click at [168, 58] on link "DTP_unassigned" at bounding box center [148, 52] width 85 height 21
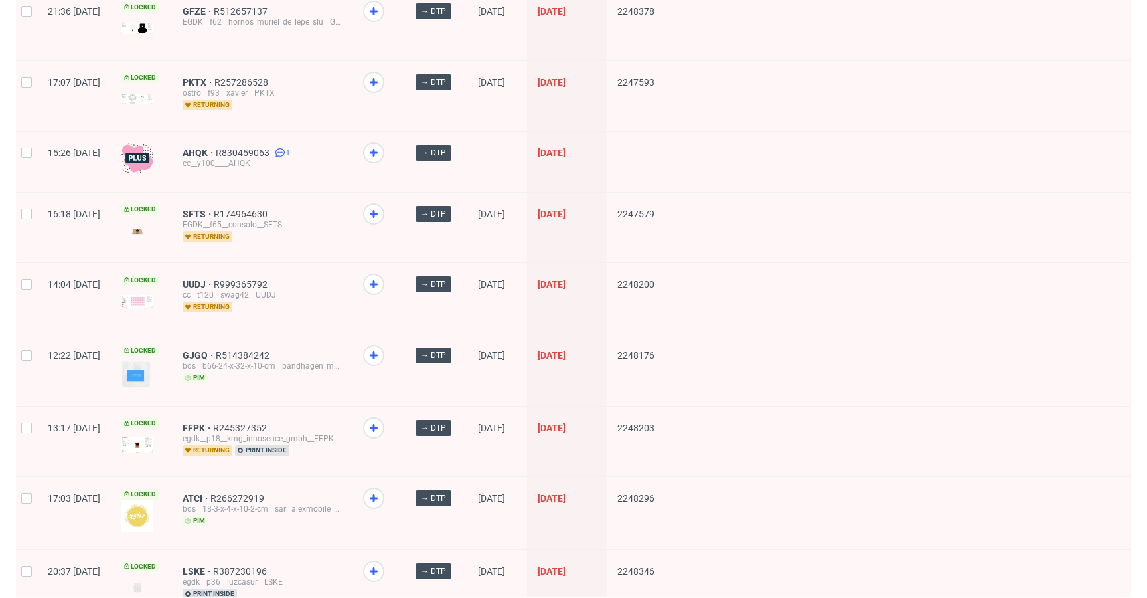
scroll to position [1760, 0]
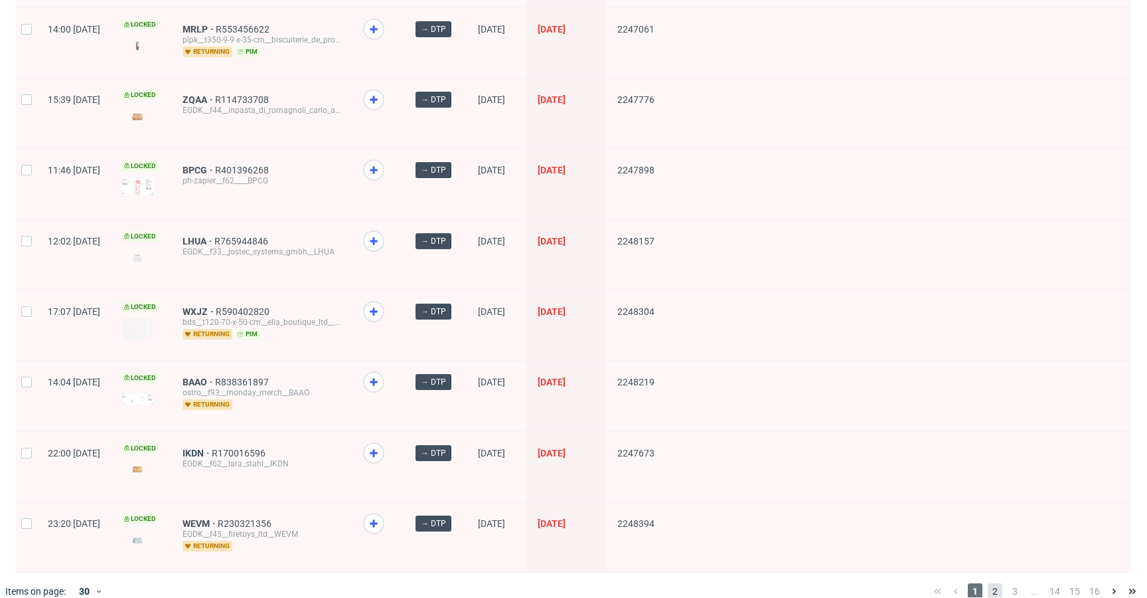
click at [988, 583] on span "2" at bounding box center [995, 591] width 15 height 16
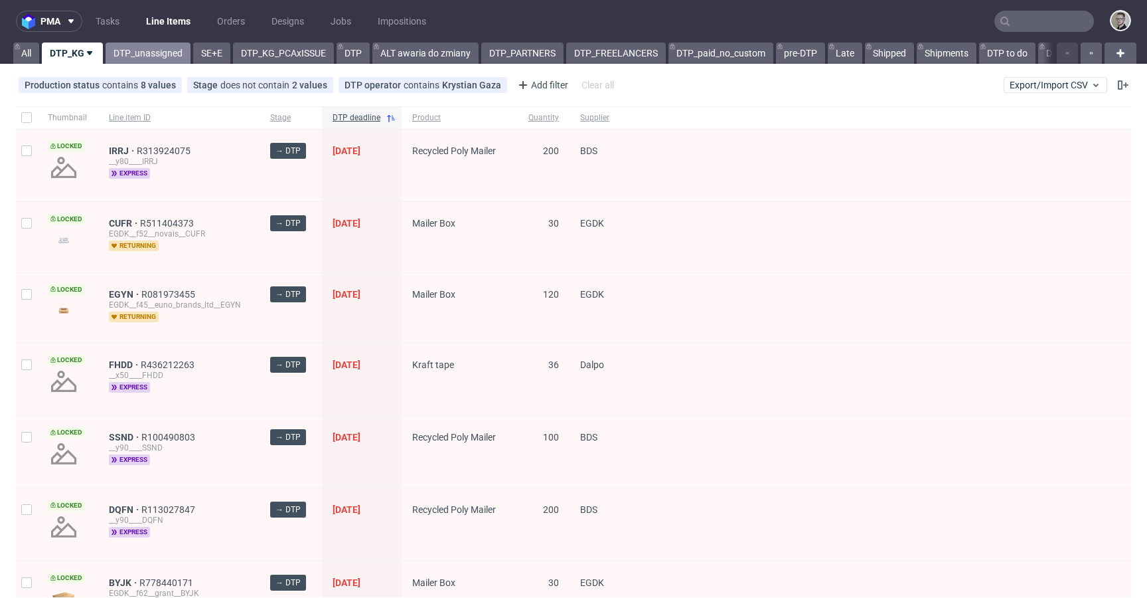
click at [130, 55] on link "DTP_unassigned" at bounding box center [148, 52] width 85 height 21
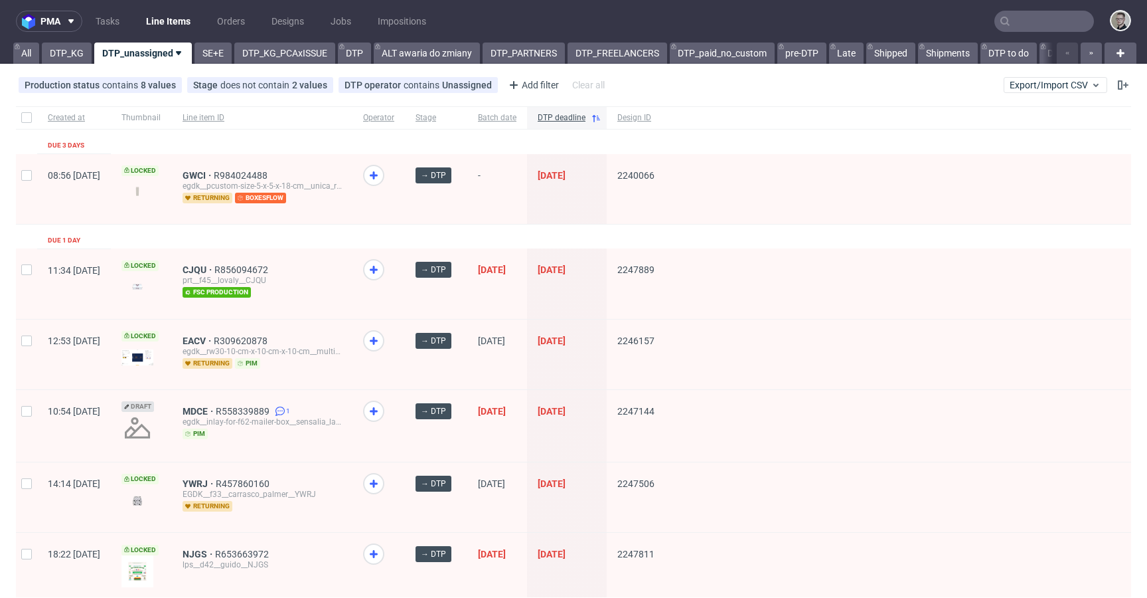
click at [236, 181] on div "egdk__pcustom-size-5-x-5-x-18-cm__unica_rouen__GWCI" at bounding box center [262, 186] width 159 height 11
click at [214, 171] on span "GWCI" at bounding box center [198, 175] width 31 height 11
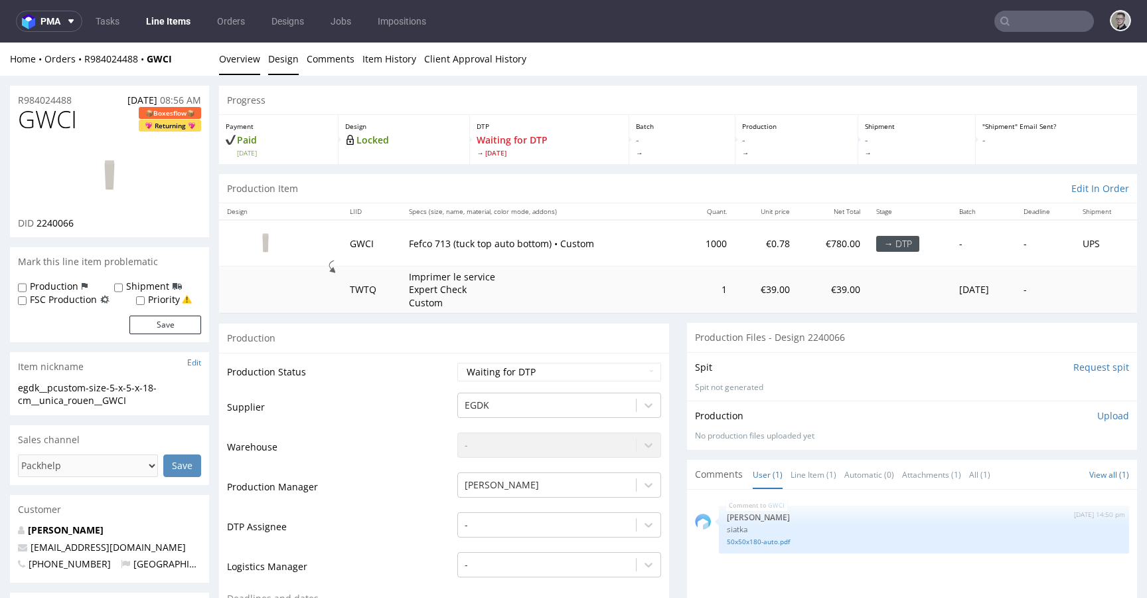
click at [284, 62] on link "Design" at bounding box center [283, 58] width 31 height 33
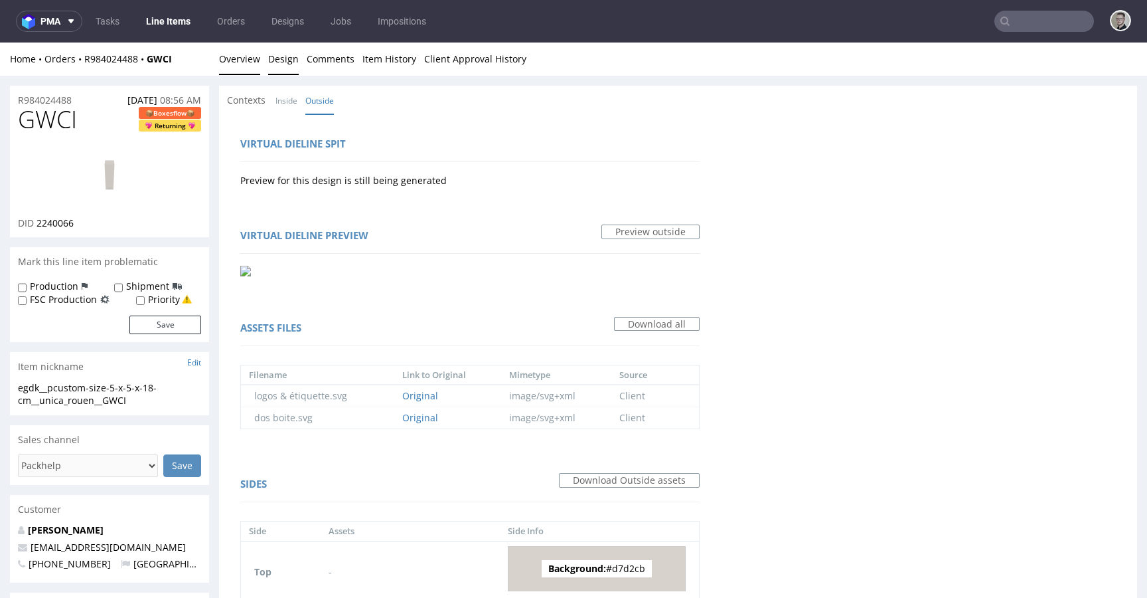
click at [244, 63] on link "Overview" at bounding box center [239, 58] width 41 height 33
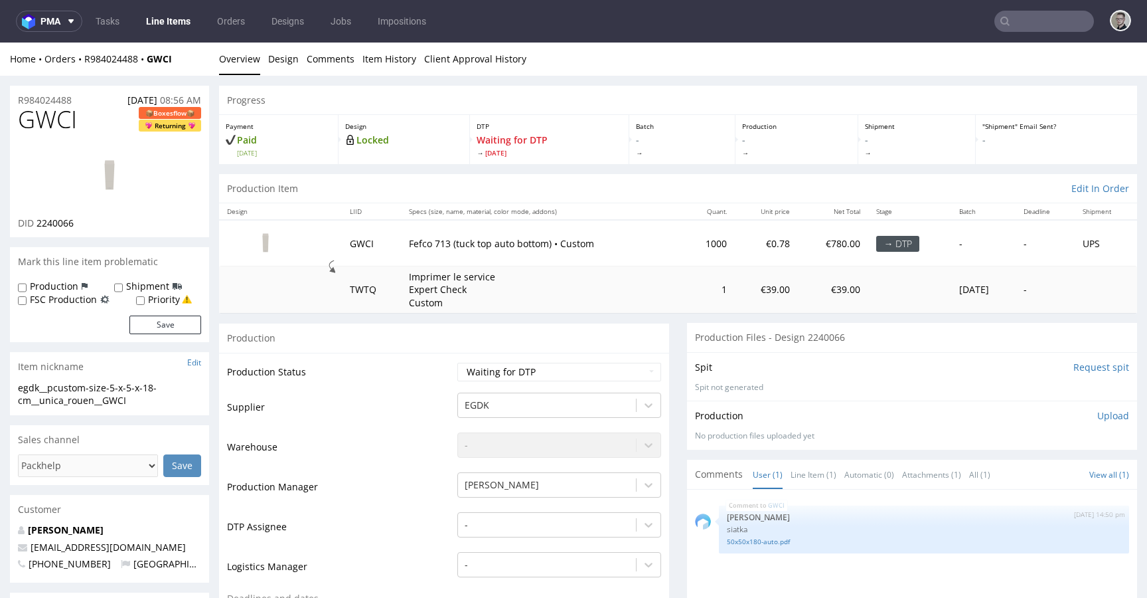
click at [523, 268] on td "Imprimer le service Expert Check Custom" at bounding box center [542, 289] width 282 height 47
click at [521, 524] on div "-" at bounding box center [559, 521] width 204 height 19
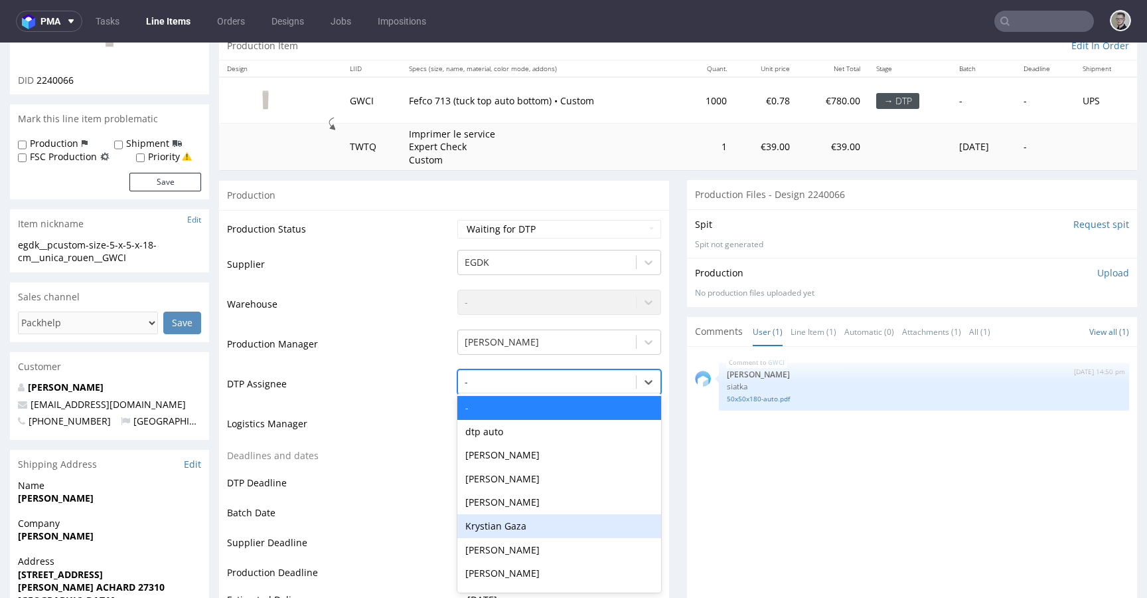
click at [525, 529] on div "Krystian Gaza" at bounding box center [559, 526] width 204 height 24
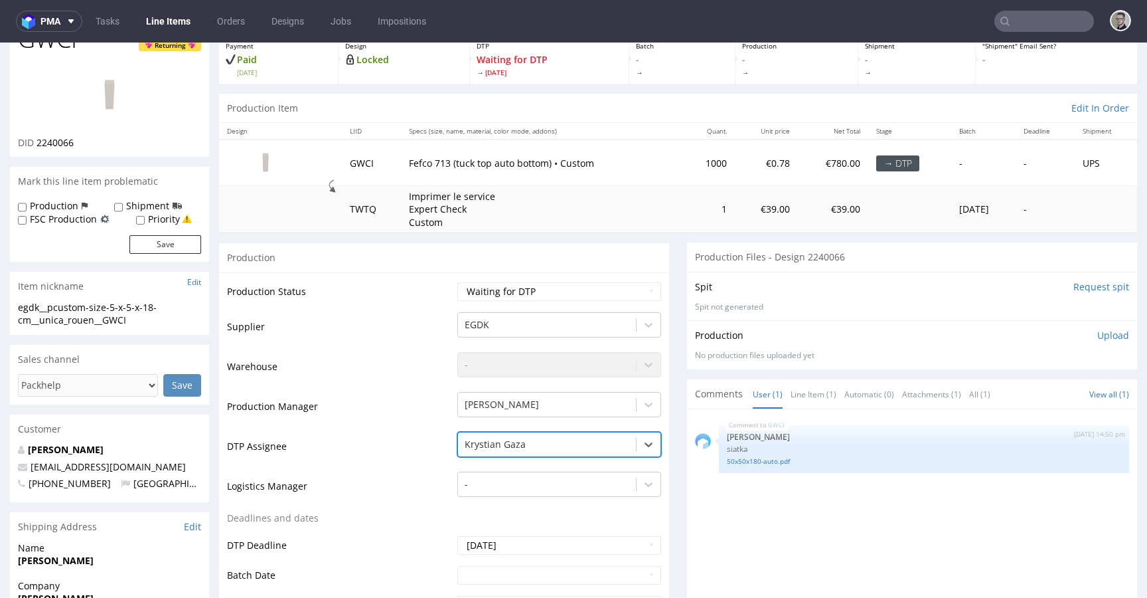
scroll to position [824, 0]
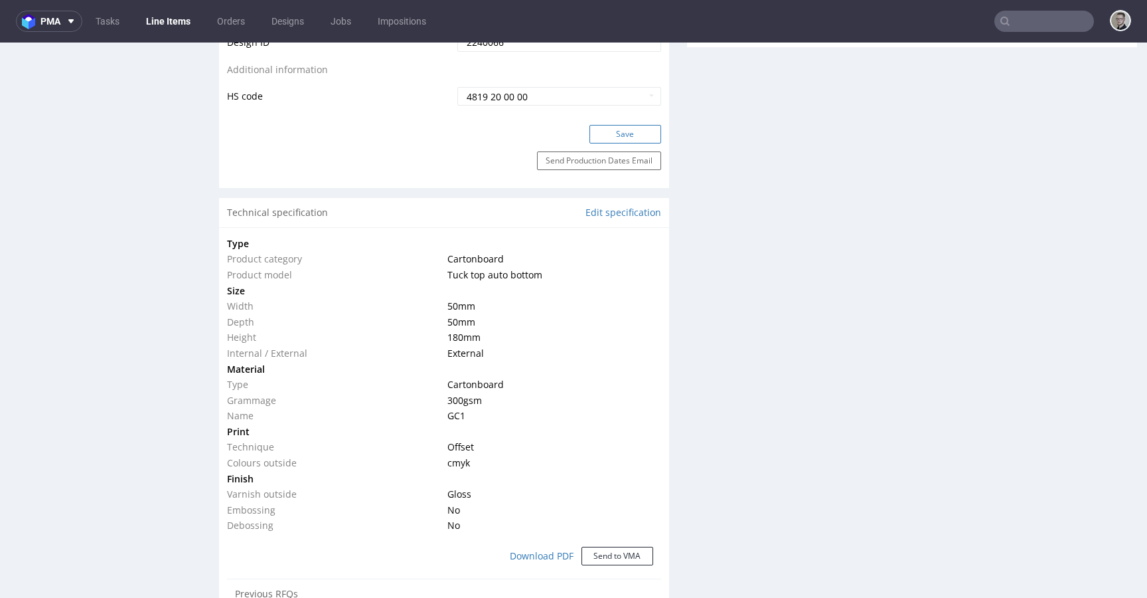
click at [632, 137] on button "Save" at bounding box center [626, 134] width 72 height 19
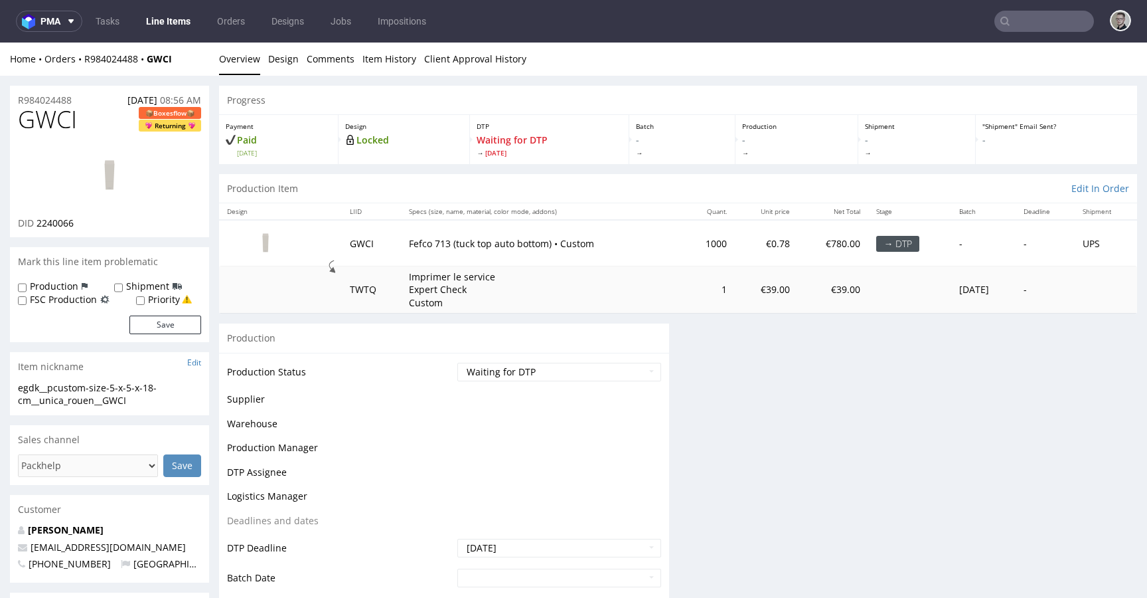
scroll to position [0, 0]
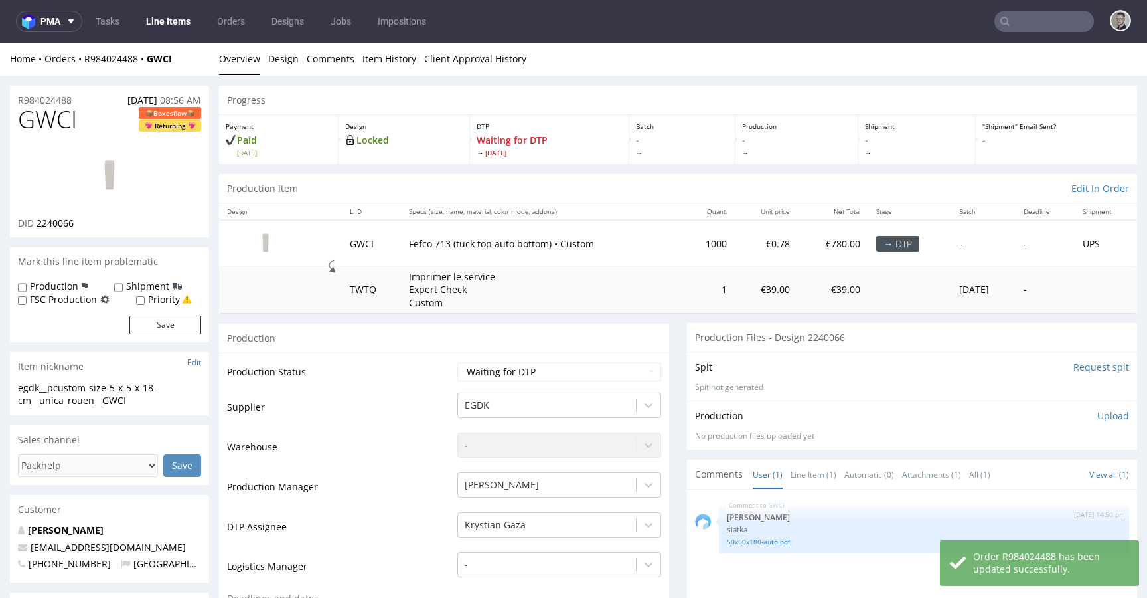
click at [645, 343] on div "Production" at bounding box center [444, 338] width 450 height 30
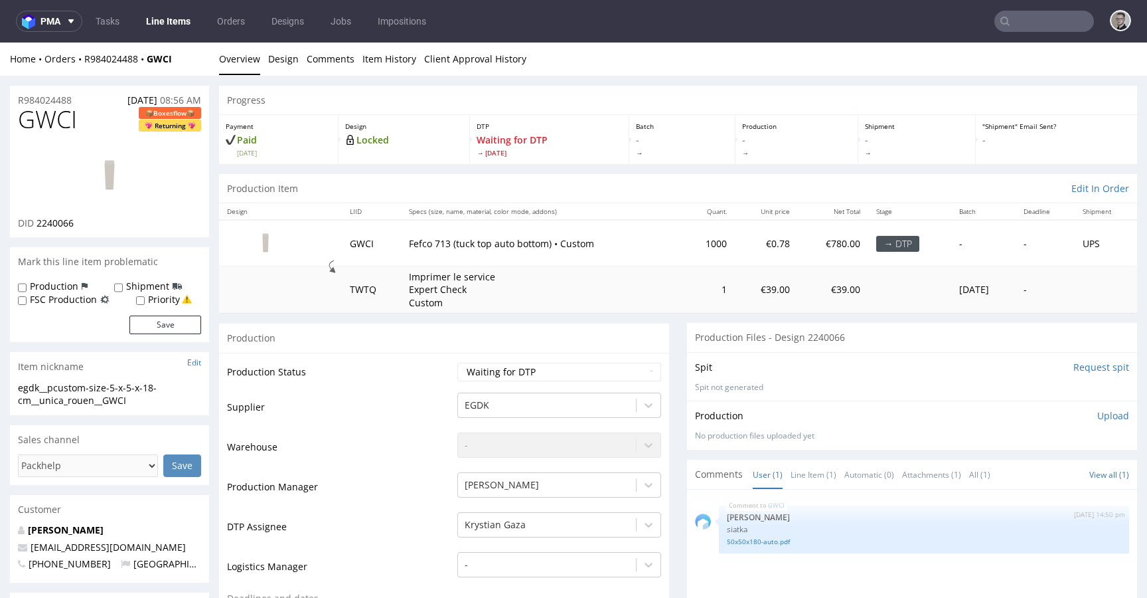
click at [766, 538] on link "50x50x180-auto.pdf" at bounding box center [924, 542] width 394 height 10
click at [780, 540] on link "50x50x180-auto.pdf" at bounding box center [924, 542] width 394 height 10
click at [116, 180] on img at bounding box center [109, 176] width 106 height 60
click at [656, 324] on div "Production" at bounding box center [444, 338] width 450 height 30
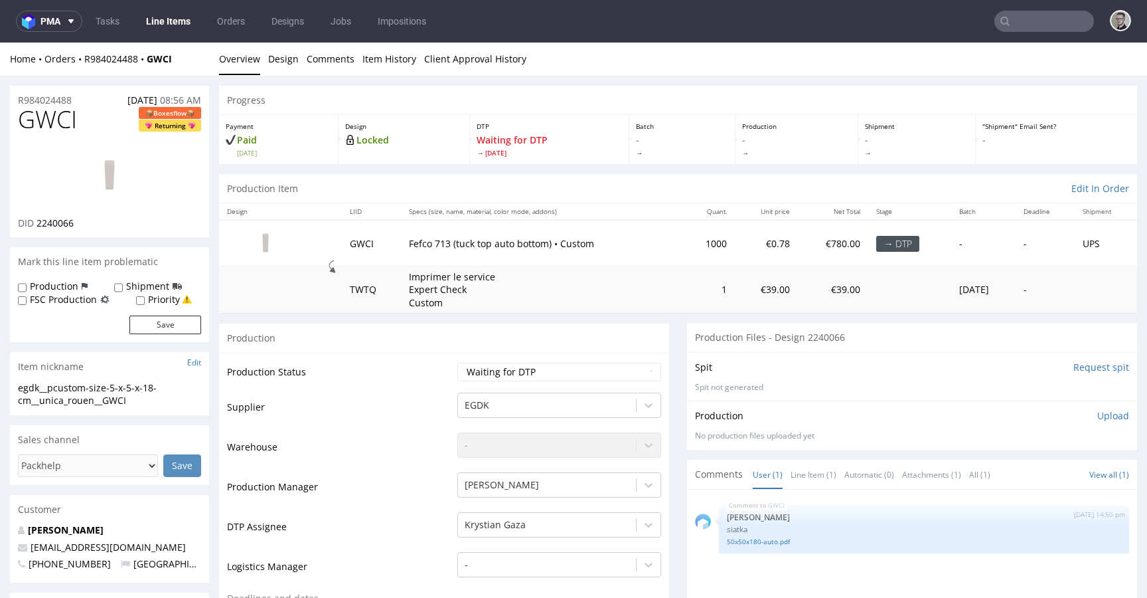
click at [110, 156] on img at bounding box center [109, 176] width 106 height 60
click at [273, 64] on link "Design" at bounding box center [283, 58] width 31 height 33
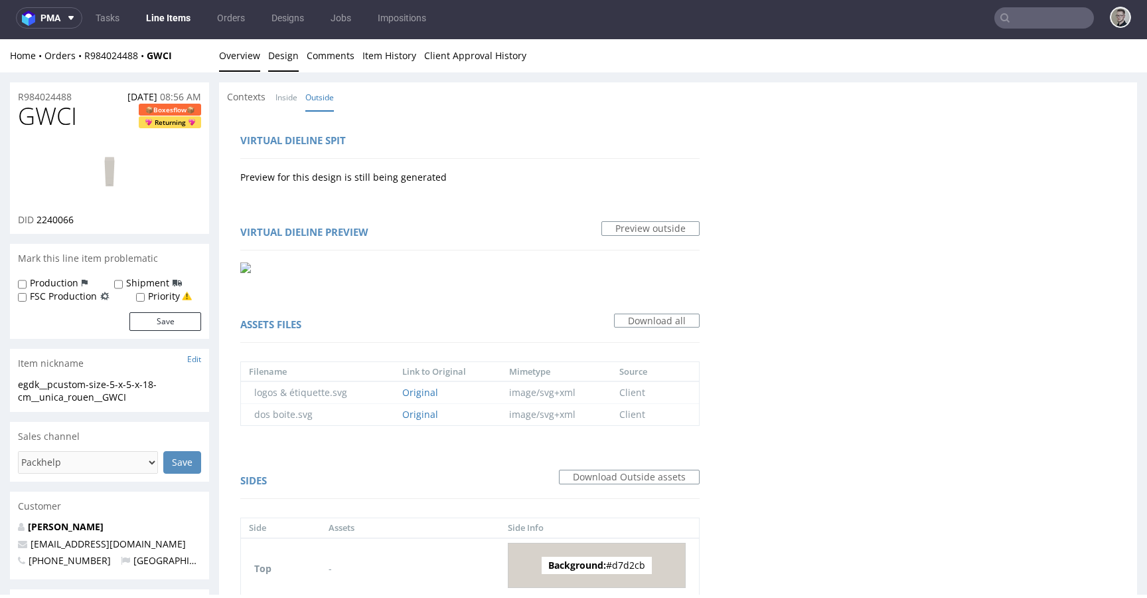
click at [244, 53] on link "Overview" at bounding box center [239, 55] width 41 height 33
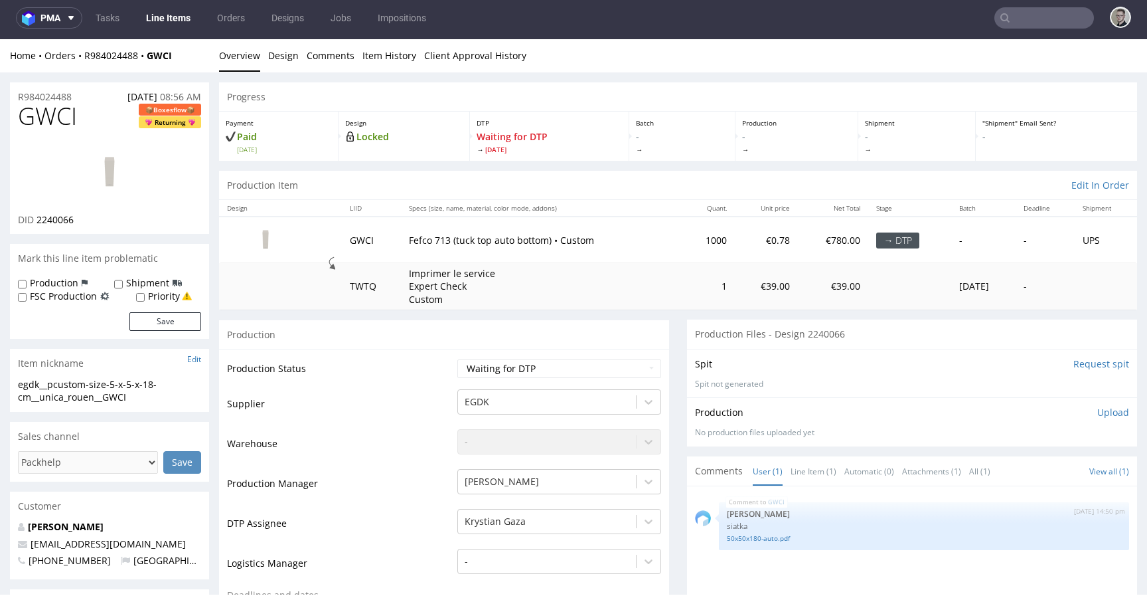
click at [440, 339] on div "Production" at bounding box center [444, 334] width 450 height 30
click at [570, 361] on select "Waiting for Artwork Waiting for Diecut Waiting for Mockup Waiting for DTP Waiti…" at bounding box center [559, 368] width 204 height 19
select select "dtp_in_process"
click at [457, 359] on select "Waiting for Artwork Waiting for Diecut Waiting for Mockup Waiting for DTP Waiti…" at bounding box center [559, 368] width 204 height 19
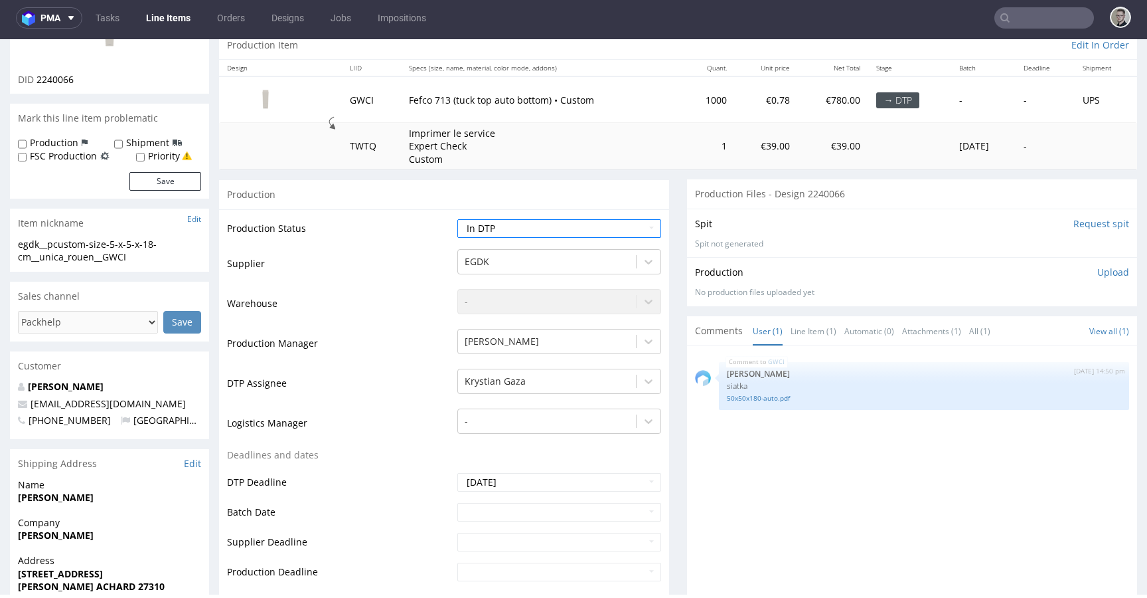
scroll to position [425, 0]
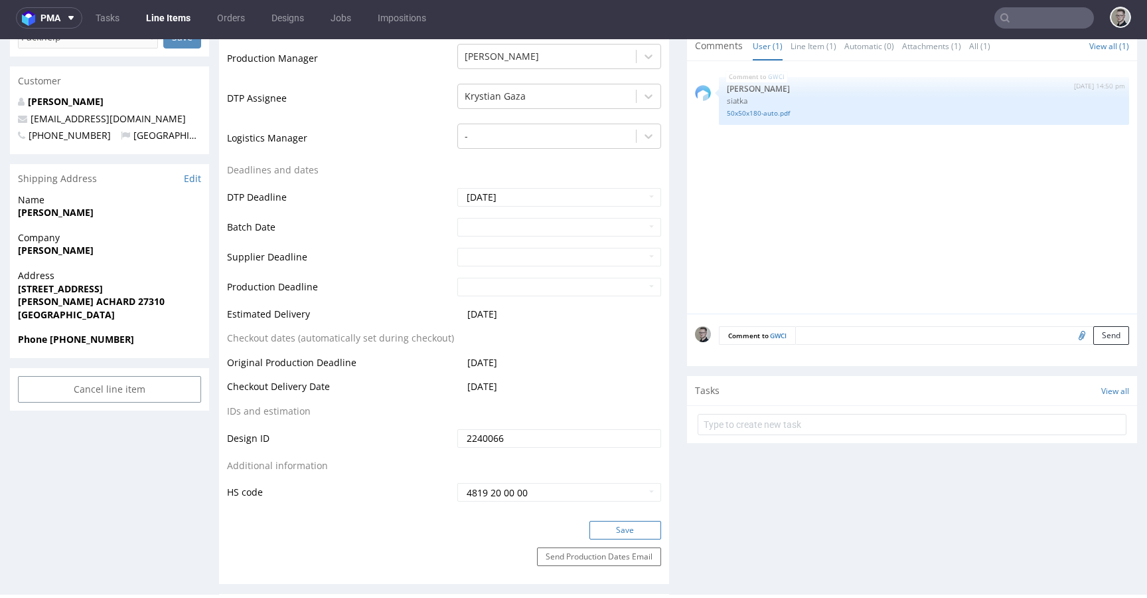
click at [618, 534] on button "Save" at bounding box center [626, 530] width 72 height 19
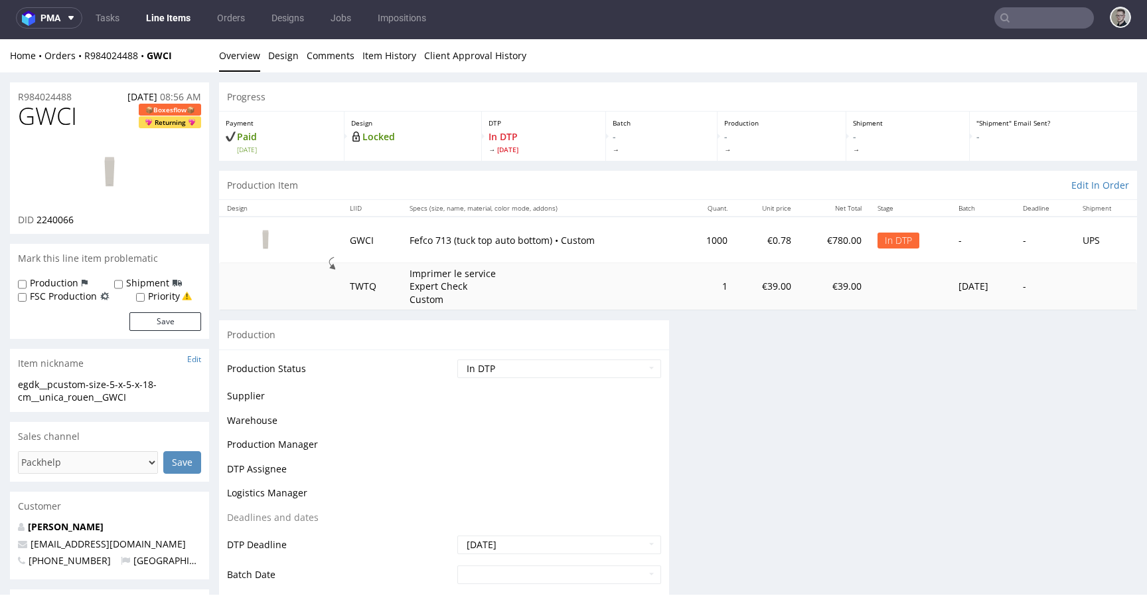
scroll to position [0, 0]
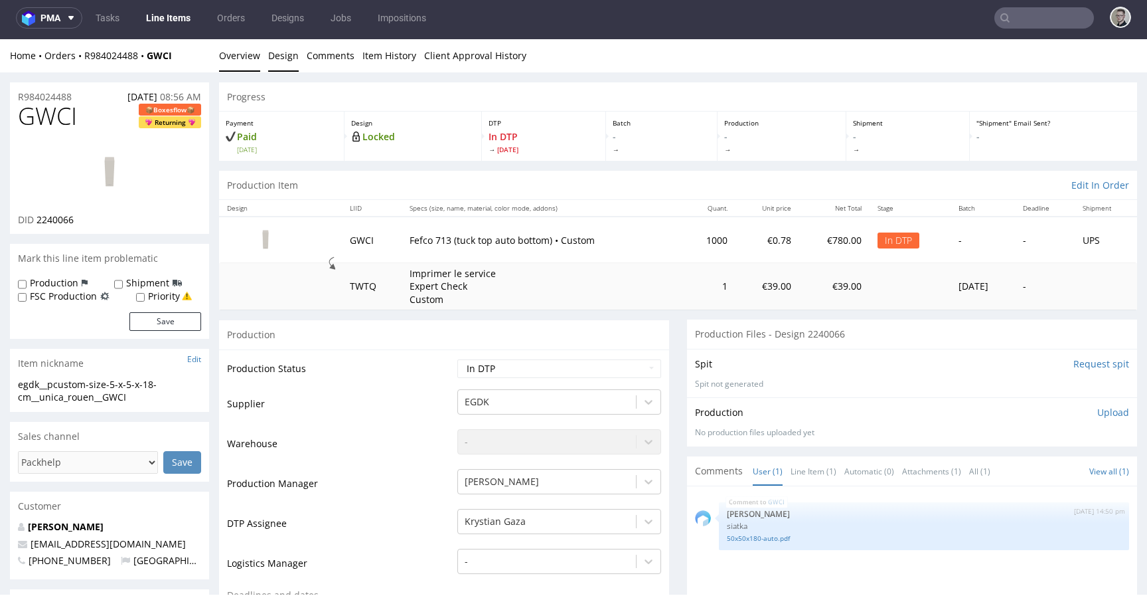
click at [268, 65] on link "Design" at bounding box center [283, 55] width 31 height 33
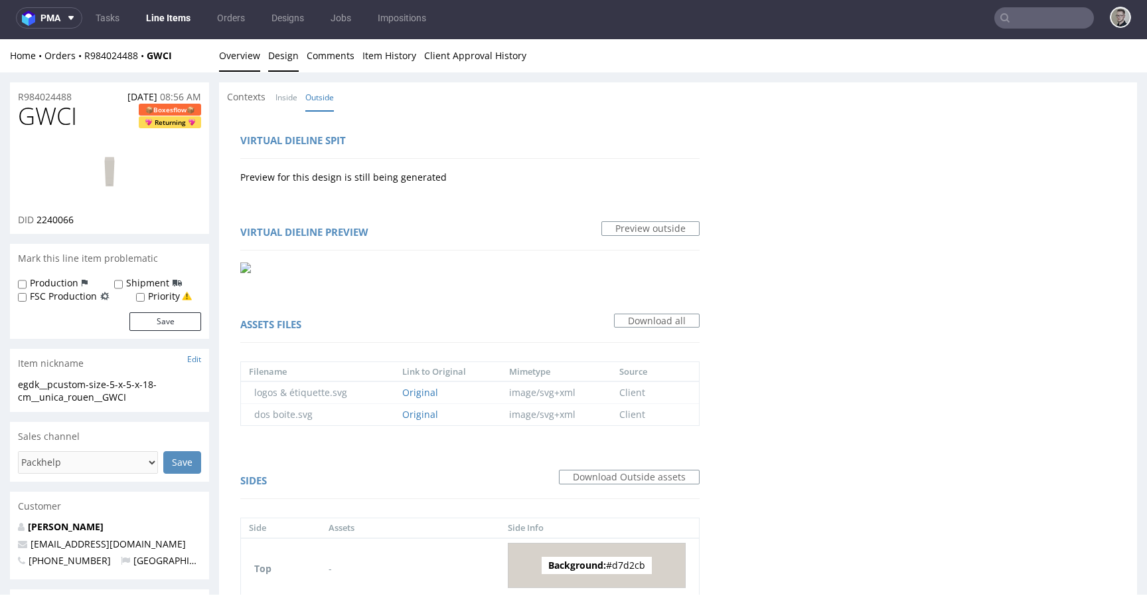
click at [245, 54] on link "Overview" at bounding box center [239, 55] width 41 height 33
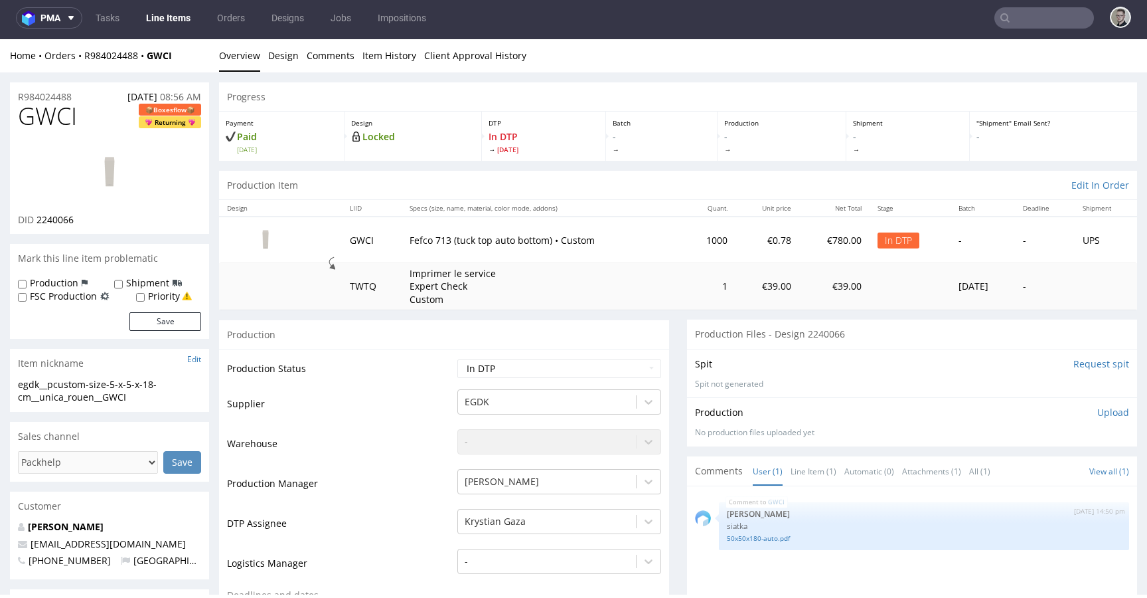
click at [103, 398] on div "egdk__pcustom-size-5-x-5-x-18-cm__unica_rouen__GWCI" at bounding box center [109, 391] width 183 height 26
click at [102, 401] on div "egdk__pcustom-size-5-x-5-x-18-cm__unica_rouen__GWCI" at bounding box center [109, 391] width 183 height 26
click at [105, 399] on div "egdk__pcustom-size-5-x-5-x-18-cm__unica_rouen__GWCI" at bounding box center [109, 391] width 183 height 26
click at [107, 398] on div "egdk__pcustom-size-5-x-5-x-18-cm__unica_rouen__GWCI" at bounding box center [109, 391] width 183 height 26
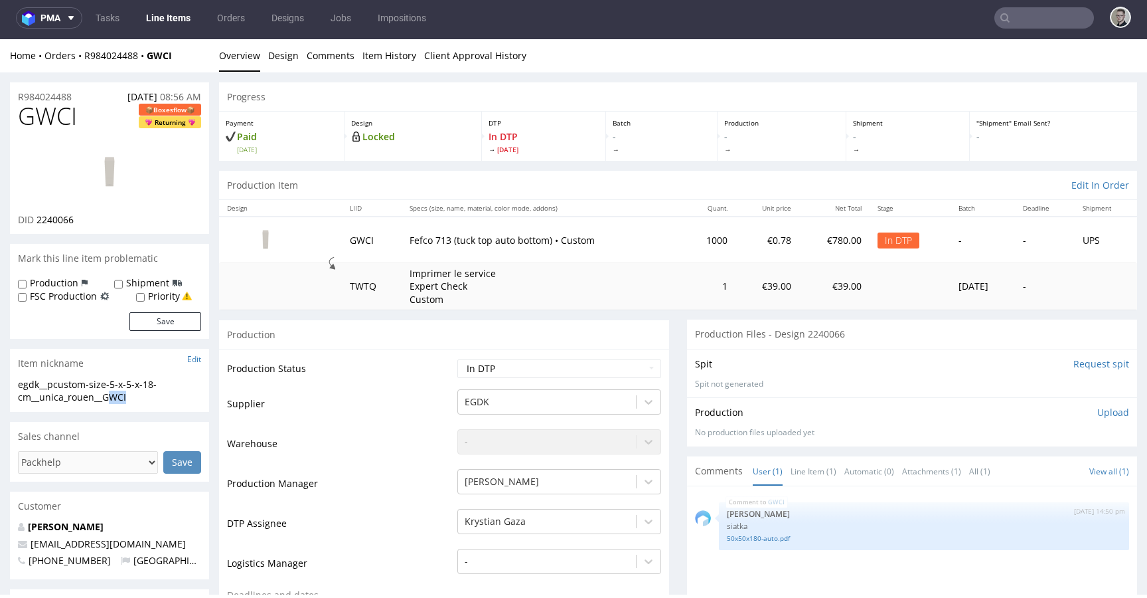
click at [108, 398] on div "egdk__pcustom-size-5-x-5-x-18-cm__unica_rouen__GWCI" at bounding box center [109, 391] width 183 height 26
click at [111, 398] on div "egdk__pcustom-size-5-x-5-x-18-cm__unica_rouen__GWCI" at bounding box center [109, 391] width 183 height 26
drag, startPoint x: 90, startPoint y: 96, endPoint x: 0, endPoint y: 76, distance: 91.8
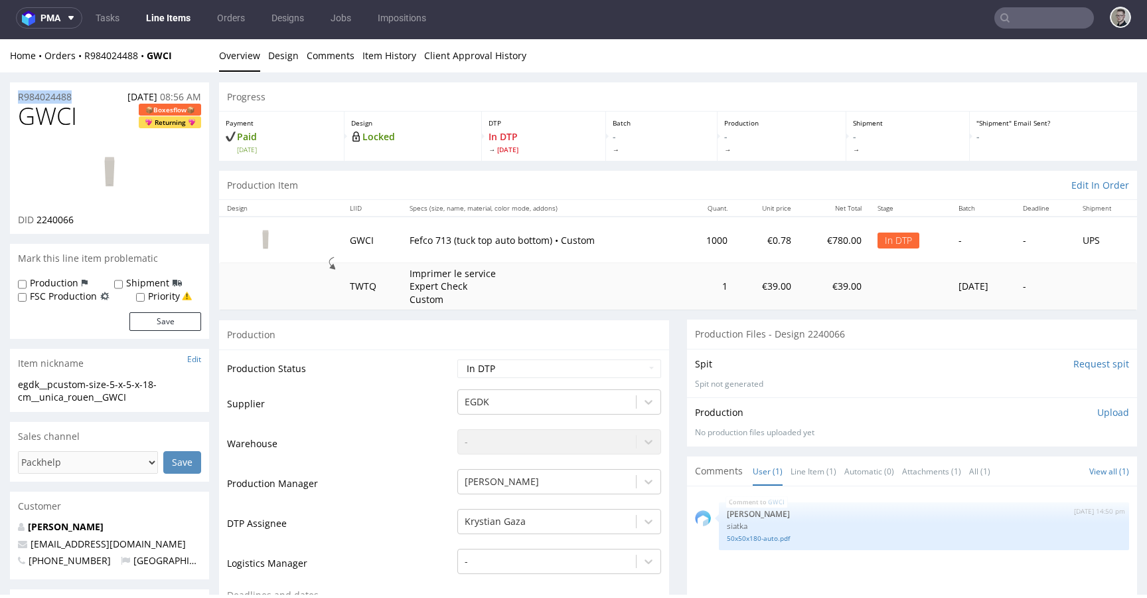
copy p "R984024488"
click at [48, 111] on span "GWCI" at bounding box center [47, 116] width 59 height 27
copy span "GWCI"
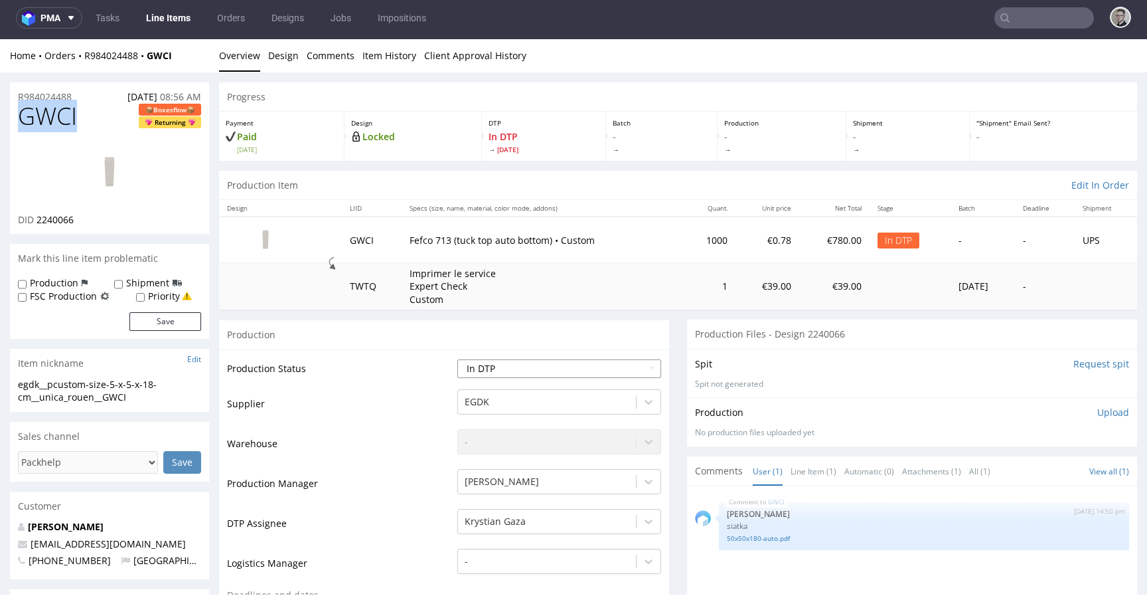
click at [580, 360] on select "Waiting for Artwork Waiting for Diecut Waiting for Mockup Waiting for DTP Waiti…" at bounding box center [559, 368] width 204 height 19
select select "dtp_ca_needed"
click at [457, 359] on select "Waiting for Artwork Waiting for Diecut Waiting for Mockup Waiting for DTP Waiti…" at bounding box center [559, 368] width 204 height 19
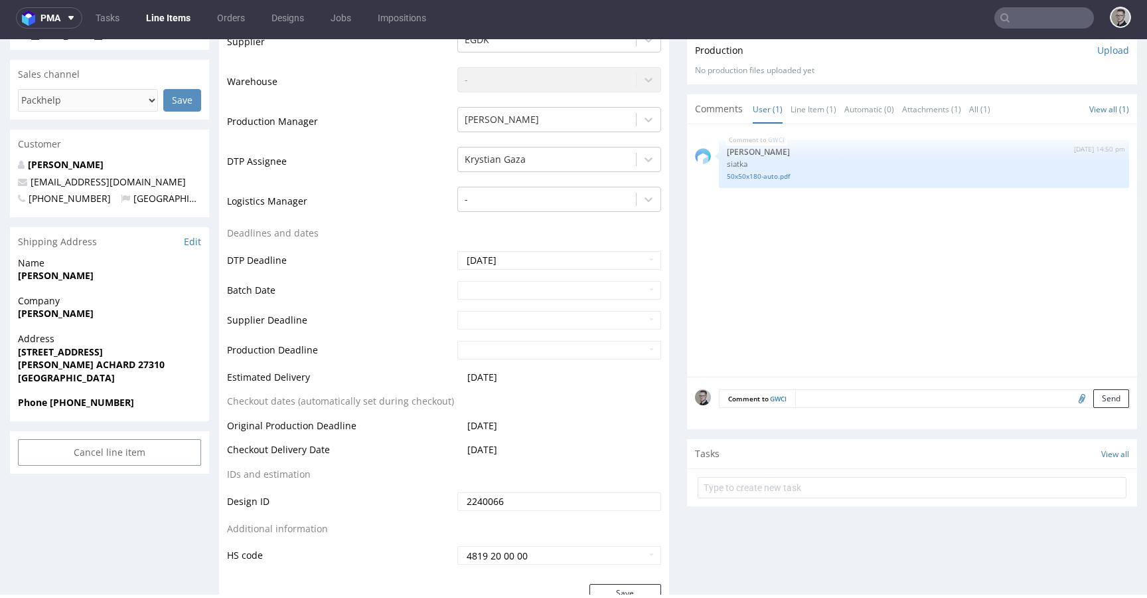
scroll to position [497, 0]
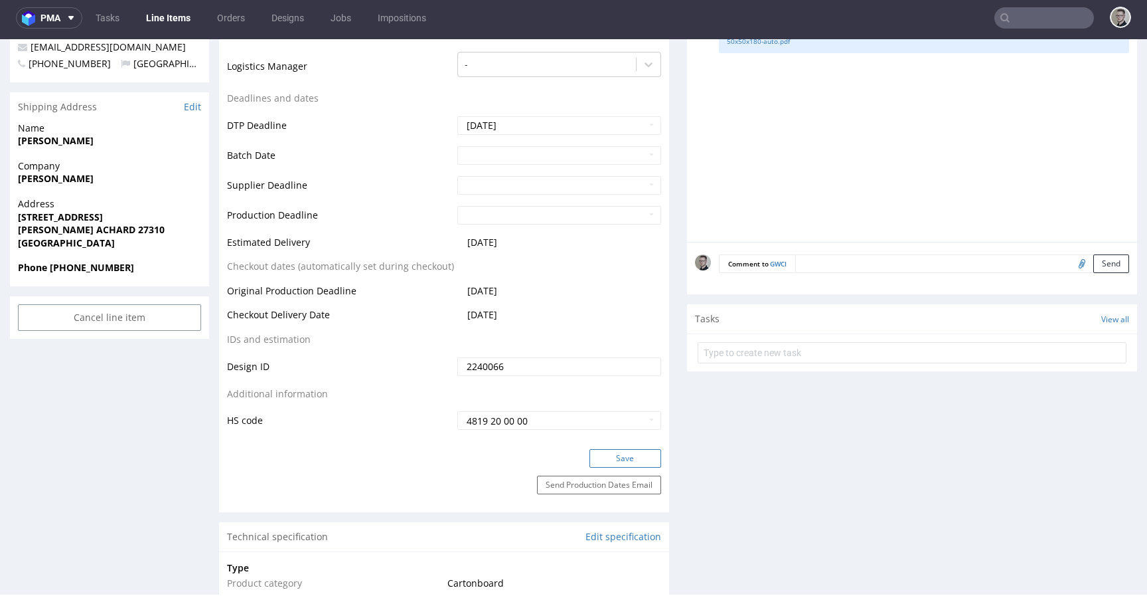
click at [649, 455] on button "Save" at bounding box center [626, 458] width 72 height 19
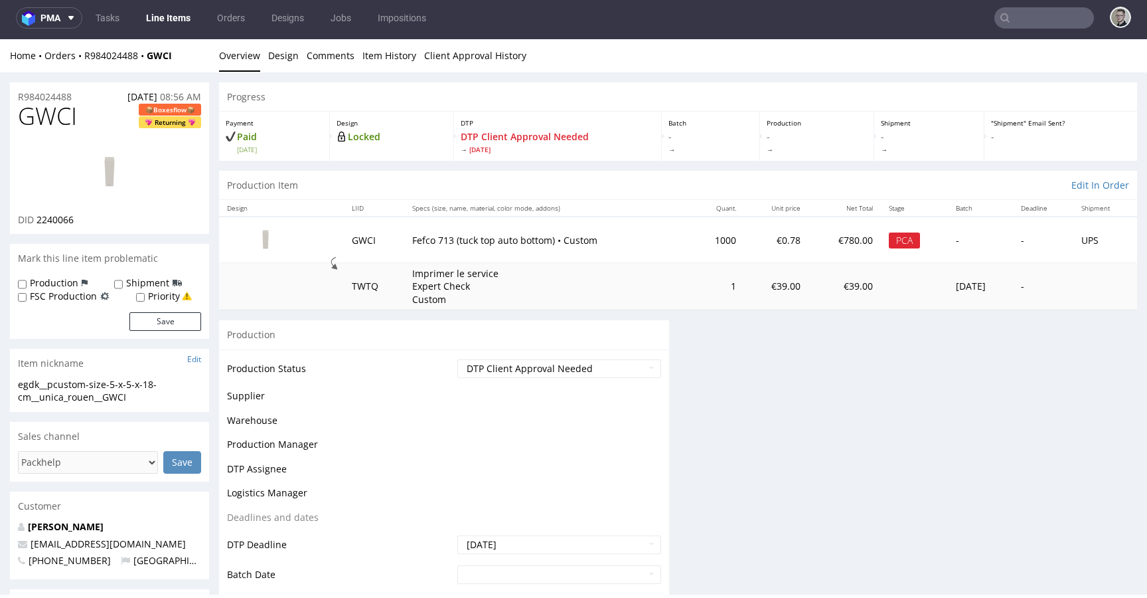
scroll to position [0, 0]
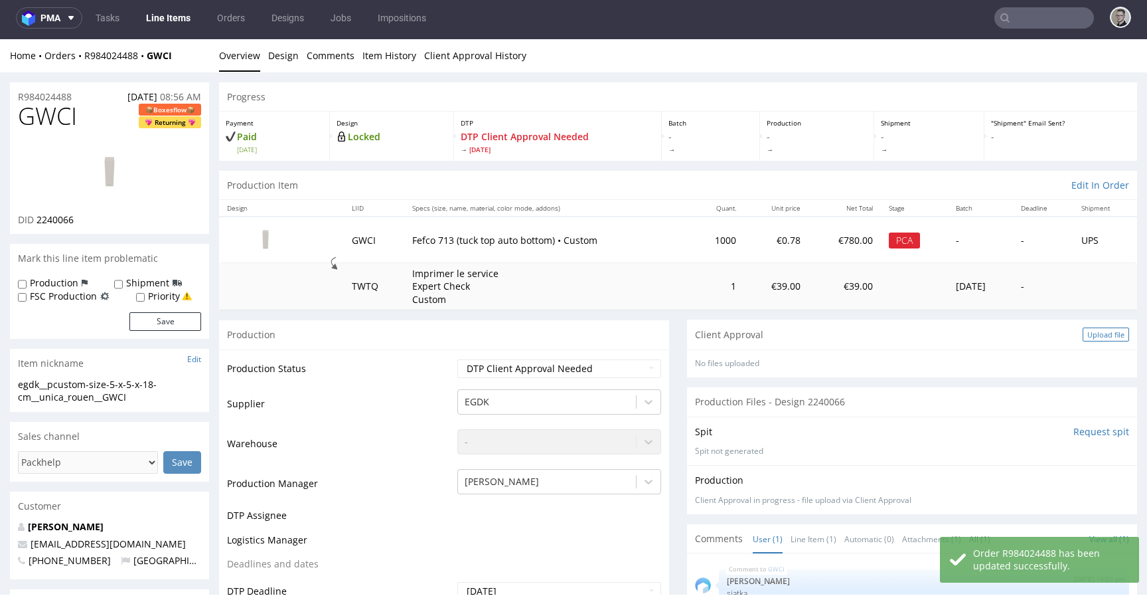
click at [1090, 342] on div "Client Approval Upload file" at bounding box center [912, 334] width 450 height 30
click at [1092, 335] on div "Upload file" at bounding box center [1106, 334] width 46 height 14
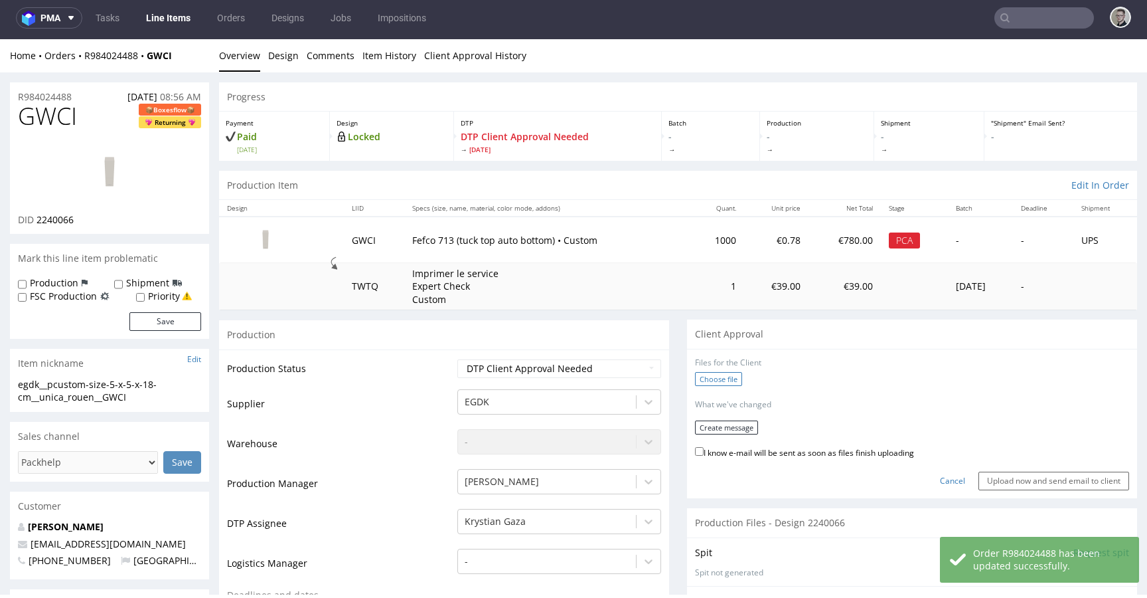
click at [718, 380] on label "Choose file" at bounding box center [718, 379] width 47 height 14
click at [0, 39] on input "Choose file" at bounding box center [0, 39] width 0 height 0
click at [712, 428] on button "Create message" at bounding box center [726, 423] width 63 height 14
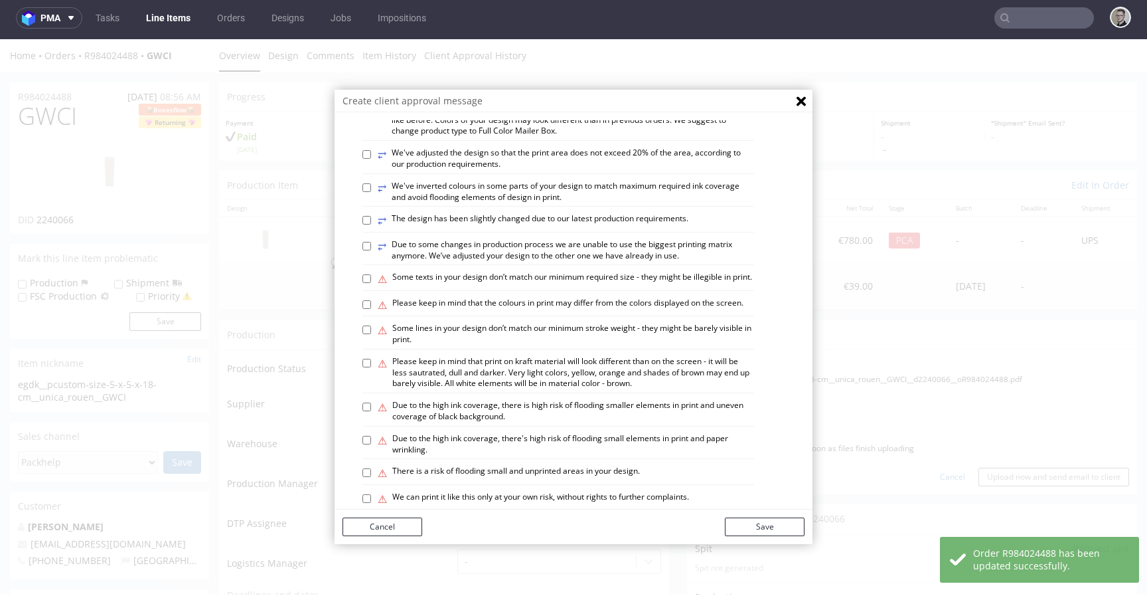
scroll to position [770, 0]
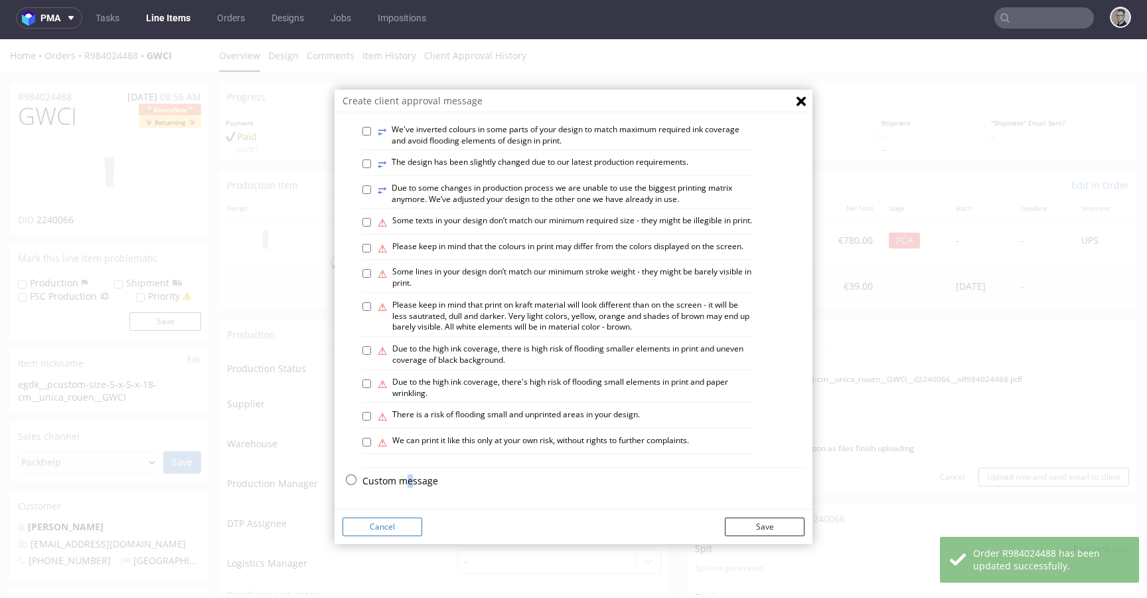
click at [404, 477] on p "Custom message" at bounding box center [584, 480] width 442 height 13
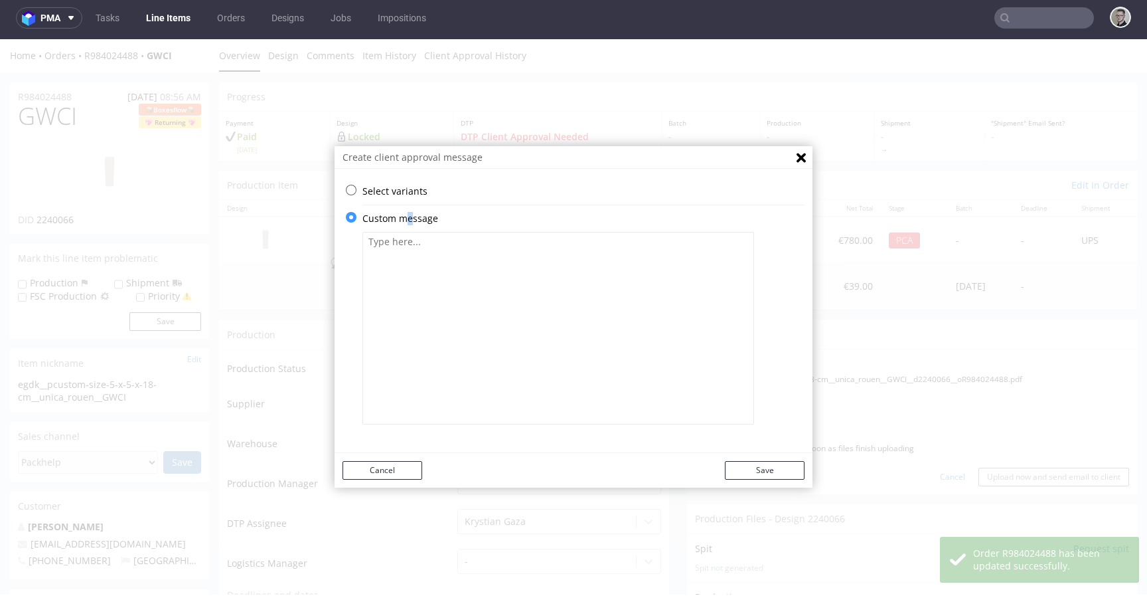
scroll to position [0, 0]
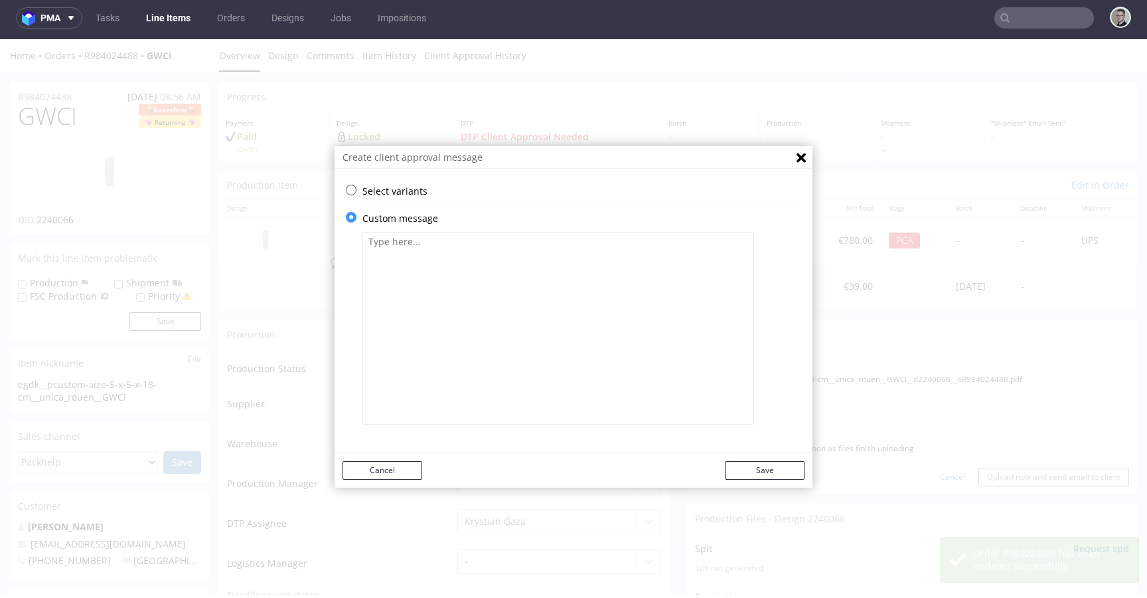
click at [550, 398] on textarea at bounding box center [559, 328] width 392 height 193
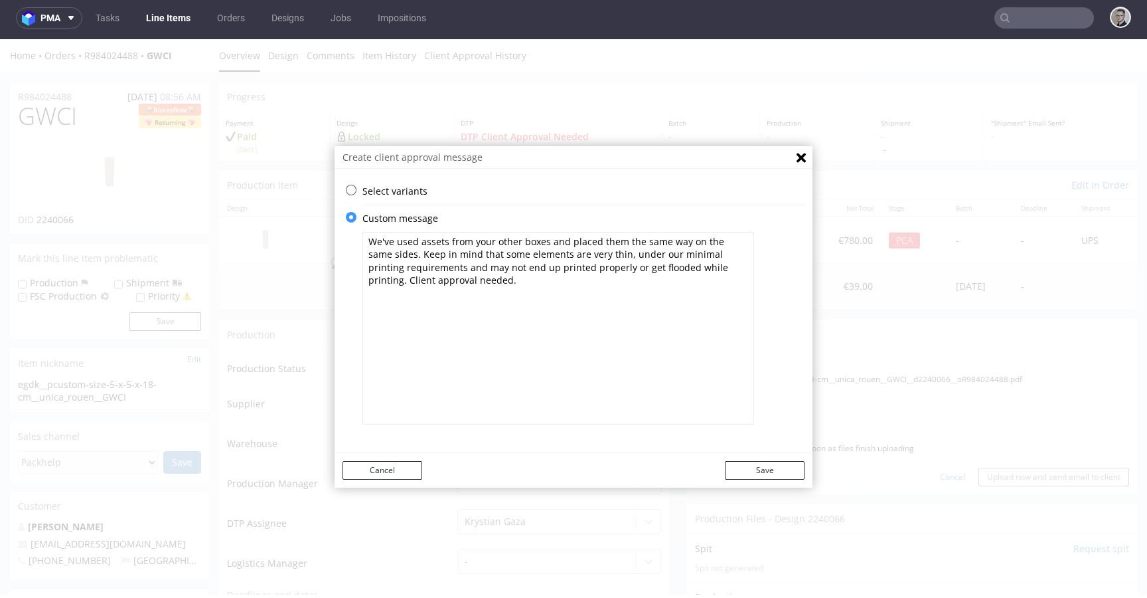
type textarea "We've used assets from your other boxes and placed them the same way on the sam…"
click at [784, 467] on button "Save" at bounding box center [765, 470] width 80 height 19
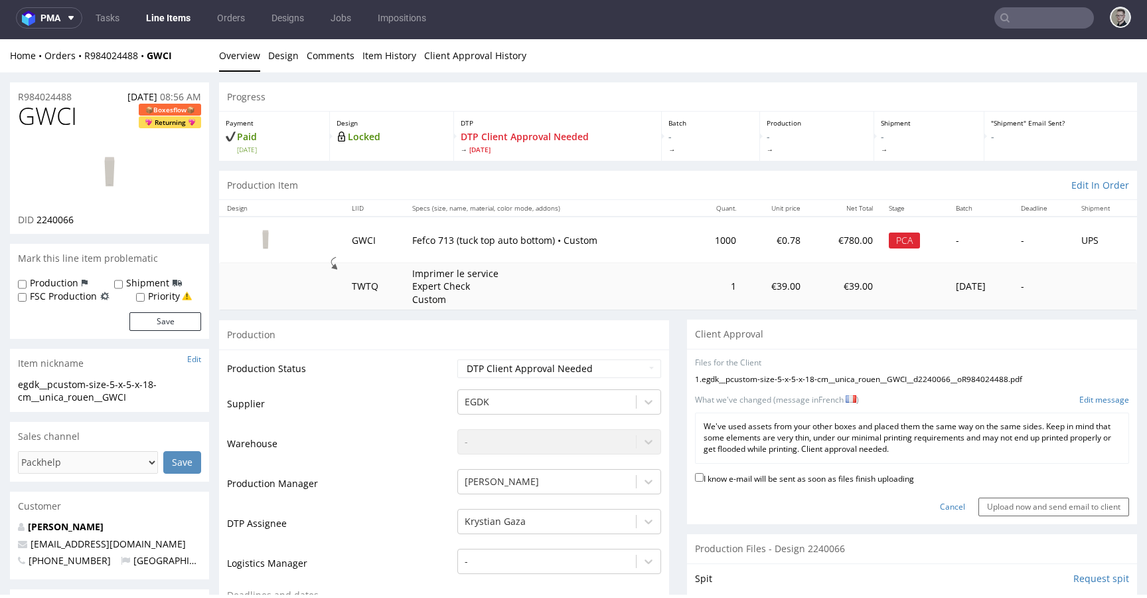
click at [879, 473] on label "I know e-mail will be sent as soon as files finish uploading" at bounding box center [804, 477] width 219 height 15
click at [704, 473] on input "I know e-mail will be sent as soon as files finish uploading" at bounding box center [699, 477] width 9 height 9
checkbox input "true"
click at [1017, 509] on input "Upload now and send email to client" at bounding box center [1054, 506] width 151 height 19
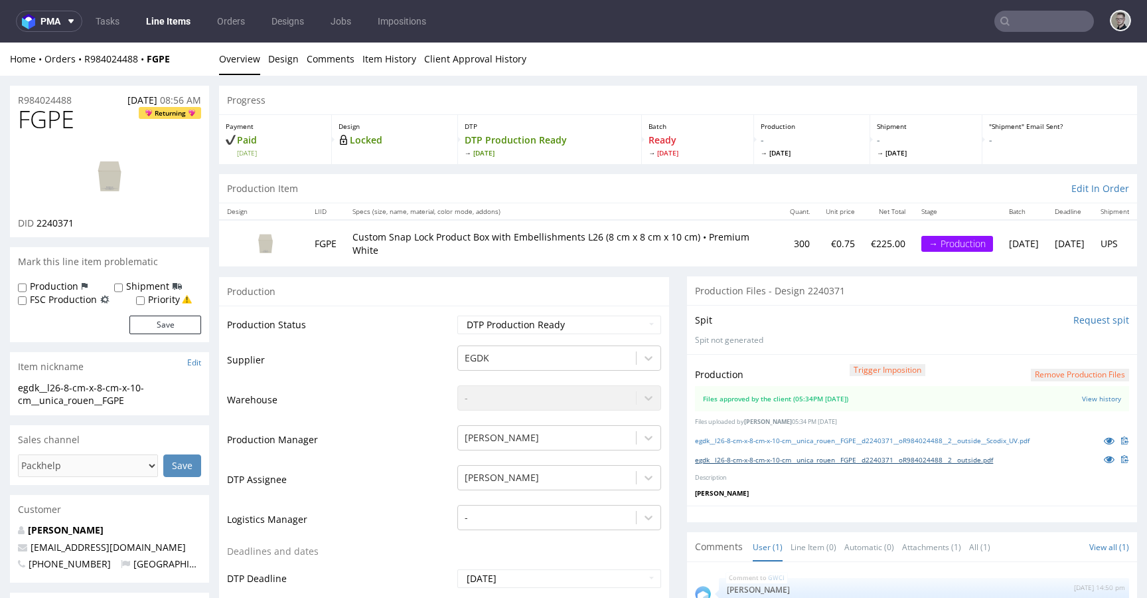
click at [924, 460] on link "egdk__l26-8-cm-x-8-cm-x-10-cm__unica_rouen__FGPE__d2240371__oR984024488__2__out…" at bounding box center [844, 459] width 298 height 9
click at [291, 69] on link "Design" at bounding box center [283, 58] width 31 height 33
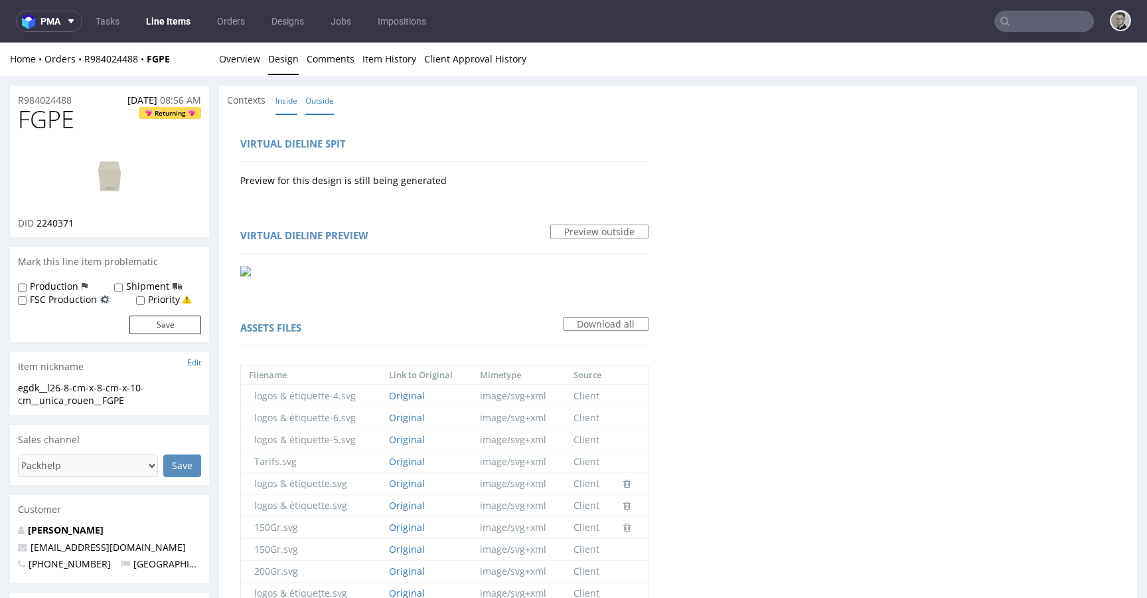
click at [282, 101] on link "Inside" at bounding box center [287, 100] width 22 height 29
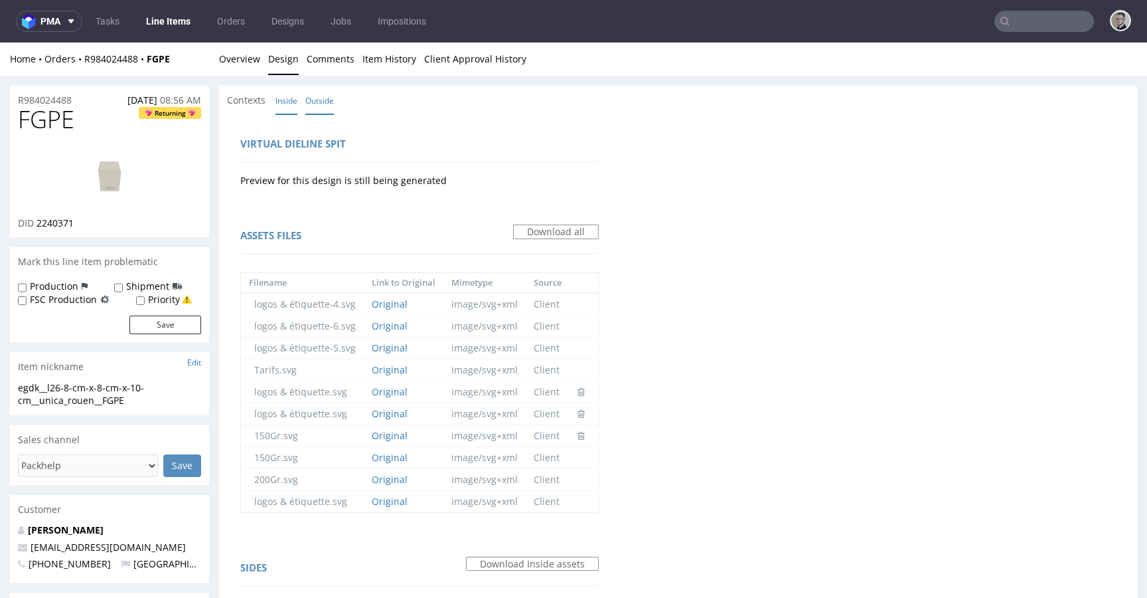
click at [313, 96] on link "Outside" at bounding box center [319, 100] width 29 height 29
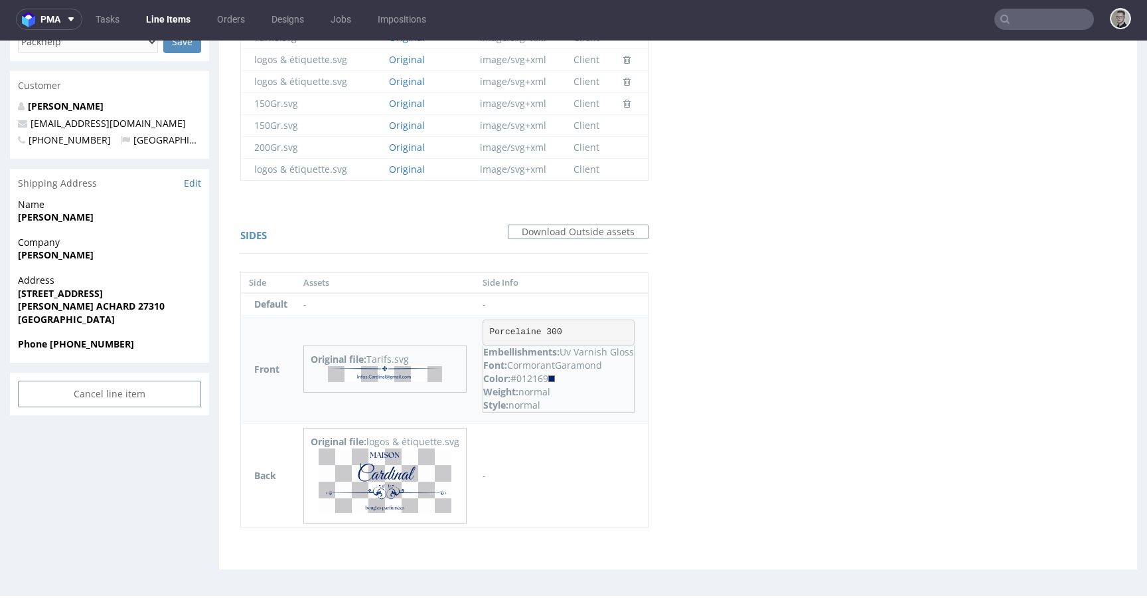
scroll to position [3, 0]
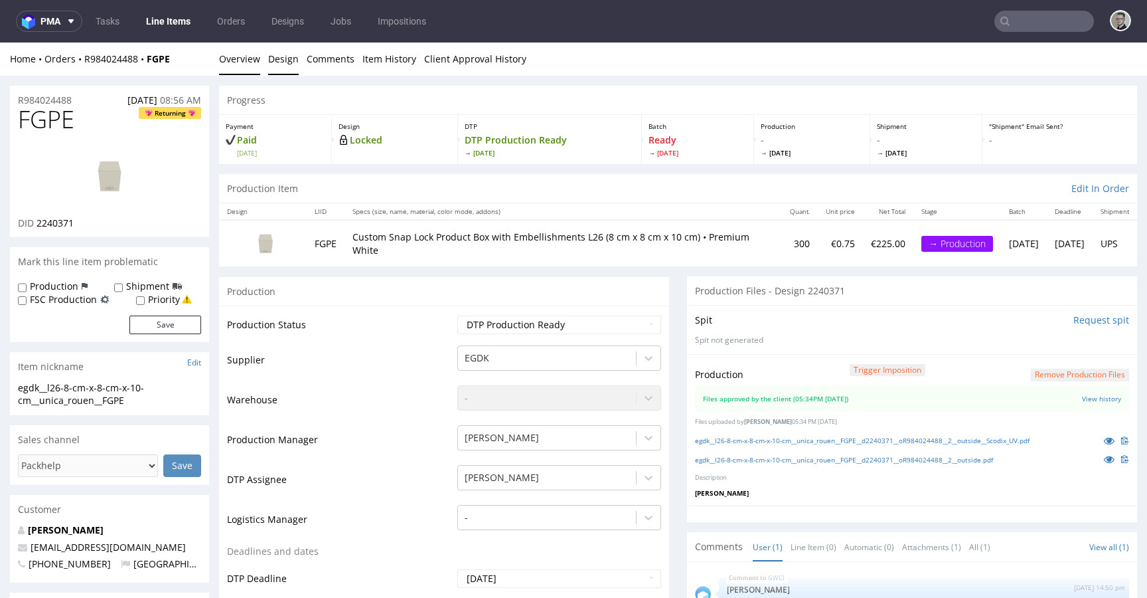
click at [279, 64] on link "Design" at bounding box center [283, 58] width 31 height 33
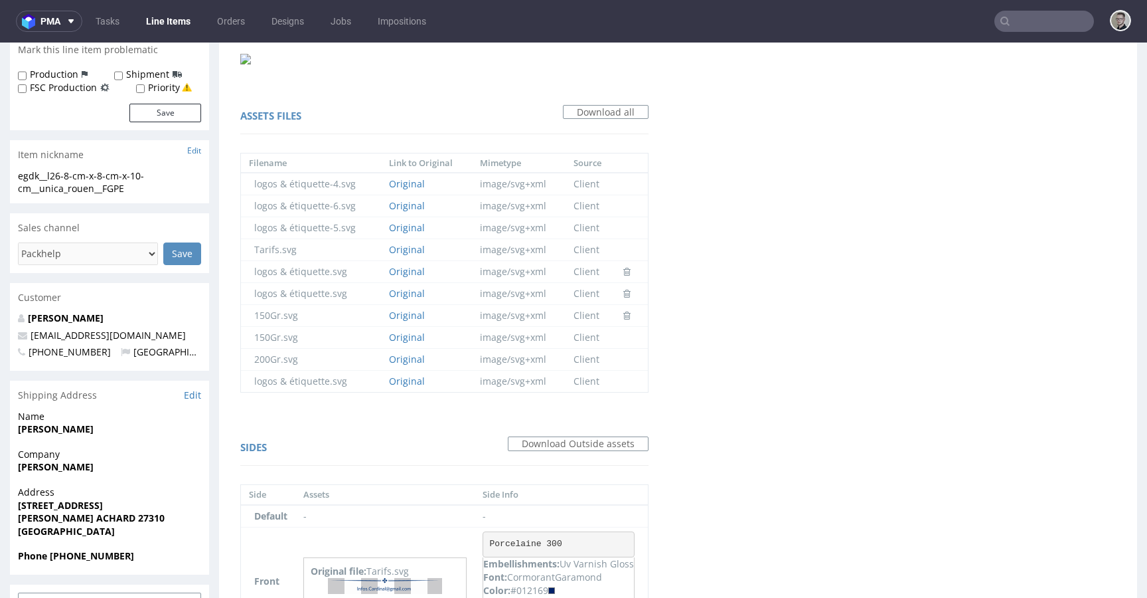
scroll to position [422, 0]
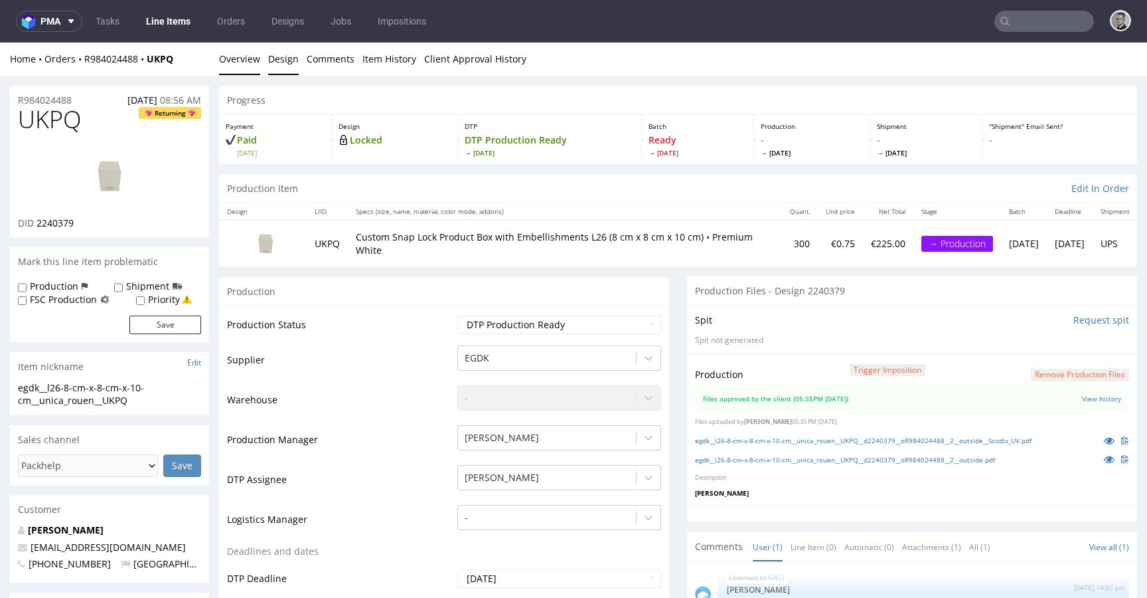
click at [282, 60] on link "Design" at bounding box center [283, 58] width 31 height 33
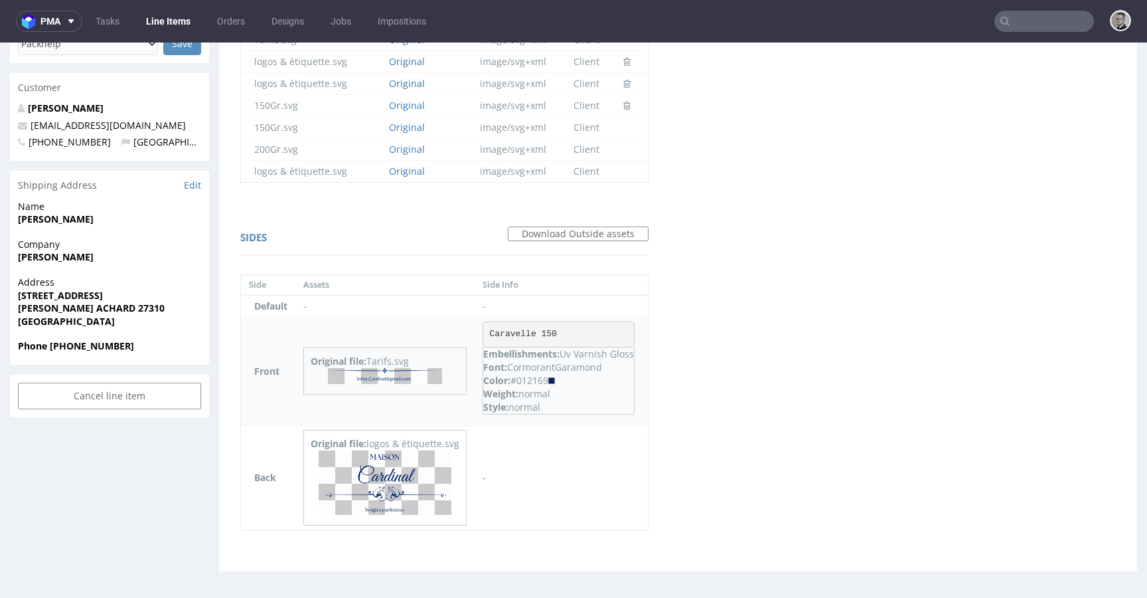
scroll to position [3, 0]
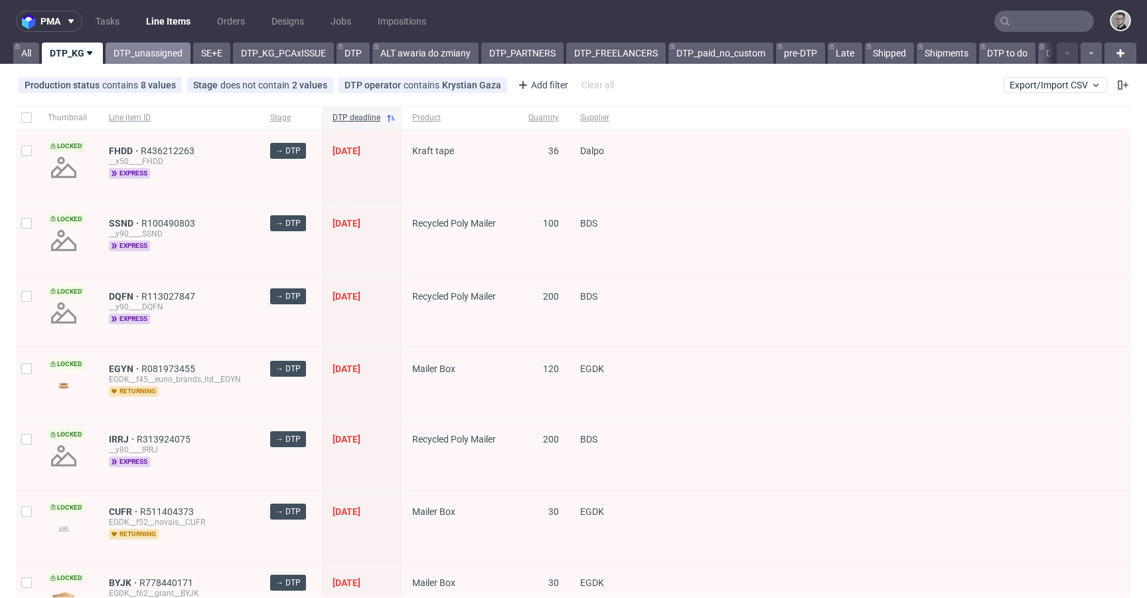
click at [126, 46] on link "DTP_unassigned" at bounding box center [148, 52] width 85 height 21
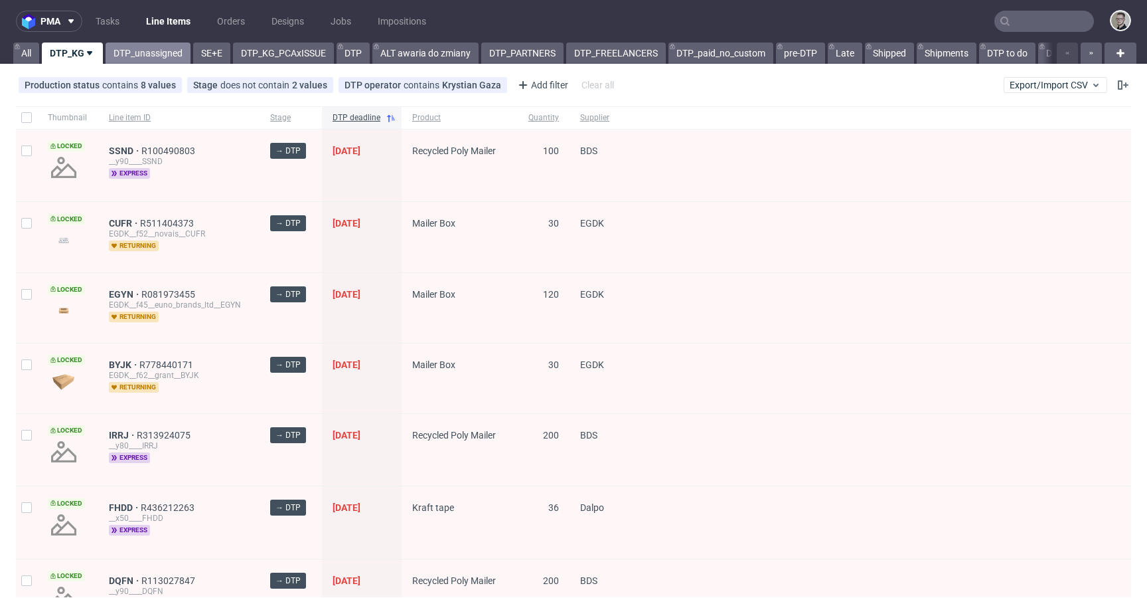
click at [154, 52] on link "DTP_unassigned" at bounding box center [148, 52] width 85 height 21
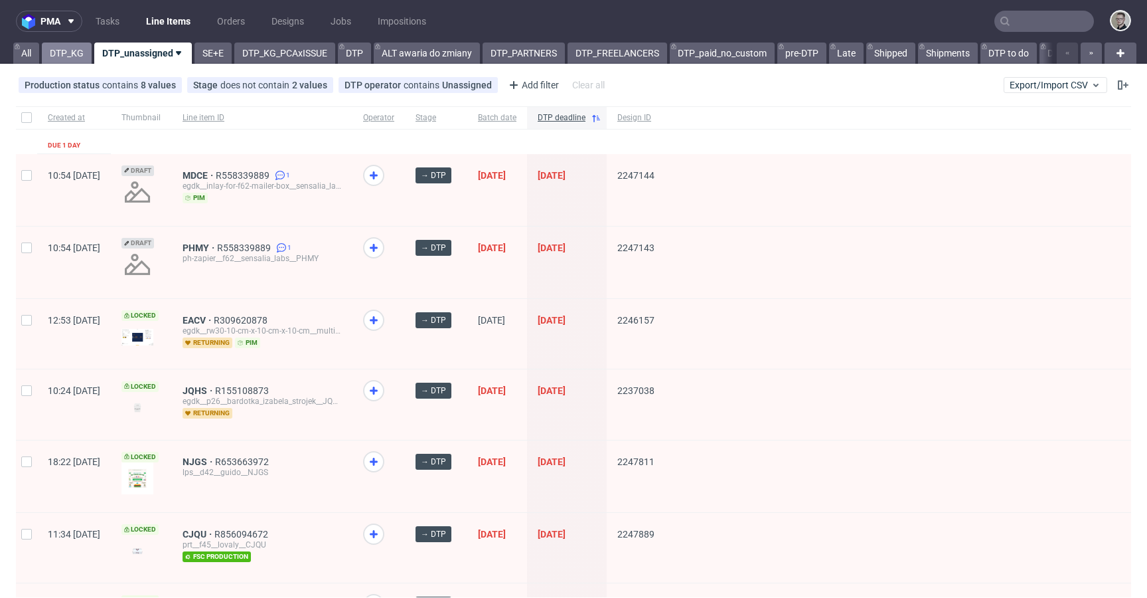
click at [65, 48] on link "DTP_KG" at bounding box center [67, 52] width 50 height 21
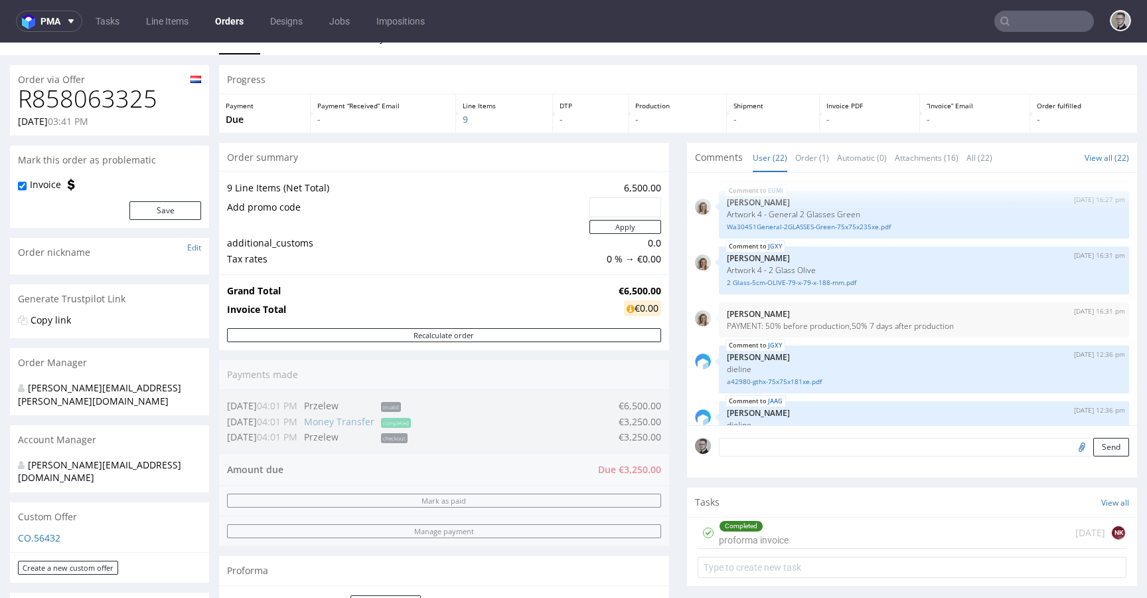
scroll to position [542, 0]
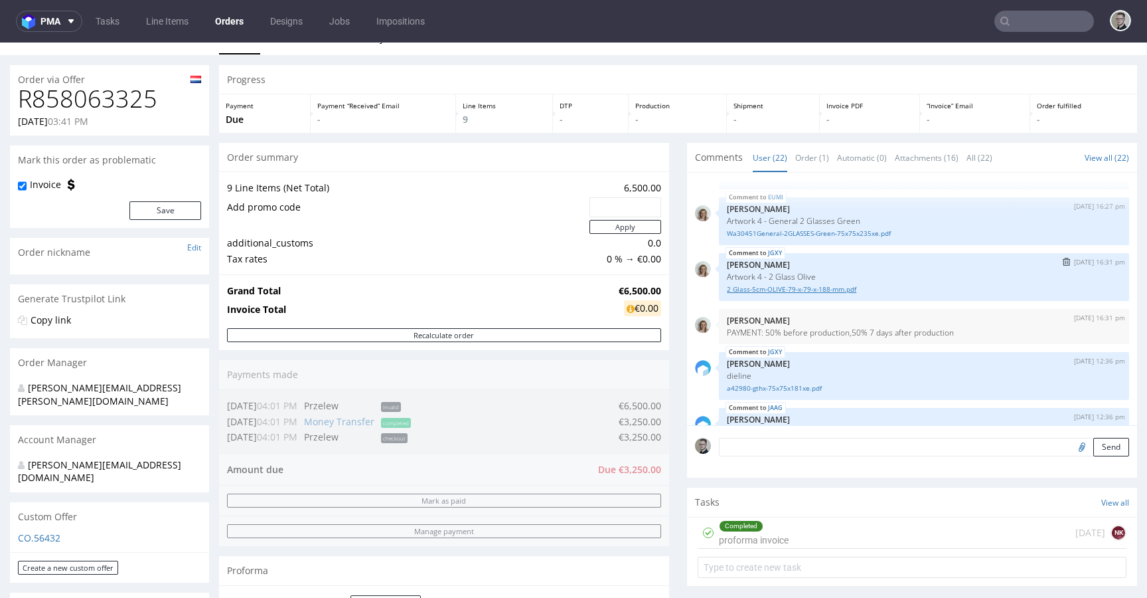
click at [819, 289] on link "2 Glass-5cm-OLIVE-79-x-79-x-188-mm.pdf" at bounding box center [924, 289] width 394 height 10
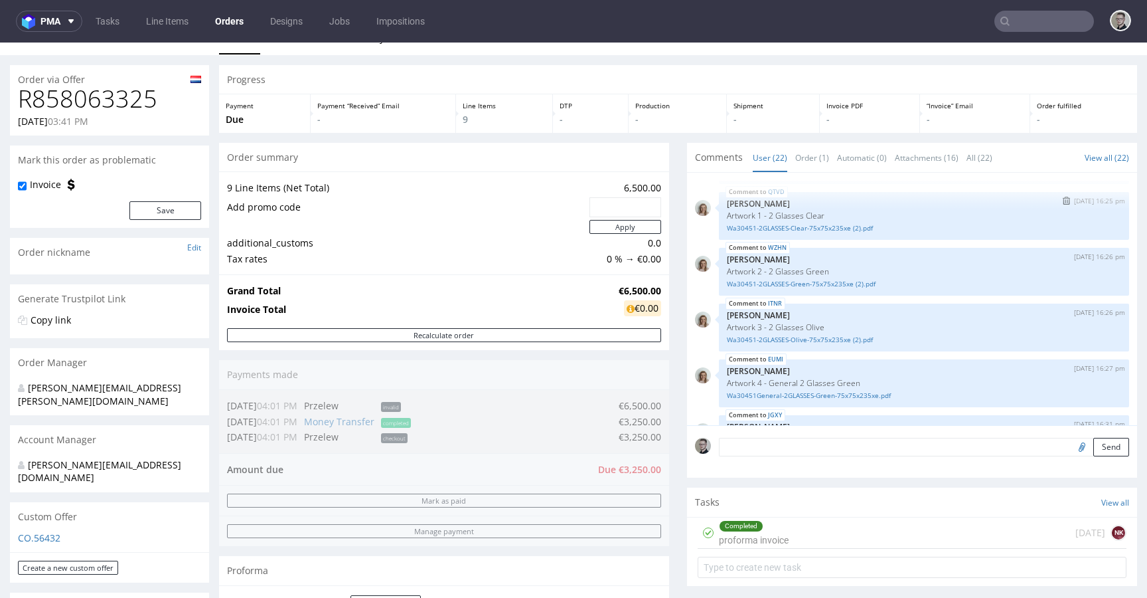
scroll to position [412, 0]
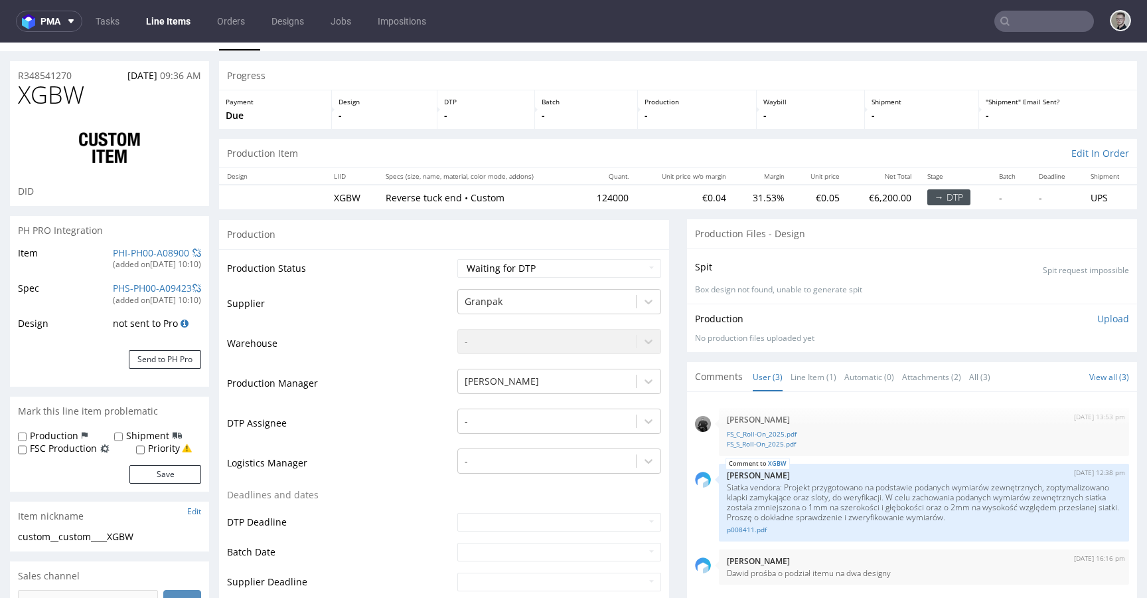
scroll to position [218, 0]
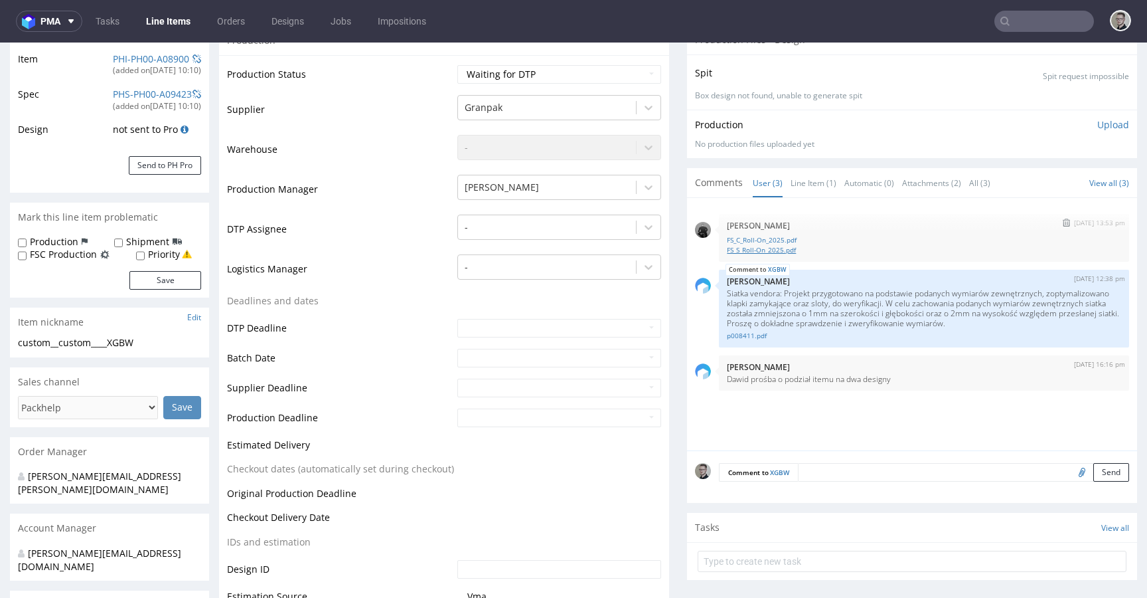
click at [766, 252] on link "FS_S_Roll-On_2025.pdf" at bounding box center [924, 250] width 394 height 10
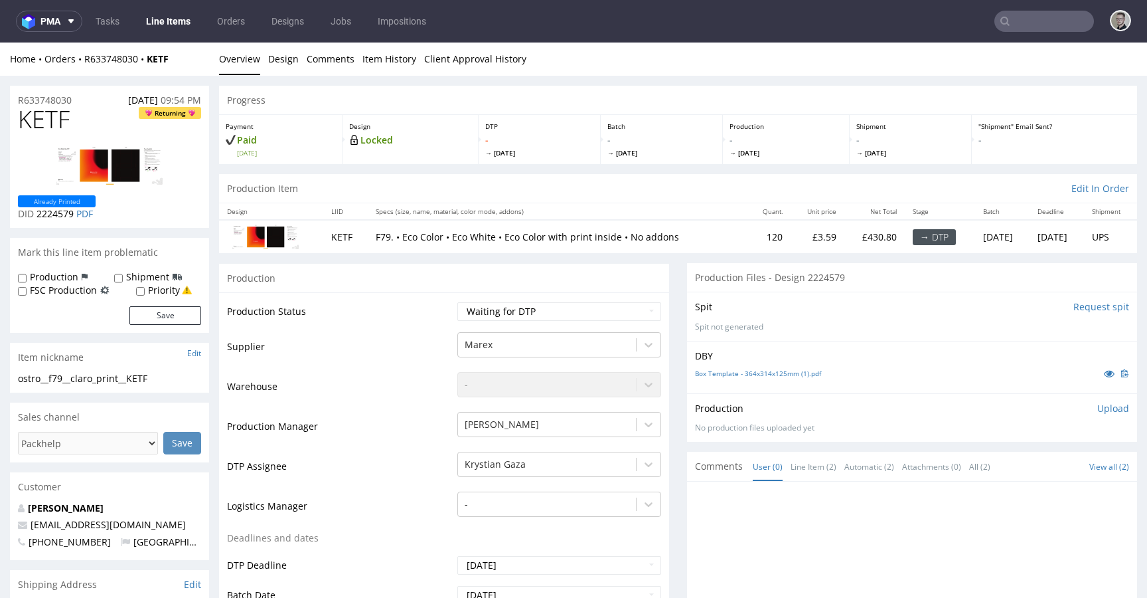
click at [905, 252] on td "→ DTP" at bounding box center [940, 236] width 70 height 33
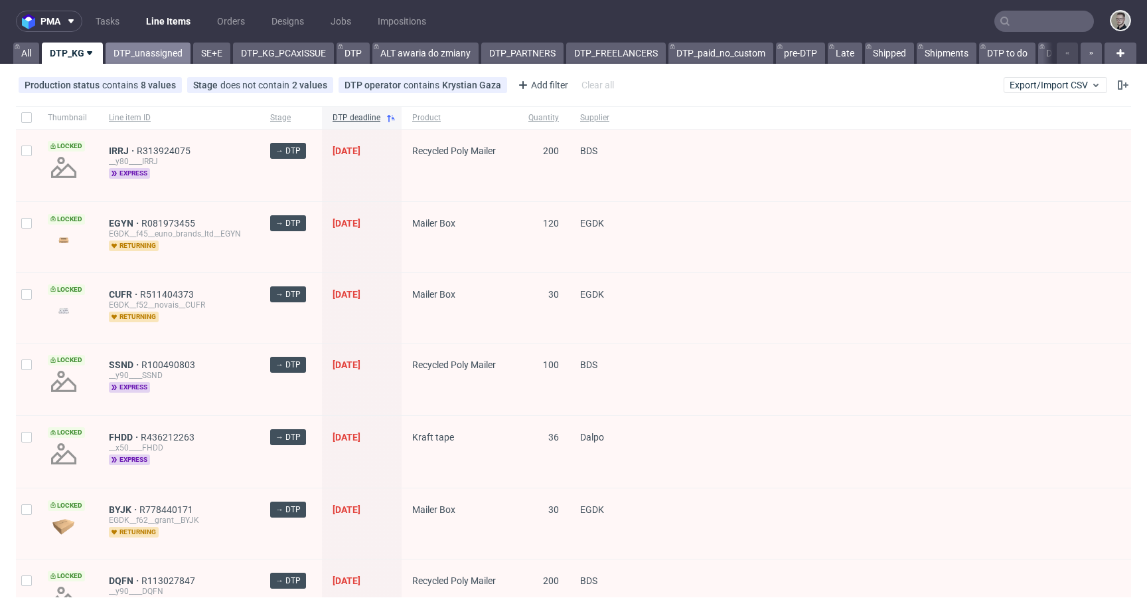
click at [150, 58] on link "DTP_unassigned" at bounding box center [148, 52] width 85 height 21
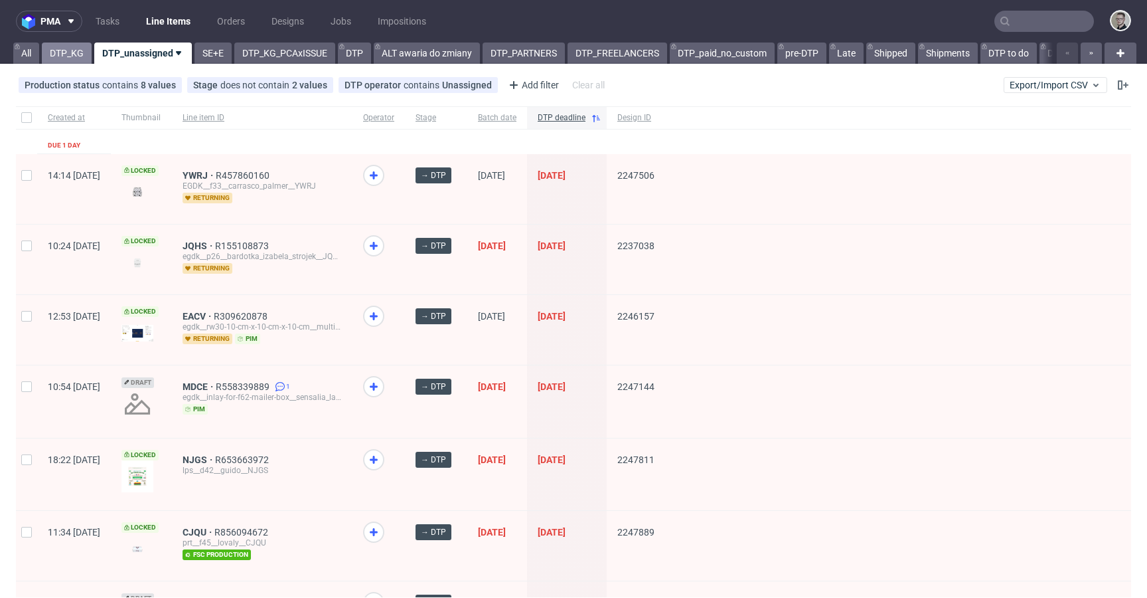
click at [67, 54] on link "DTP_KG" at bounding box center [67, 52] width 50 height 21
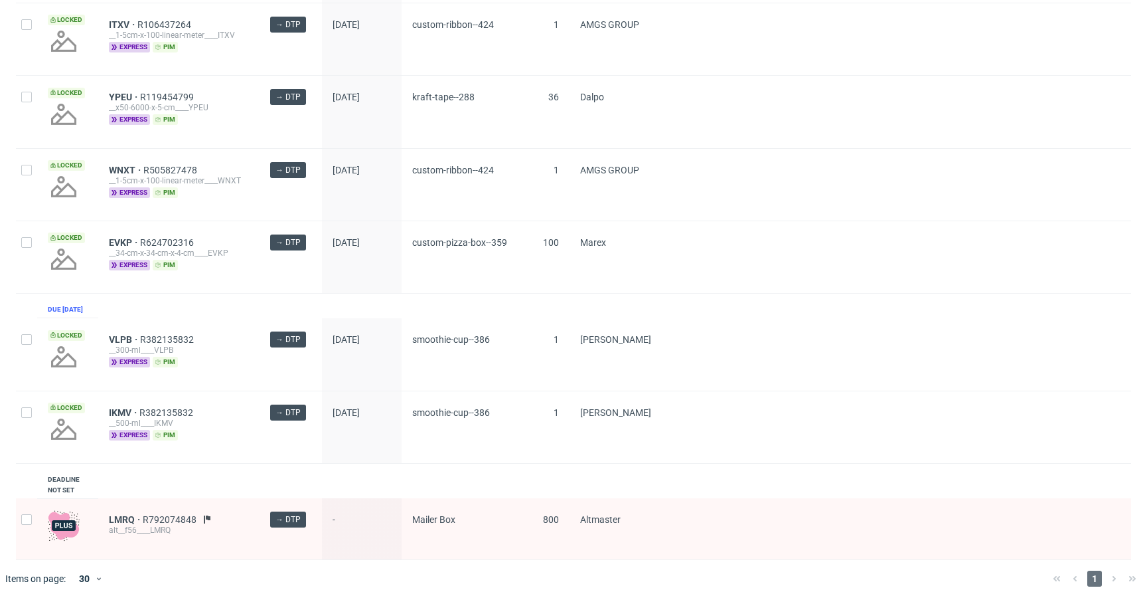
scroll to position [1212, 0]
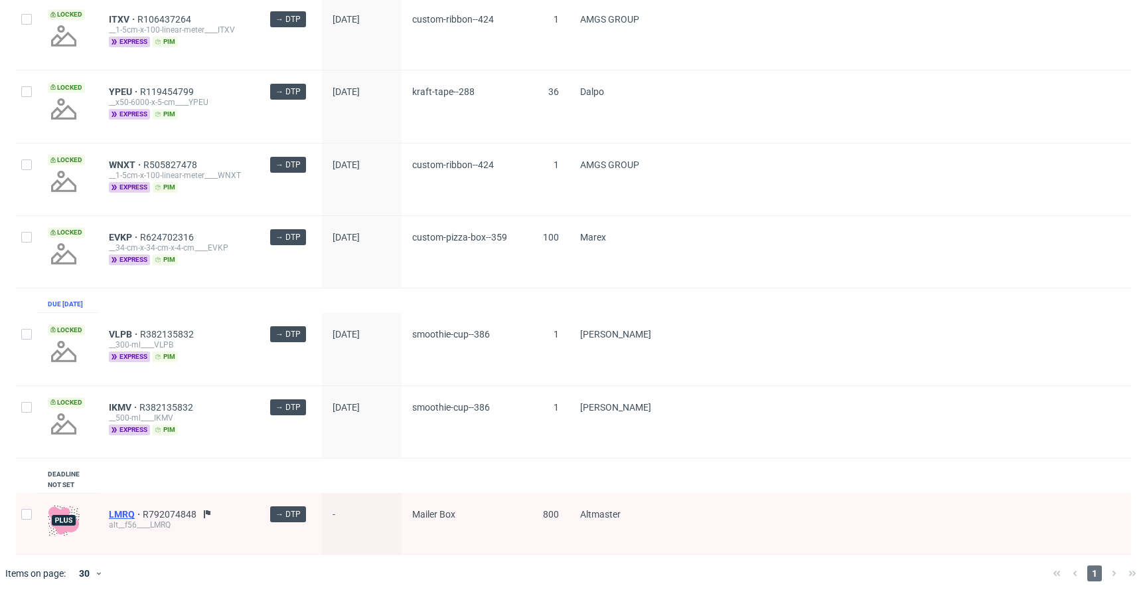
click at [128, 513] on span "LMRQ" at bounding box center [126, 514] width 34 height 11
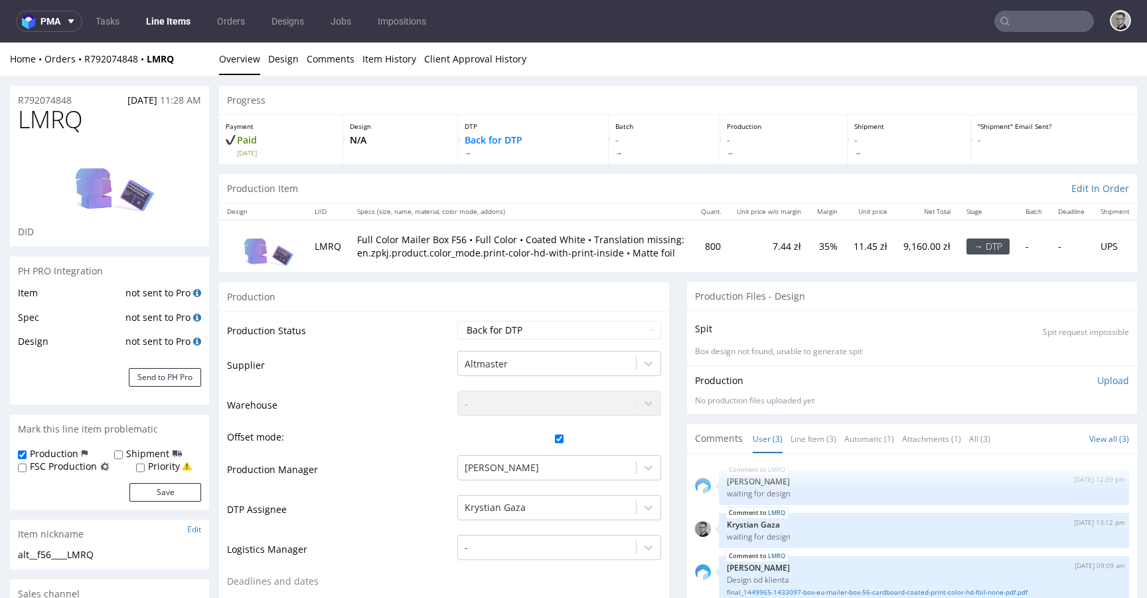
click at [90, 558] on div "alt__f56____LMRQ" at bounding box center [109, 554] width 183 height 13
copy p "R792074848"
